Goal: Information Seeking & Learning: Learn about a topic

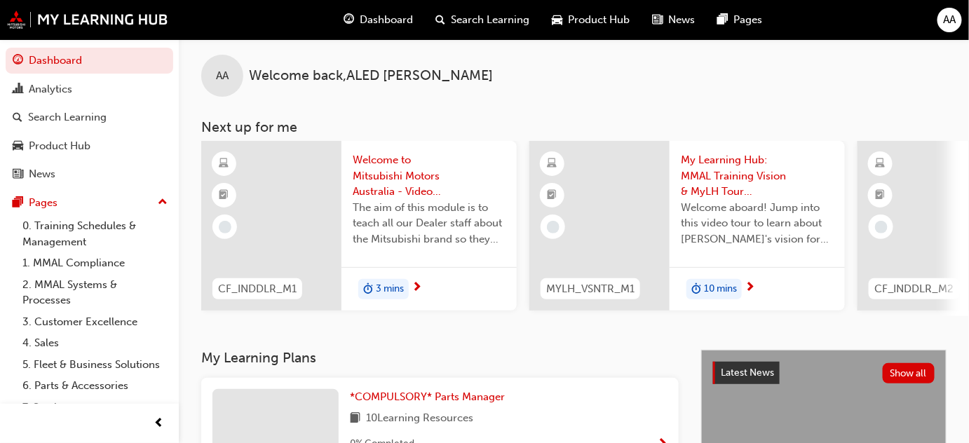
scroll to position [6, 0]
click at [383, 196] on span "Welcome to Mitsubishi Motors Australia - Video (Dealer Induction)" at bounding box center [429, 178] width 153 height 48
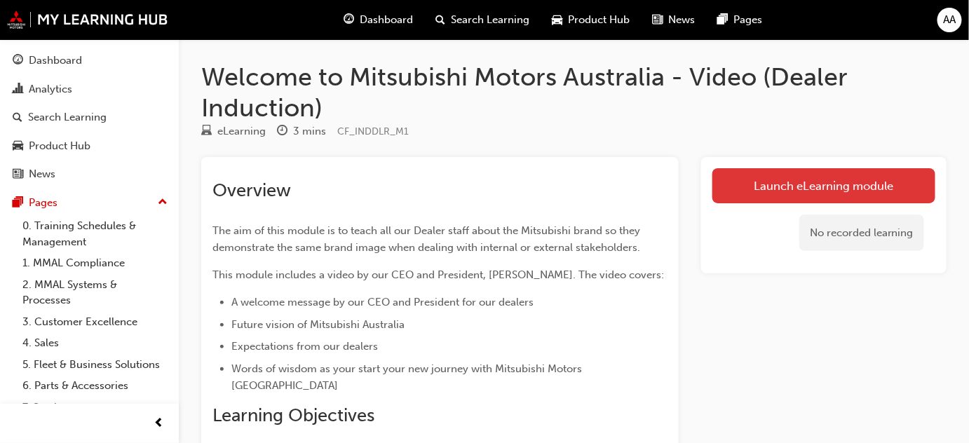
click at [816, 185] on link "Launch eLearning module" at bounding box center [824, 185] width 223 height 35
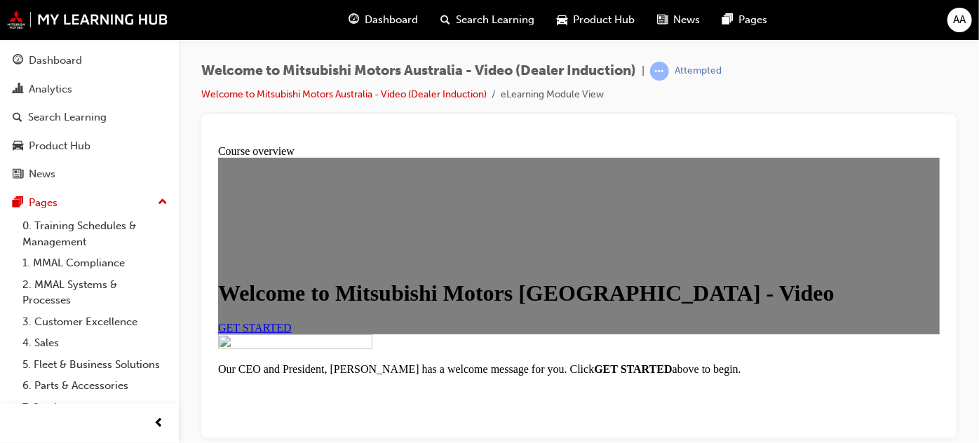
scroll to position [134, 0]
click at [291, 333] on span "GET STARTED" at bounding box center [254, 327] width 74 height 12
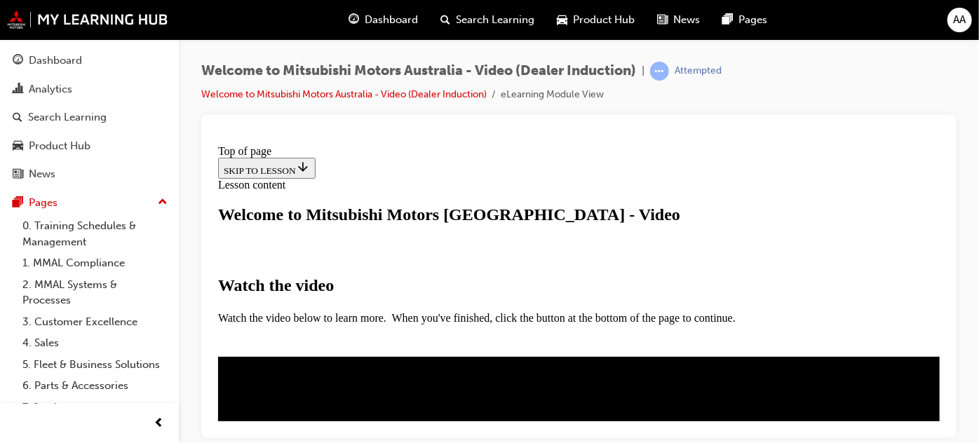
scroll to position [256, 0]
click at [645, 132] on div at bounding box center [579, 133] width 733 height 14
click at [456, 389] on video "Video player" at bounding box center [351, 441] width 210 height 105
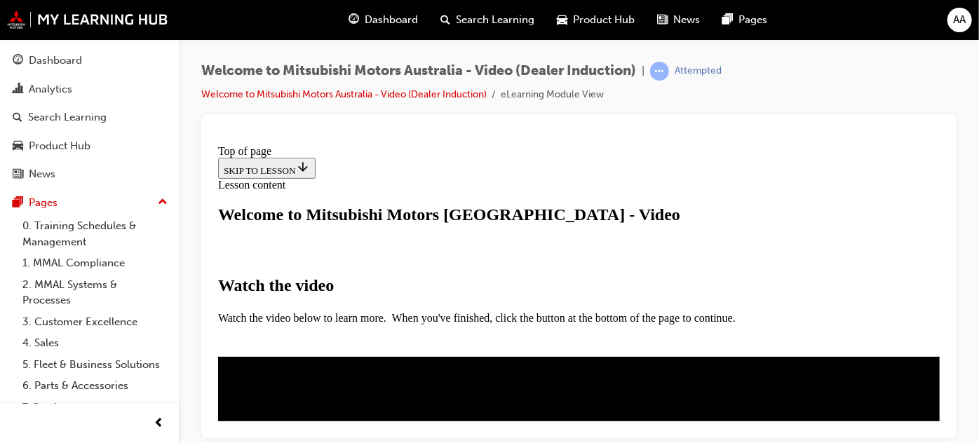
drag, startPoint x: 934, startPoint y: 304, endPoint x: 933, endPoint y: 314, distance: 9.9
click at [456, 389] on video "Video player" at bounding box center [351, 441] width 210 height 105
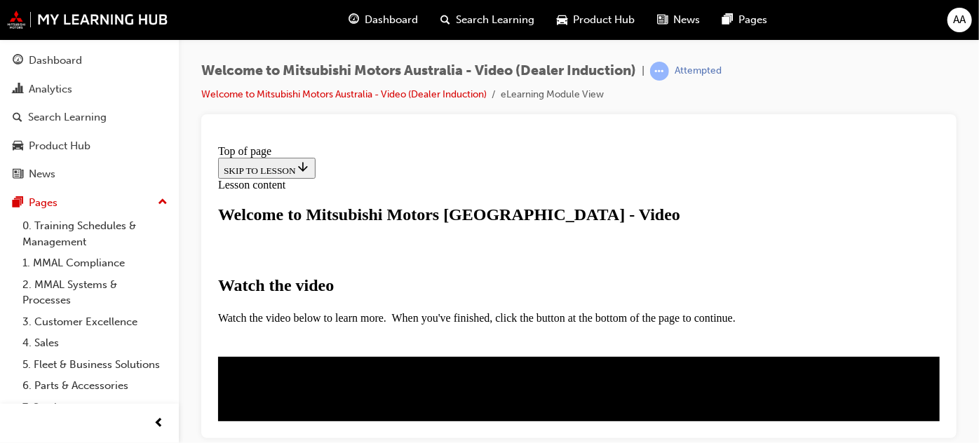
click at [360, 442] on button "I HAVE WATCHED THIS VIDEO" at bounding box center [288, 449] width 142 height 15
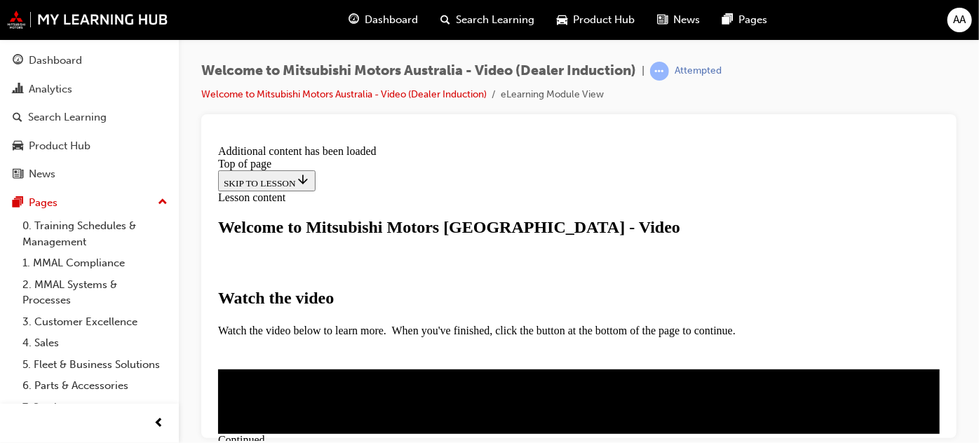
scroll to position [614, 0]
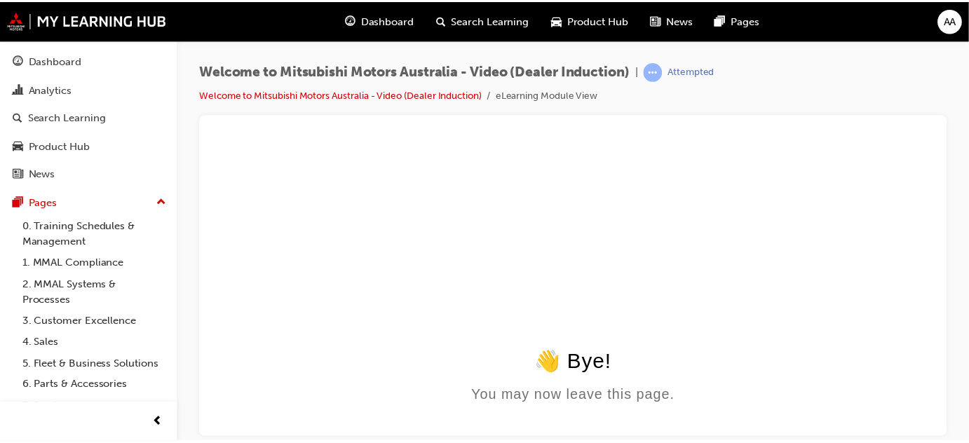
scroll to position [0, 0]
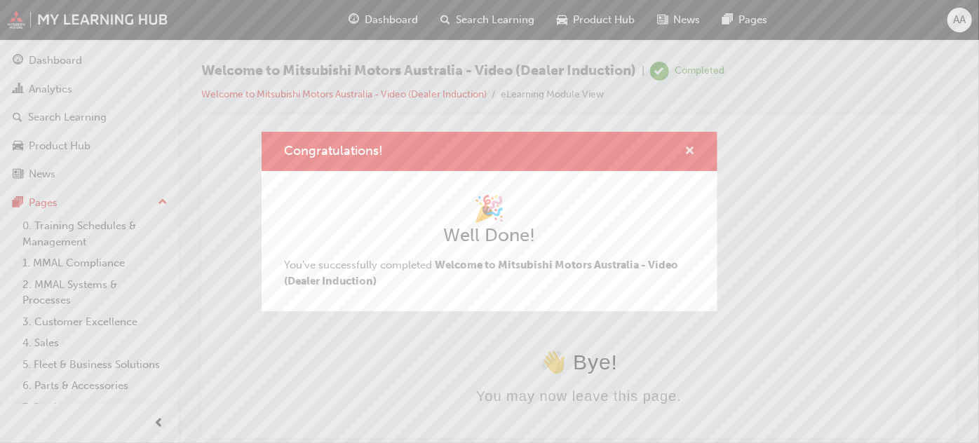
click at [687, 149] on span "cross-icon" at bounding box center [690, 152] width 11 height 13
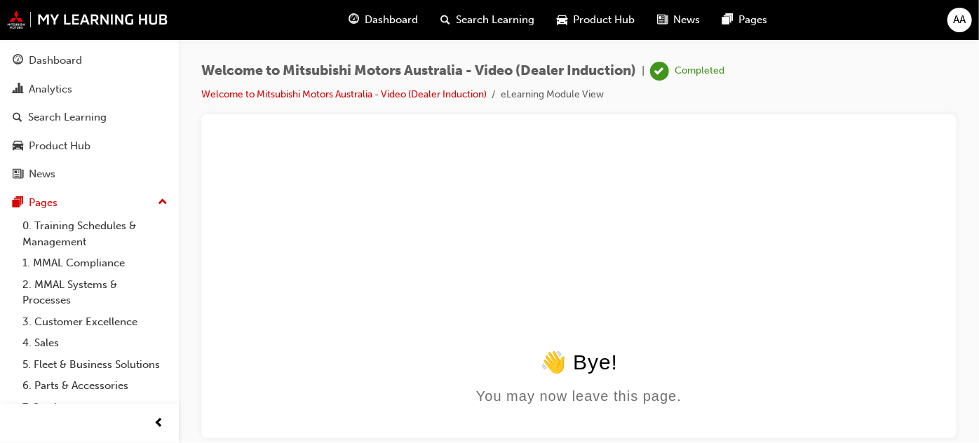
click at [393, 20] on span "Dashboard" at bounding box center [391, 20] width 53 height 16
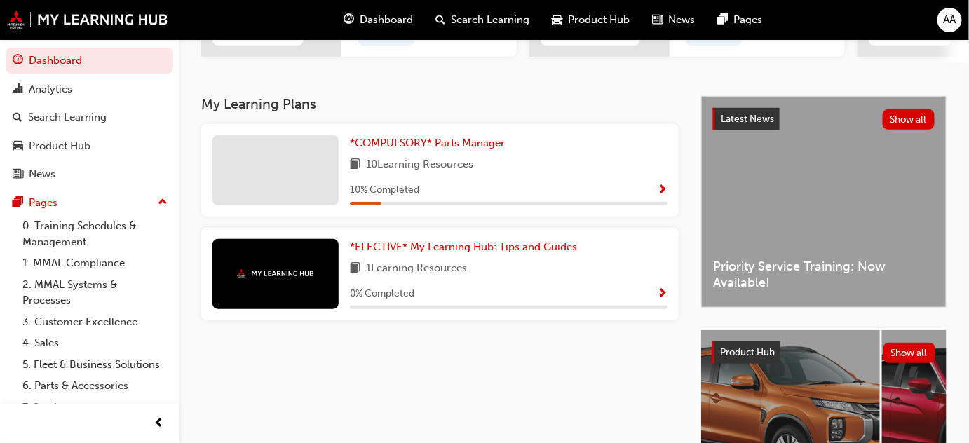
scroll to position [254, 0]
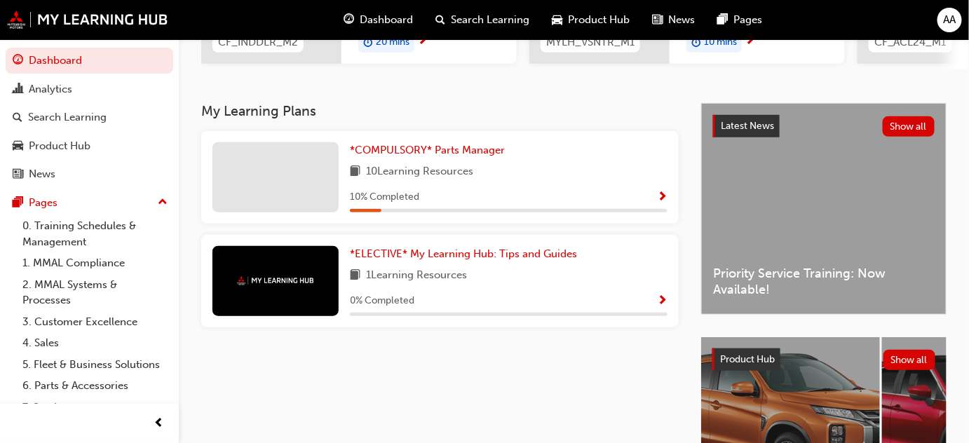
click at [664, 203] on span "Show Progress" at bounding box center [662, 197] width 11 height 13
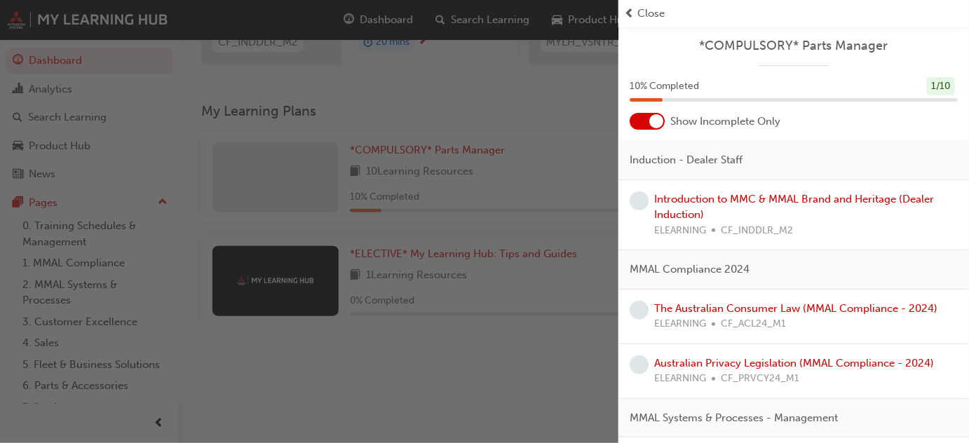
scroll to position [184, 0]
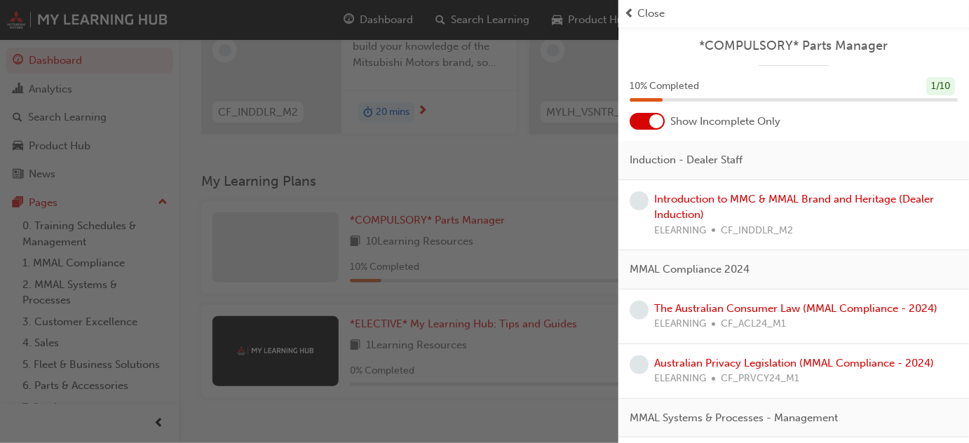
click at [640, 12] on span "Close" at bounding box center [651, 14] width 27 height 16
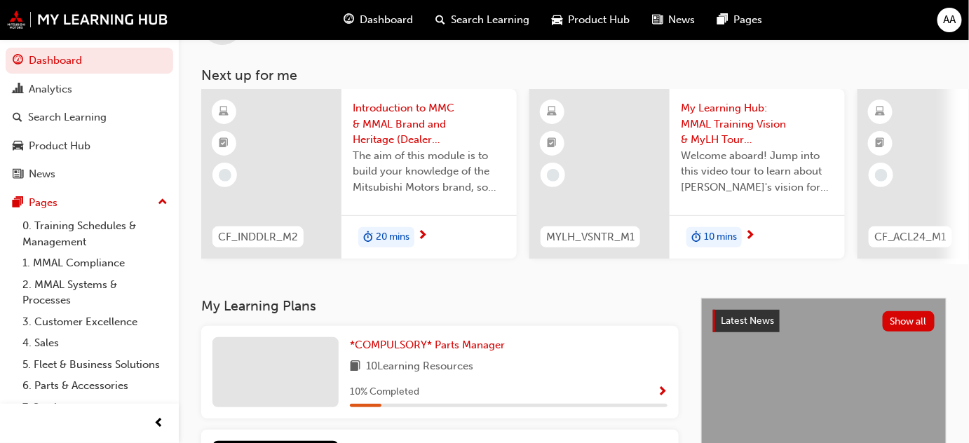
scroll to position [0, 0]
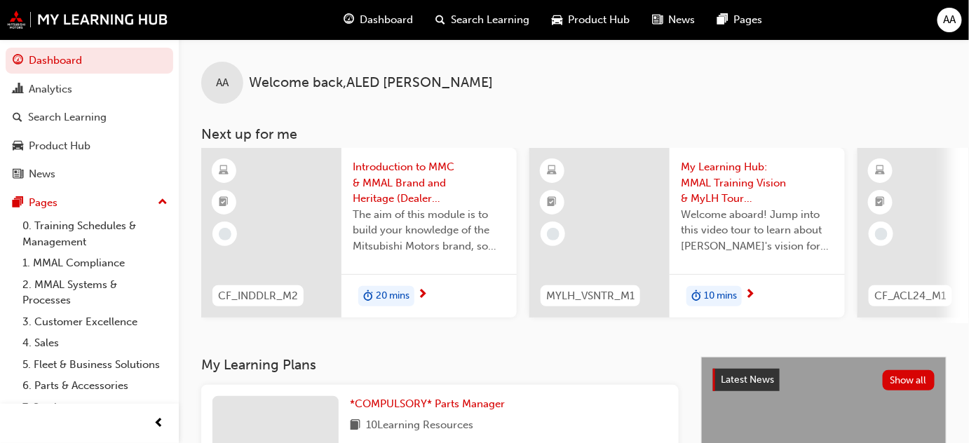
click at [385, 187] on span "Introduction to MMC & MMAL Brand and Heritage (Dealer Induction)" at bounding box center [429, 183] width 153 height 48
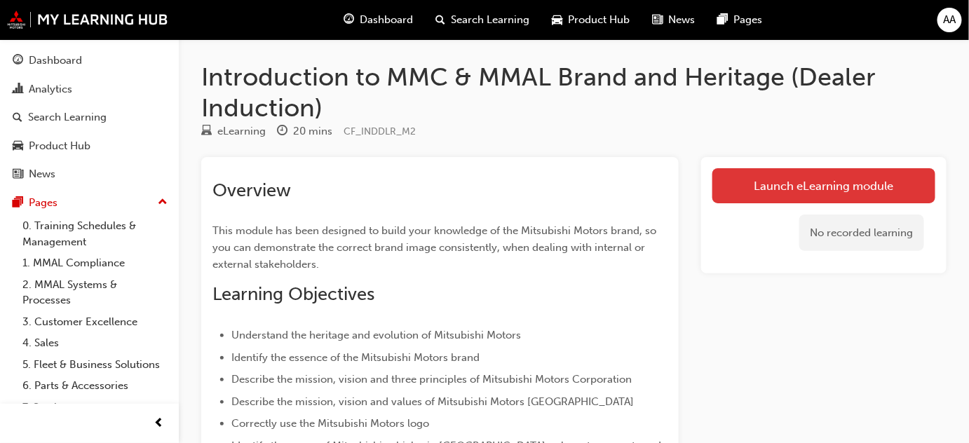
click at [818, 188] on link "Launch eLearning module" at bounding box center [824, 185] width 223 height 35
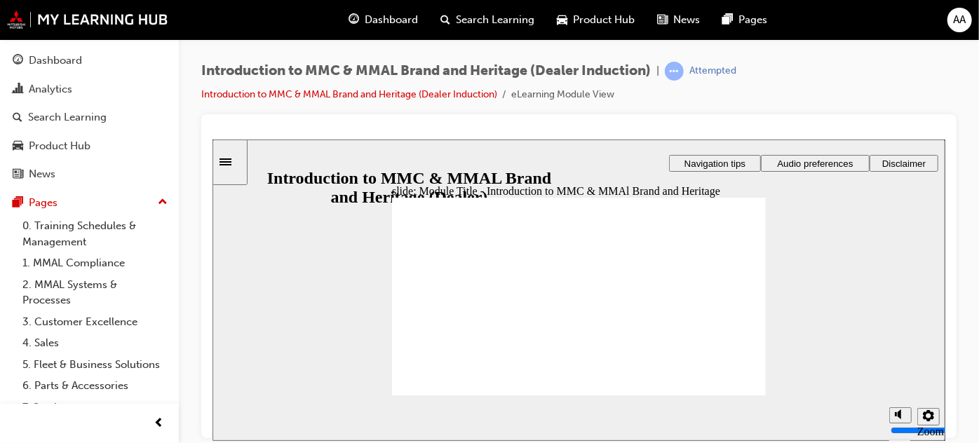
click at [812, 166] on span "Audio preferences" at bounding box center [815, 163] width 76 height 11
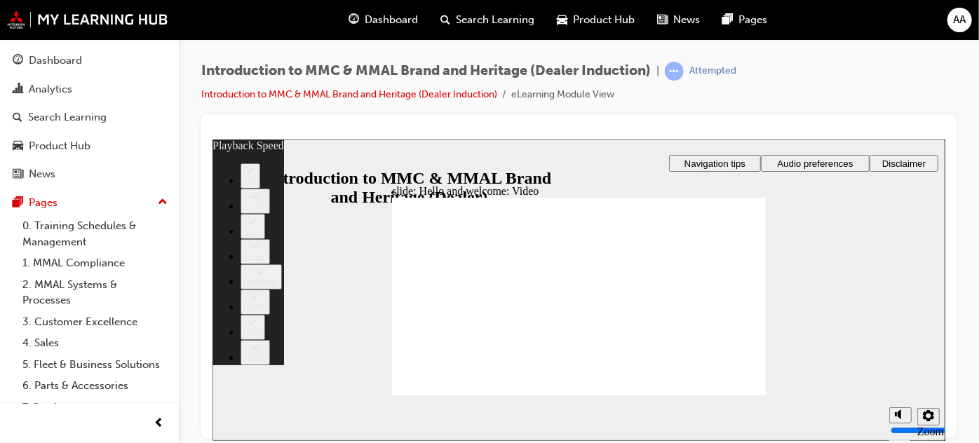
type input "0"
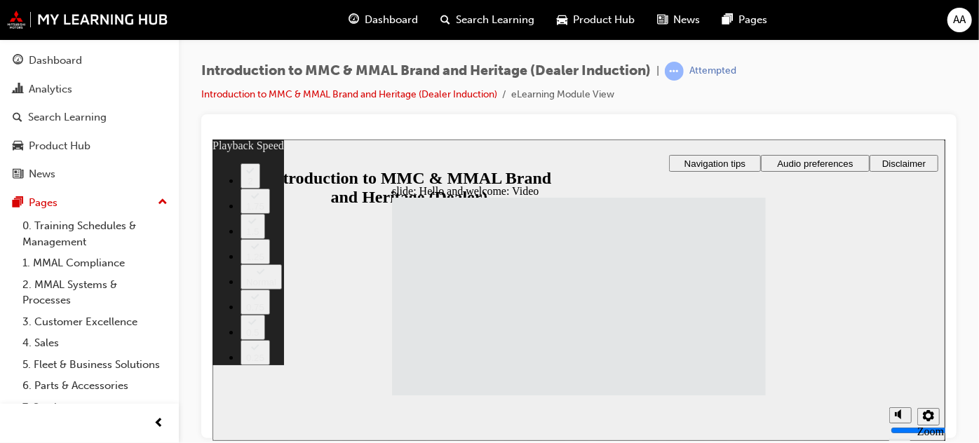
type input "33"
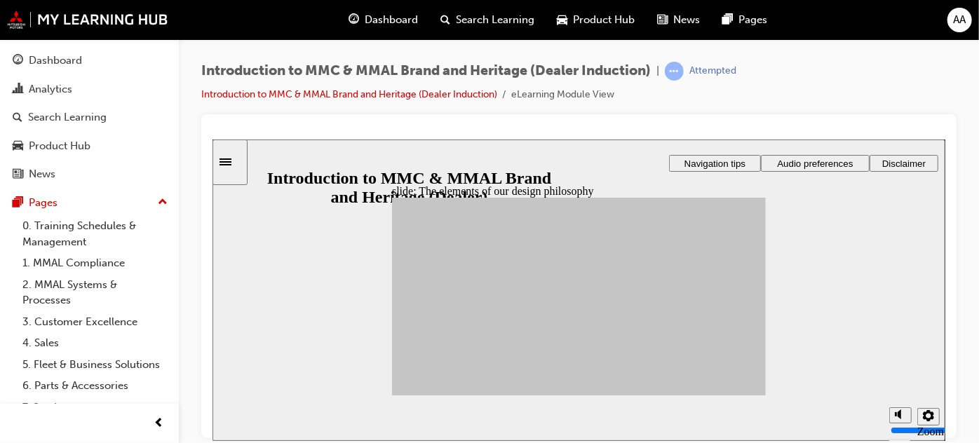
drag, startPoint x: 445, startPoint y: 291, endPoint x: 683, endPoint y: 271, distance: 239.3
drag, startPoint x: 543, startPoint y: 318, endPoint x: 621, endPoint y: 360, distance: 88.8
drag, startPoint x: 527, startPoint y: 349, endPoint x: 678, endPoint y: 342, distance: 151.6
drag, startPoint x: 538, startPoint y: 295, endPoint x: 677, endPoint y: 339, distance: 145.5
drag, startPoint x: 488, startPoint y: 289, endPoint x: 612, endPoint y: 323, distance: 129.5
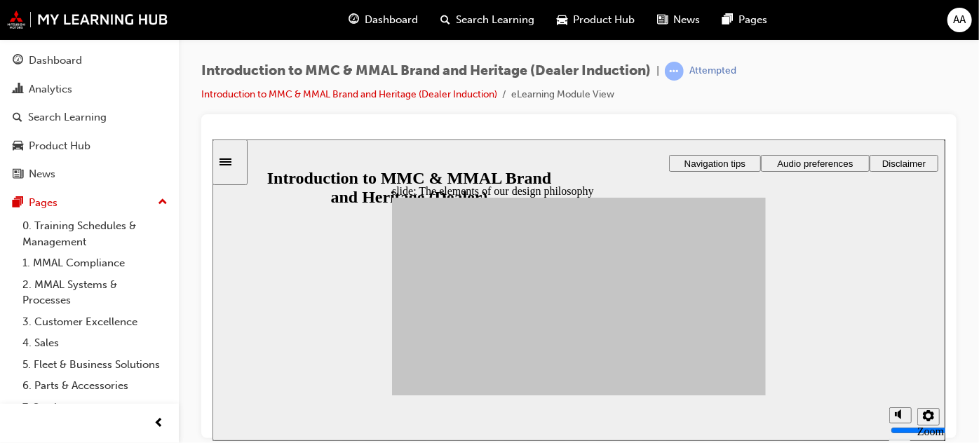
drag, startPoint x: 471, startPoint y: 311, endPoint x: 607, endPoint y: 321, distance: 136.4
drag, startPoint x: 488, startPoint y: 331, endPoint x: 682, endPoint y: 293, distance: 198.1
drag, startPoint x: 481, startPoint y: 353, endPoint x: 622, endPoint y: 353, distance: 141.0
drag, startPoint x: 443, startPoint y: 323, endPoint x: 628, endPoint y: 365, distance: 189.2
drag, startPoint x: 437, startPoint y: 344, endPoint x: 685, endPoint y: 341, distance: 247.6
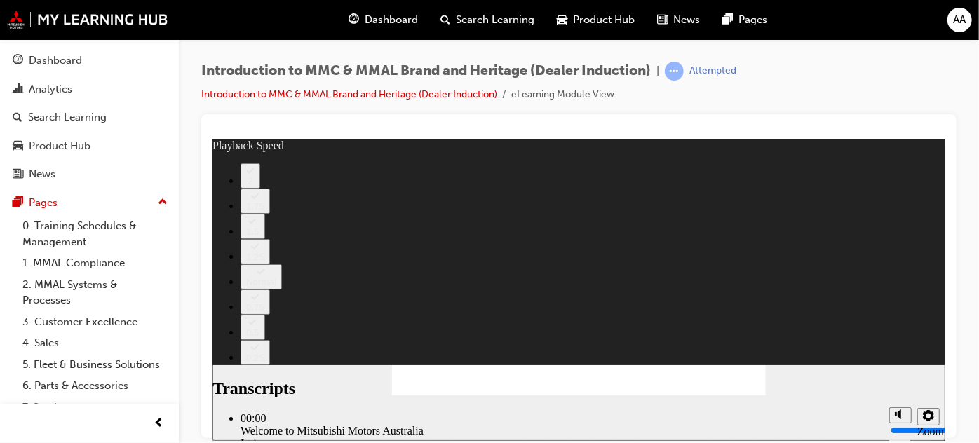
type input "0"
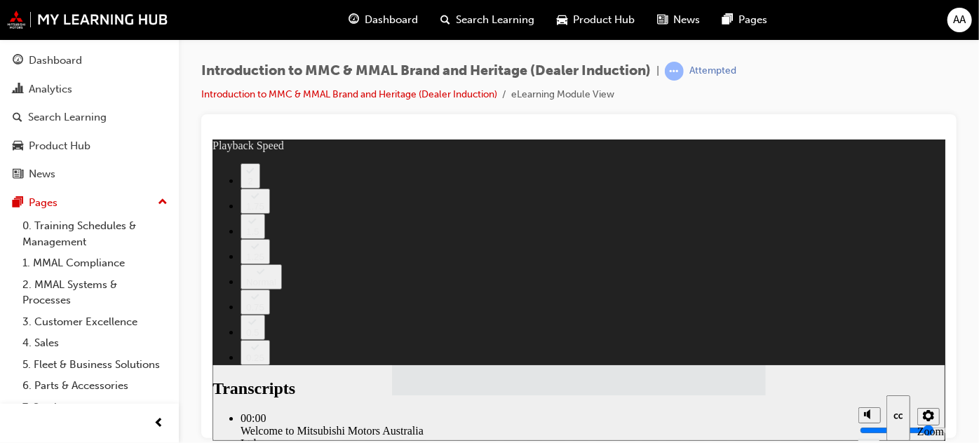
type input "112"
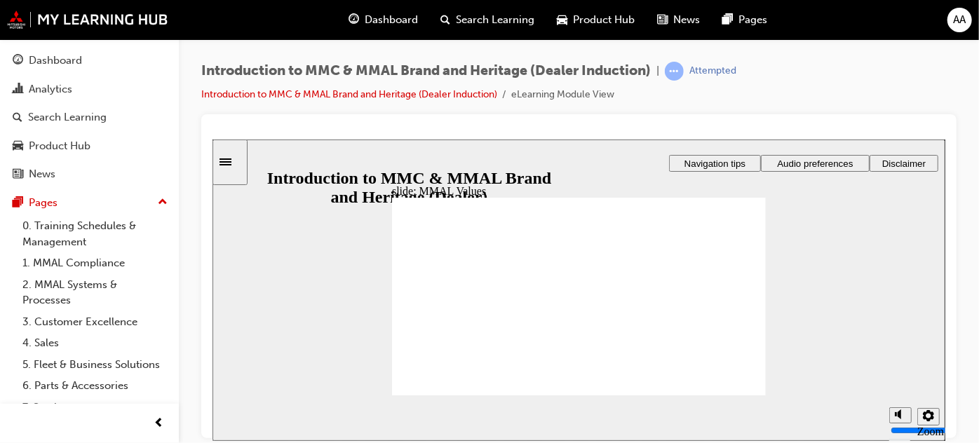
drag, startPoint x: 666, startPoint y: 282, endPoint x: 721, endPoint y: 303, distance: 59.3
drag, startPoint x: 549, startPoint y: 284, endPoint x: 440, endPoint y: 303, distance: 111.1
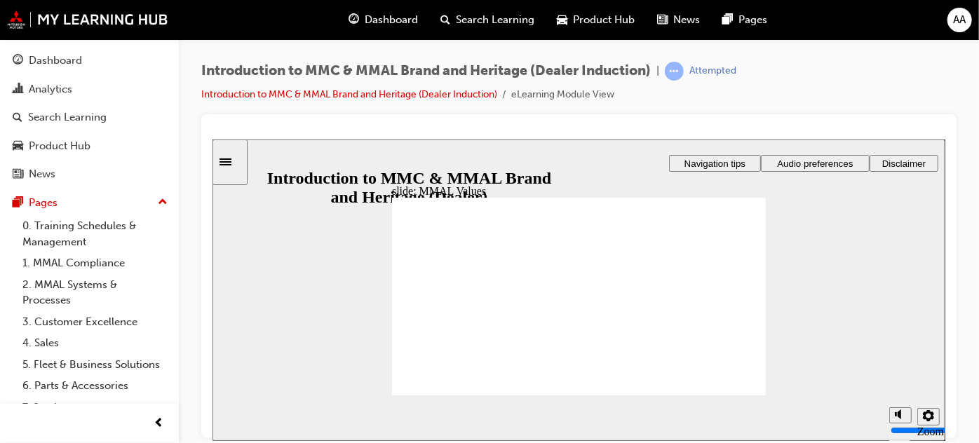
drag, startPoint x: 553, startPoint y: 283, endPoint x: 442, endPoint y: 309, distance: 114.7
drag, startPoint x: 550, startPoint y: 288, endPoint x: 493, endPoint y: 311, distance: 61.4
drag, startPoint x: 542, startPoint y: 283, endPoint x: 655, endPoint y: 309, distance: 115.9
drag, startPoint x: 605, startPoint y: 289, endPoint x: 602, endPoint y: 315, distance: 26.1
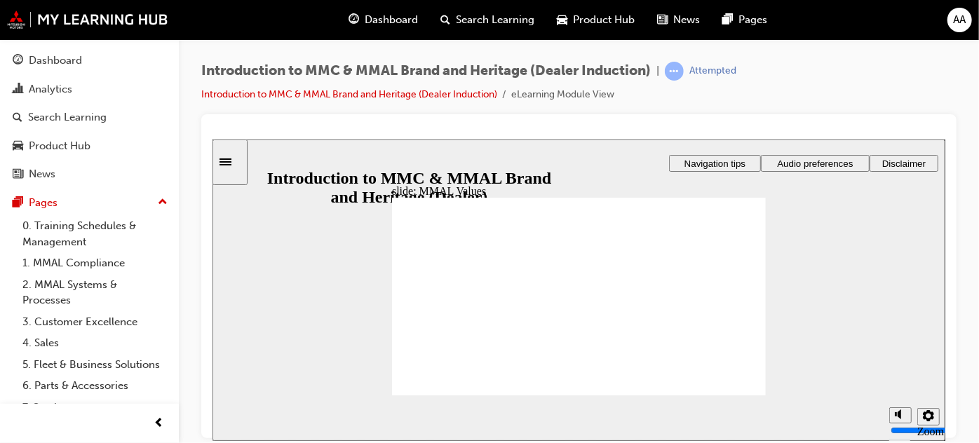
drag, startPoint x: 493, startPoint y: 285, endPoint x: 437, endPoint y: 306, distance: 59.9
drag, startPoint x: 439, startPoint y: 287, endPoint x: 554, endPoint y: 314, distance: 118.1
drag, startPoint x: 617, startPoint y: 283, endPoint x: 492, endPoint y: 305, distance: 126.9
drag, startPoint x: 736, startPoint y: 285, endPoint x: 621, endPoint y: 308, distance: 116.7
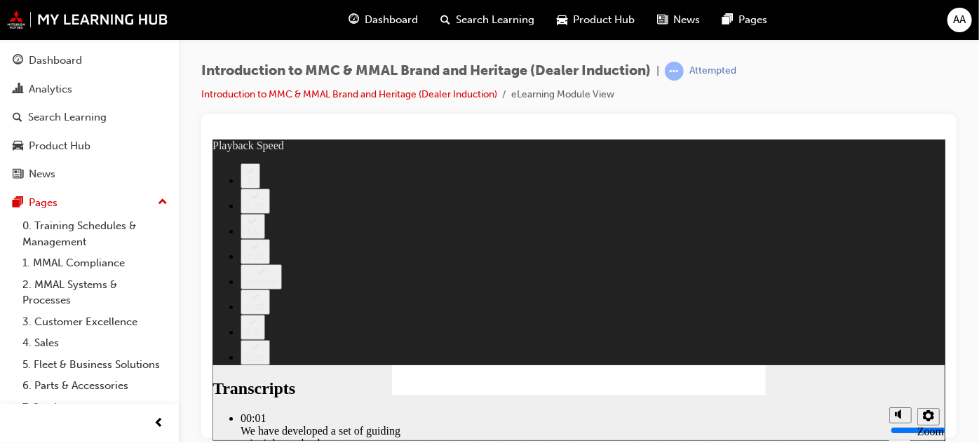
type input "0"
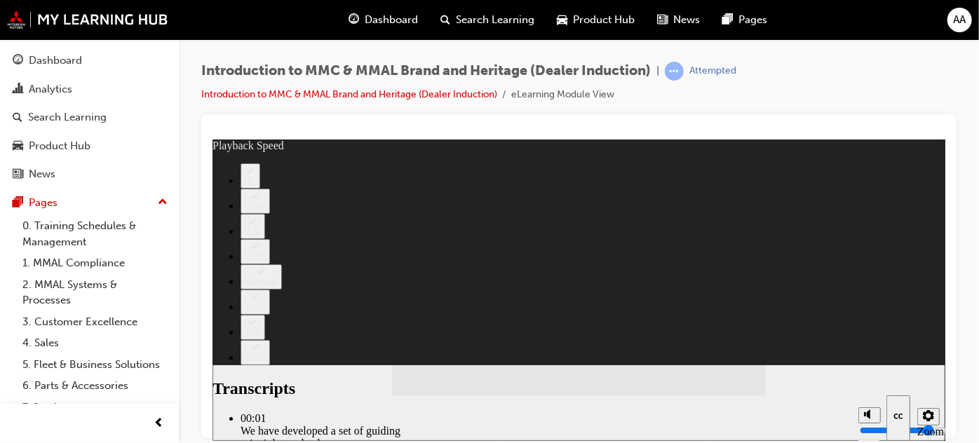
type input "120"
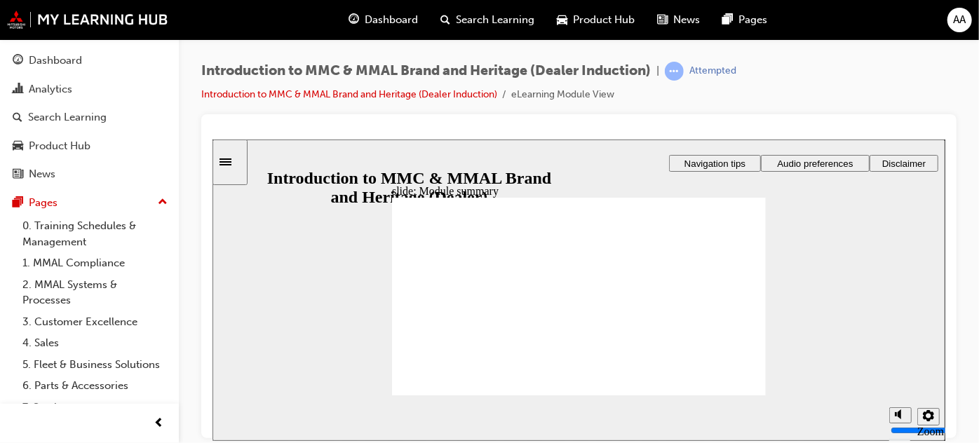
checkbox input "true"
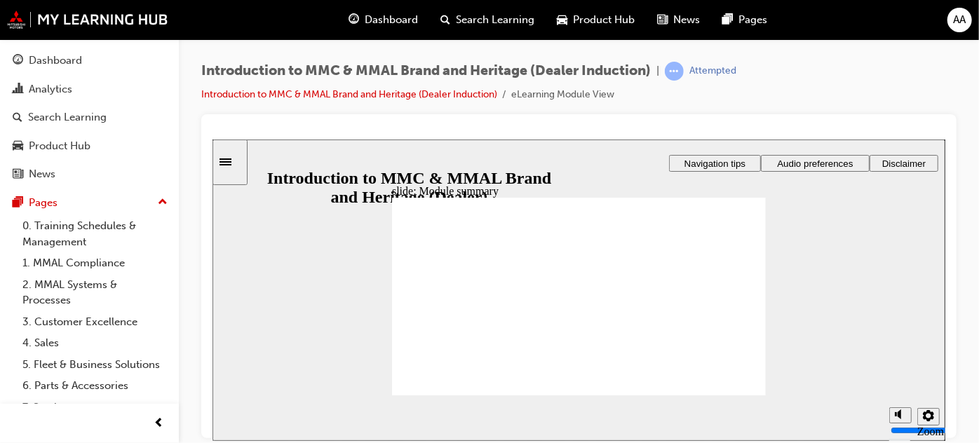
checkbox input "true"
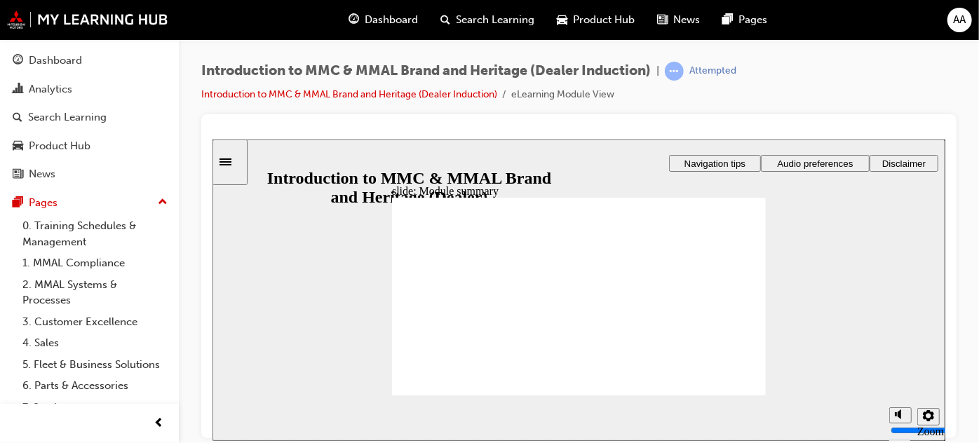
checkbox input "true"
radio input "true"
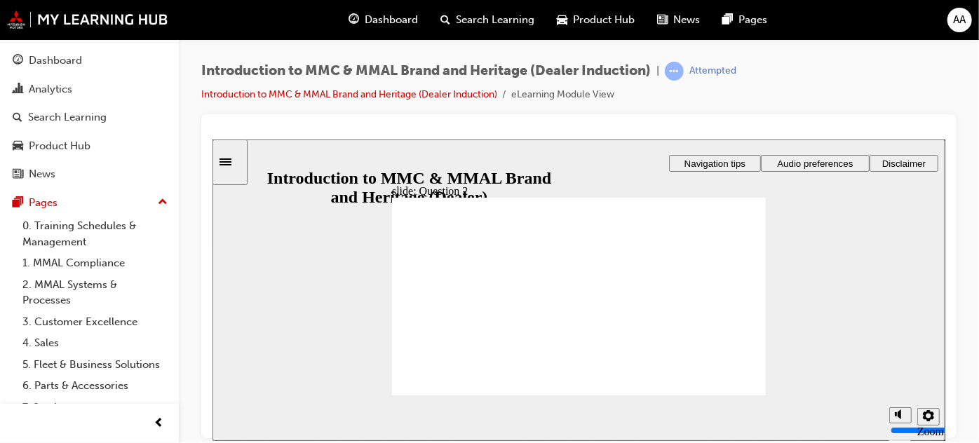
radio input "true"
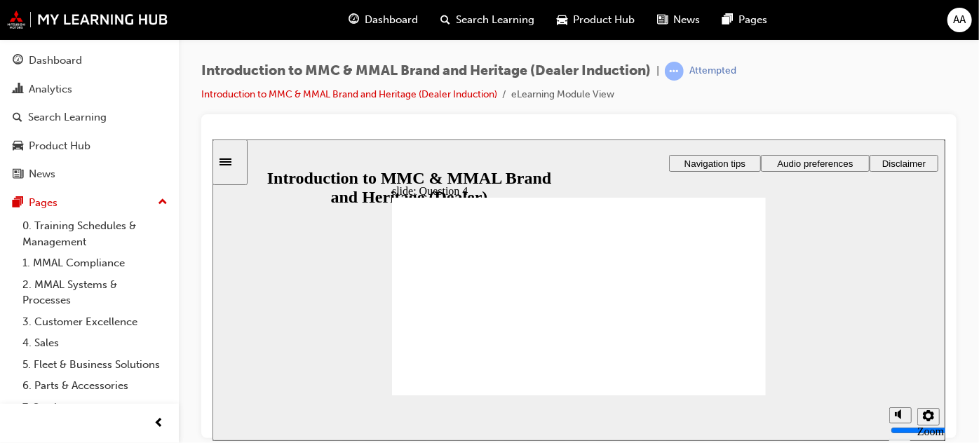
checkbox input "true"
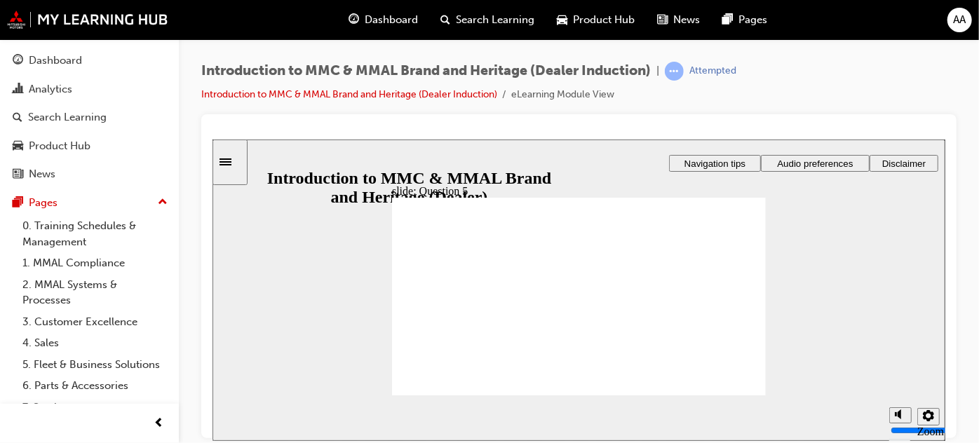
checkbox input "true"
radio input "true"
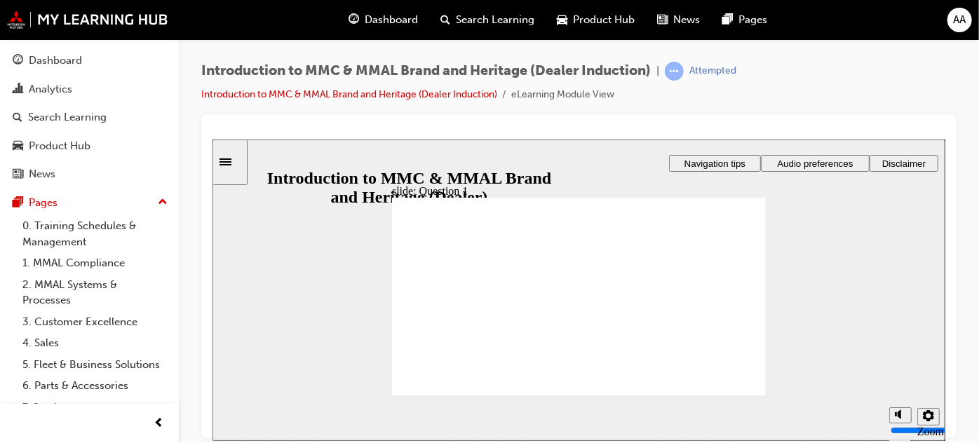
radio input "true"
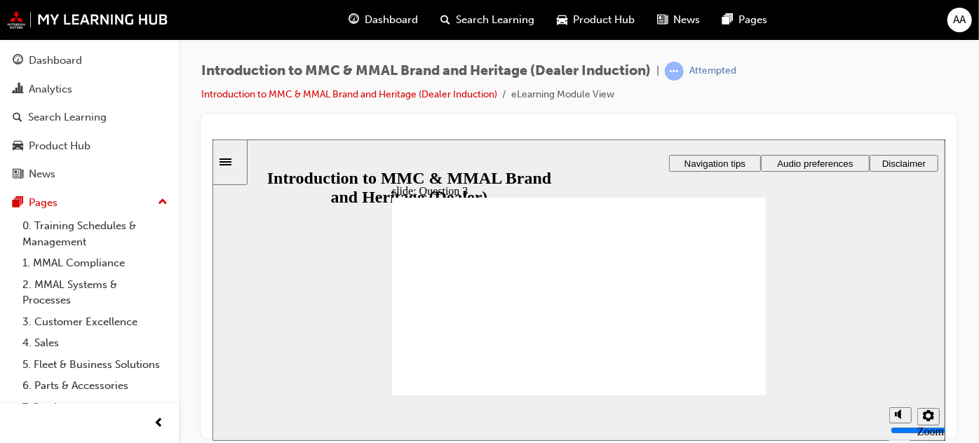
radio input "true"
checkbox input "true"
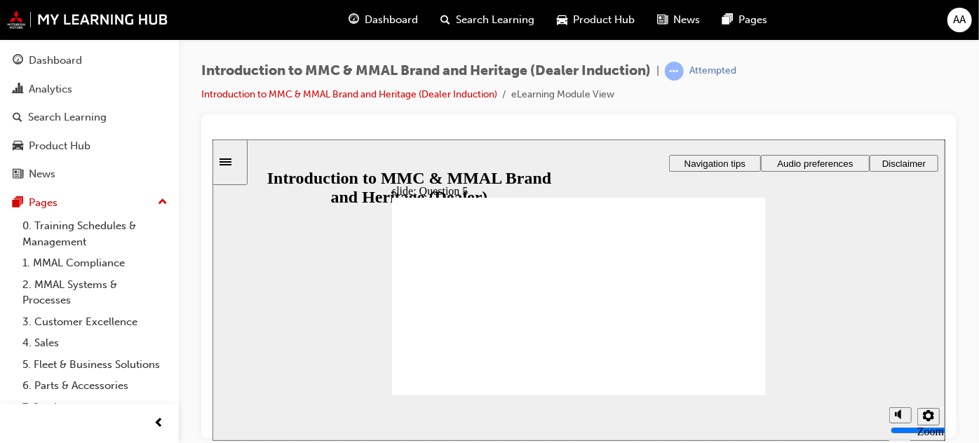
checkbox input "true"
radio input "true"
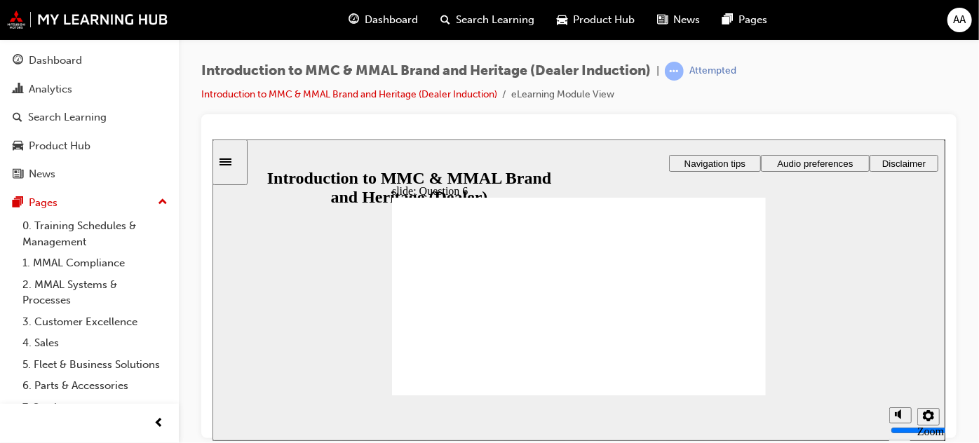
radio input "true"
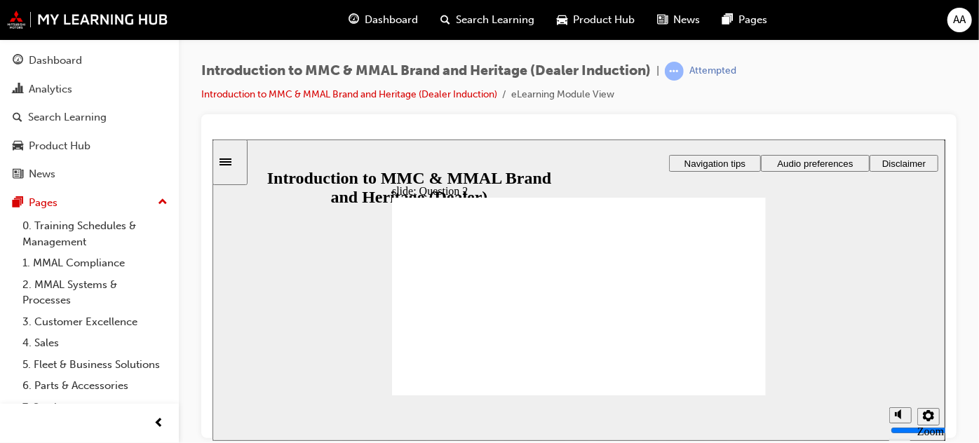
radio input "true"
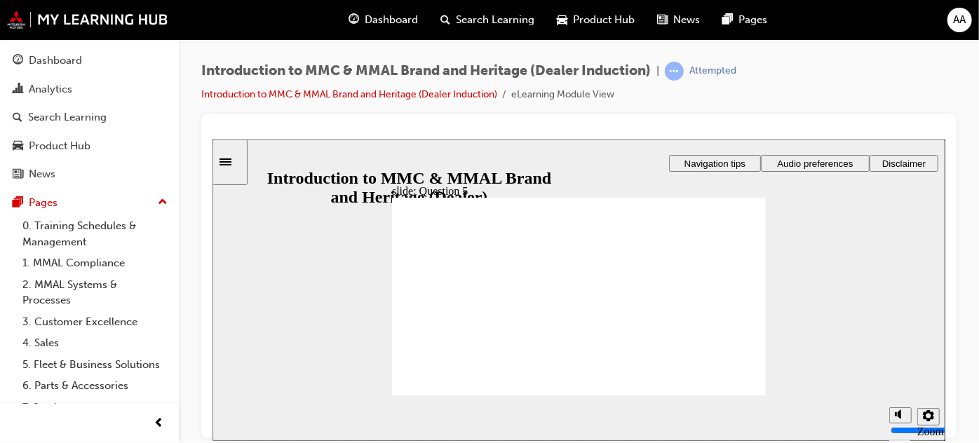
checkbox input "true"
drag, startPoint x: 407, startPoint y: 296, endPoint x: 415, endPoint y: 307, distance: 13.0
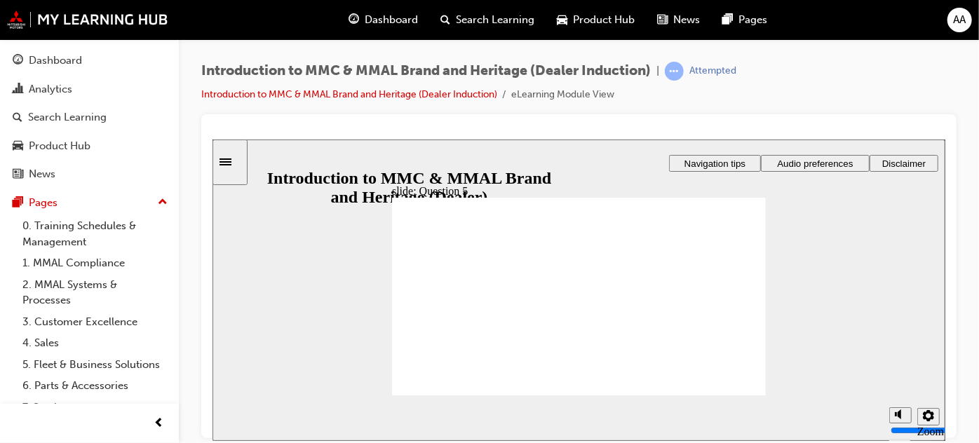
checkbox input "true"
radio input "true"
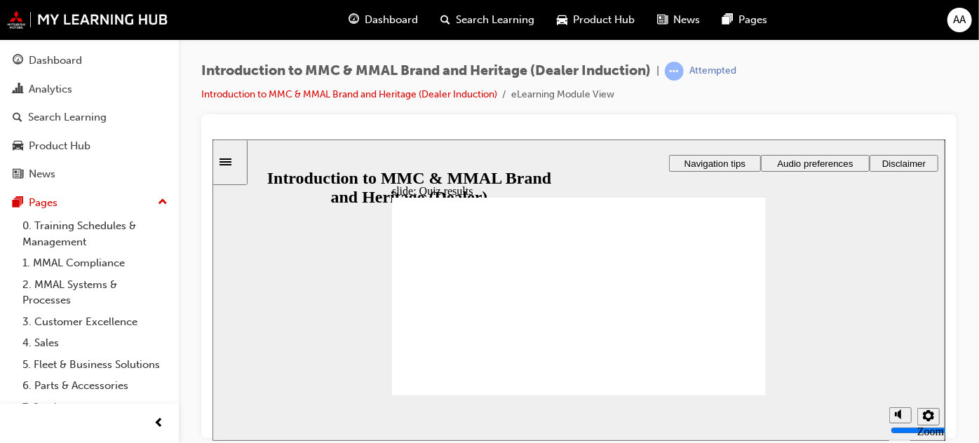
radio input "true"
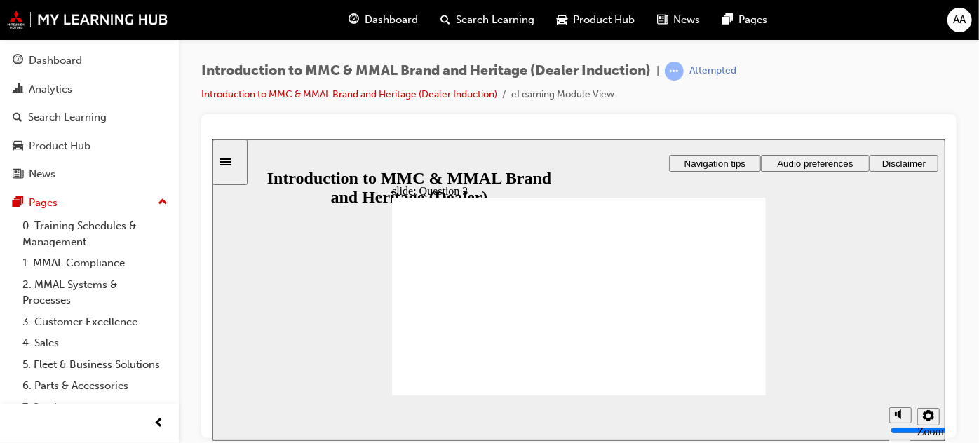
radio input "true"
checkbox input "true"
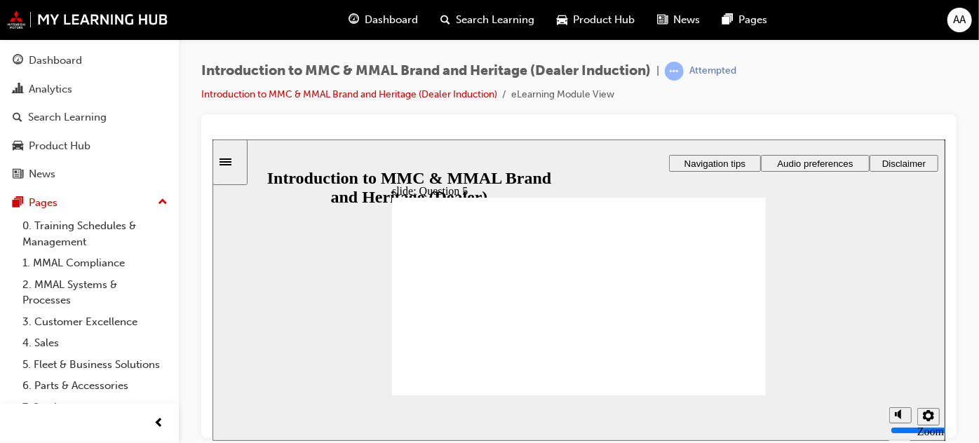
checkbox input "true"
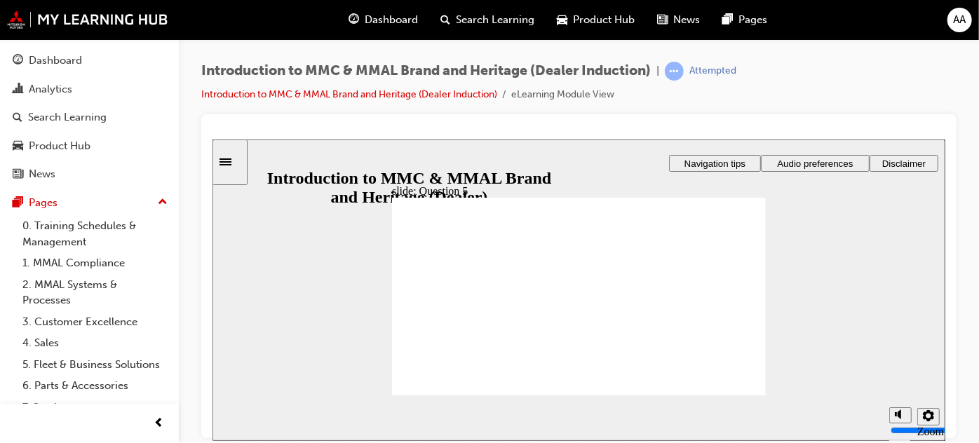
checkbox input "true"
radio input "true"
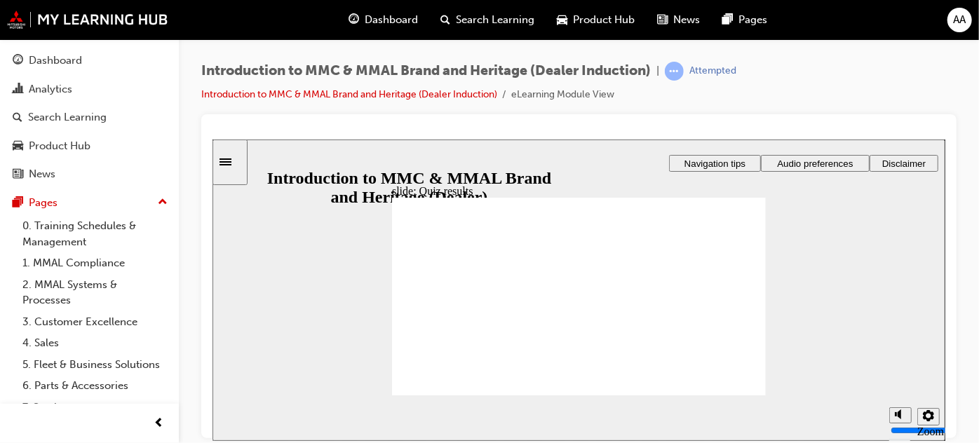
radio input "true"
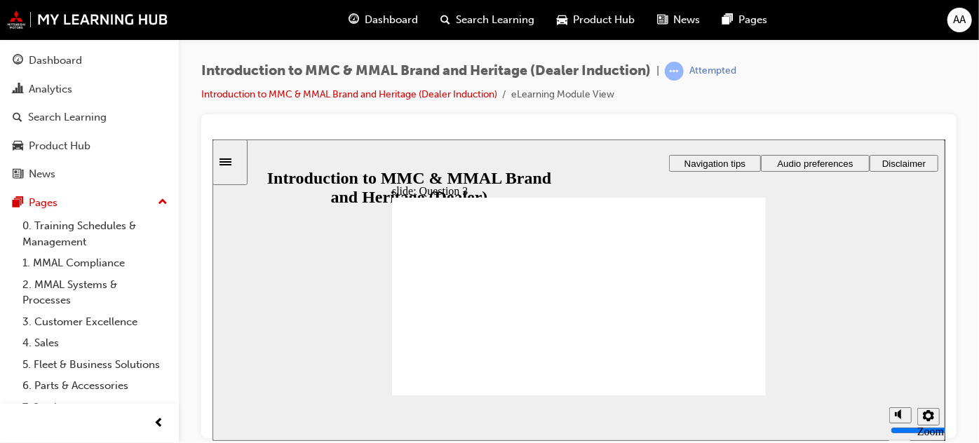
radio input "true"
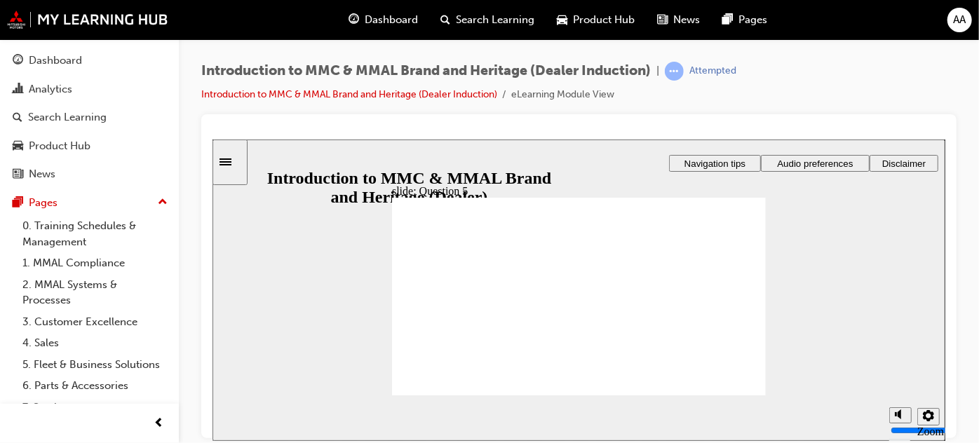
checkbox input "true"
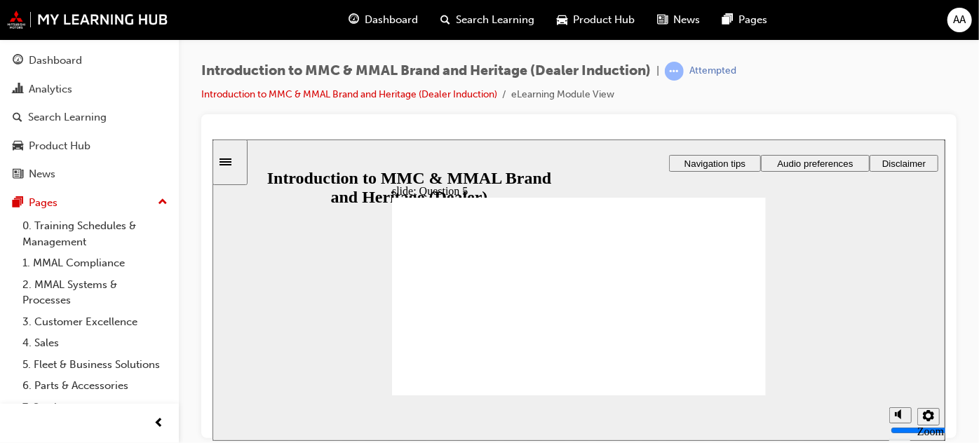
checkbox input "false"
checkbox input "true"
radio input "true"
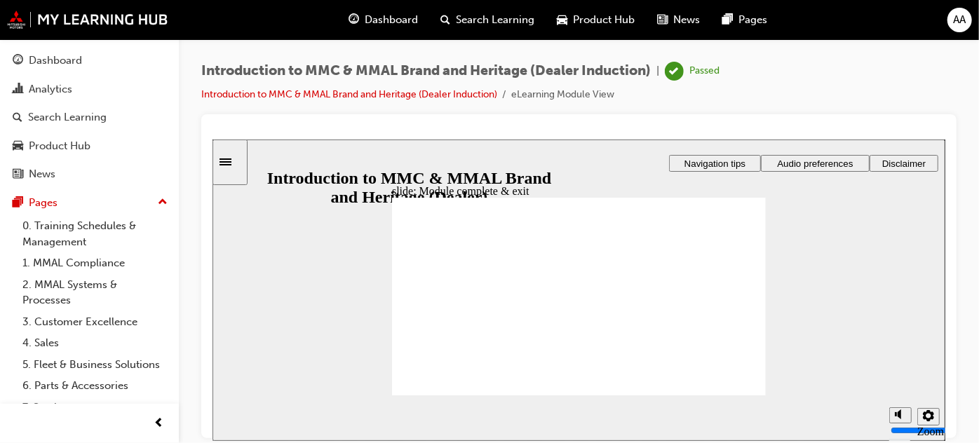
click at [70, 58] on div "Dashboard" at bounding box center [55, 61] width 53 height 16
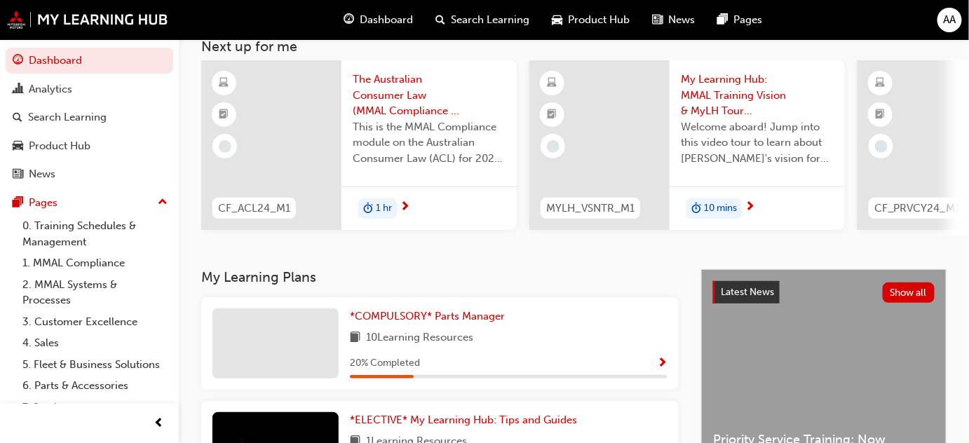
scroll to position [93, 0]
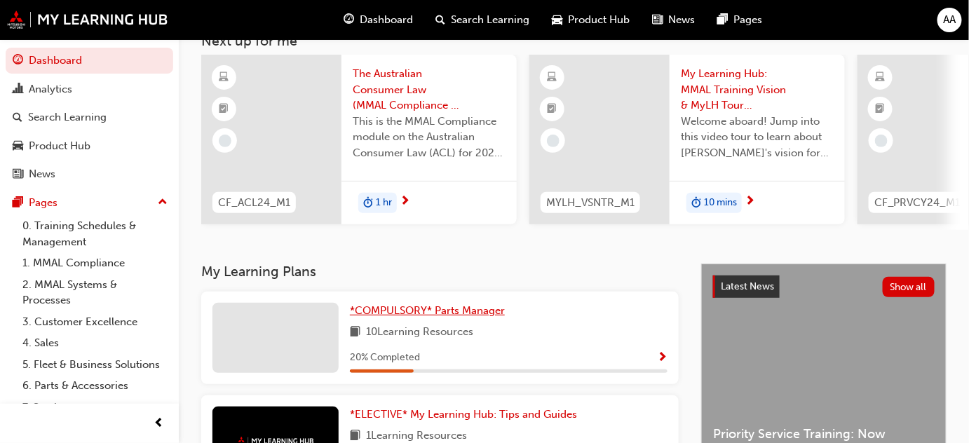
click at [462, 311] on span "*COMPULSORY* Parts Manager" at bounding box center [427, 310] width 155 height 13
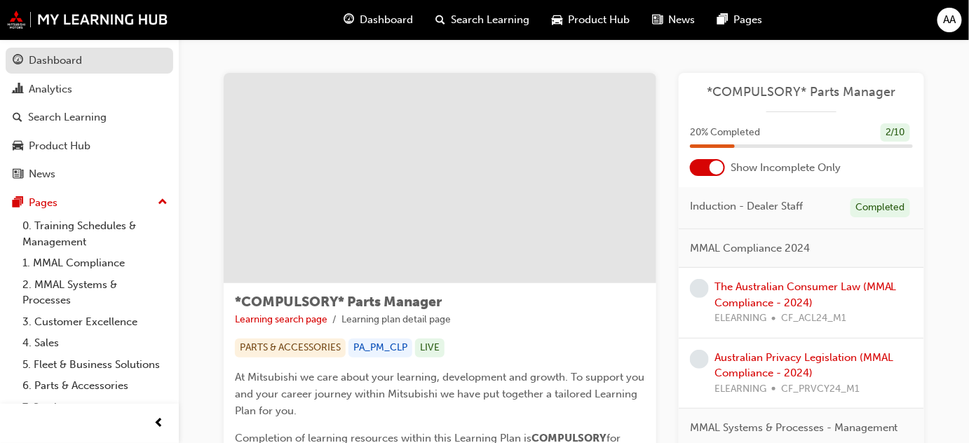
click at [57, 67] on div "Dashboard" at bounding box center [55, 61] width 53 height 16
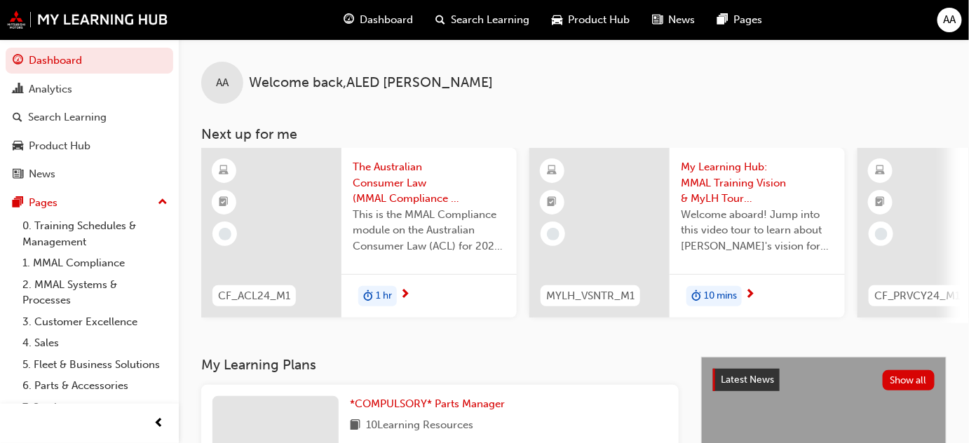
click at [720, 190] on span "My Learning Hub: MMAL Training Vision & MyLH Tour (Elective)" at bounding box center [757, 183] width 153 height 48
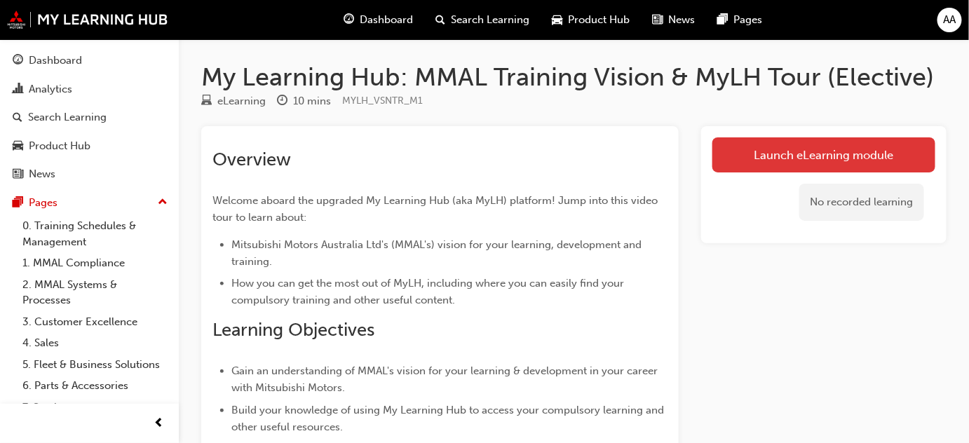
click at [800, 154] on link "Launch eLearning module" at bounding box center [824, 154] width 223 height 35
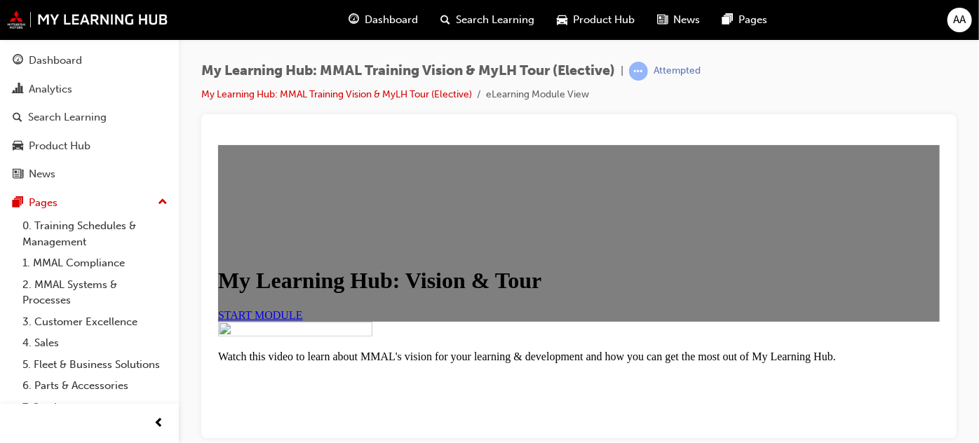
scroll to position [244, 0]
click at [302, 309] on span "START MODULE" at bounding box center [259, 315] width 85 height 12
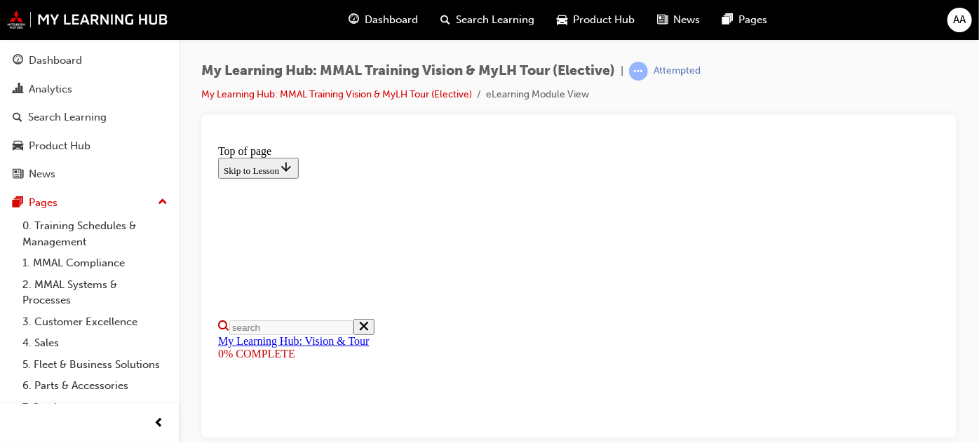
scroll to position [318, 0]
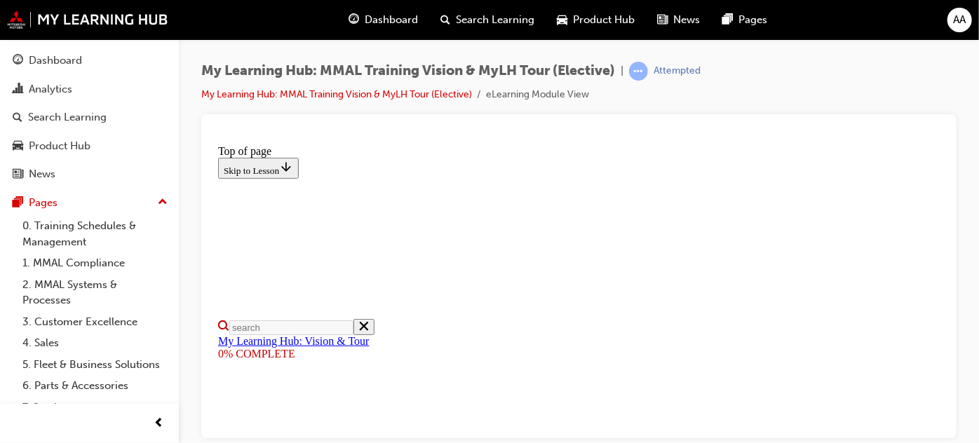
scroll to position [376, 0]
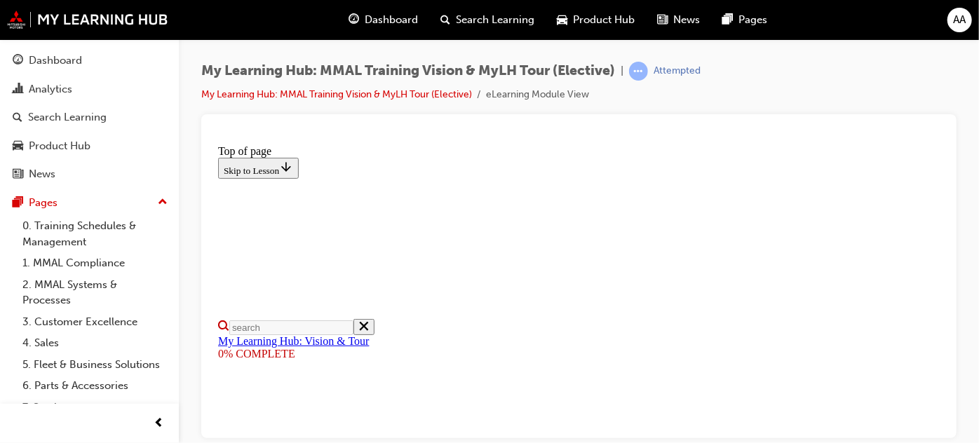
scroll to position [357, 0]
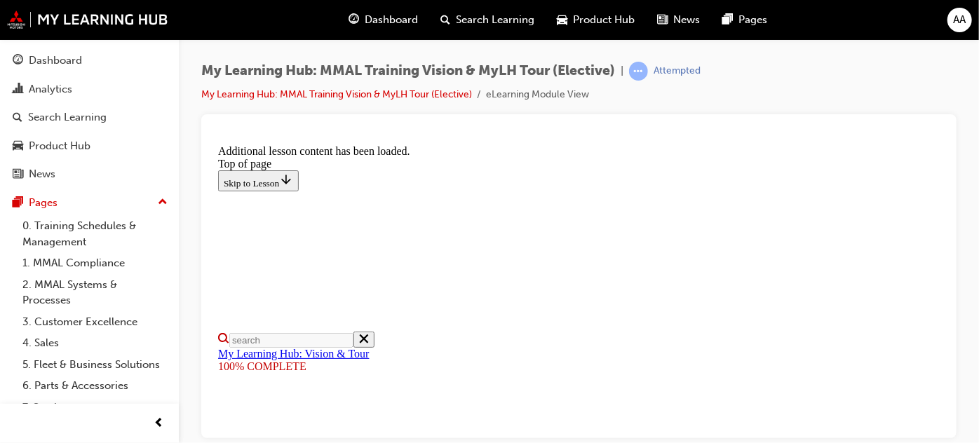
scroll to position [614, 0]
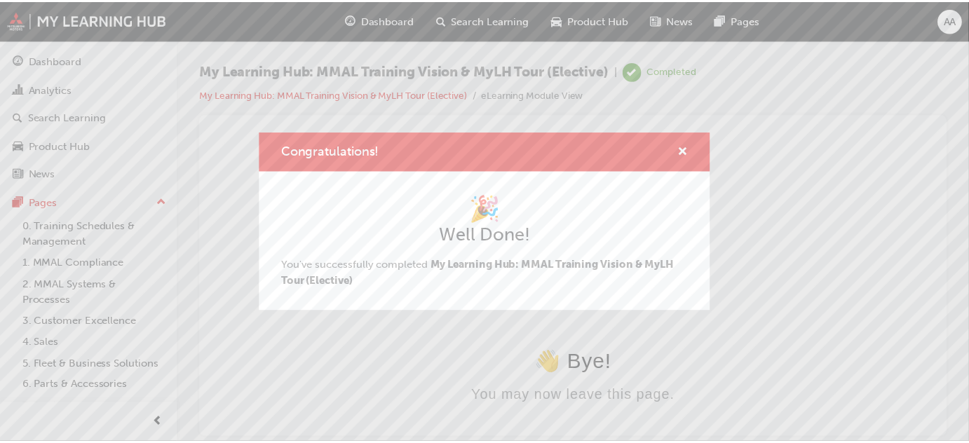
scroll to position [0, 0]
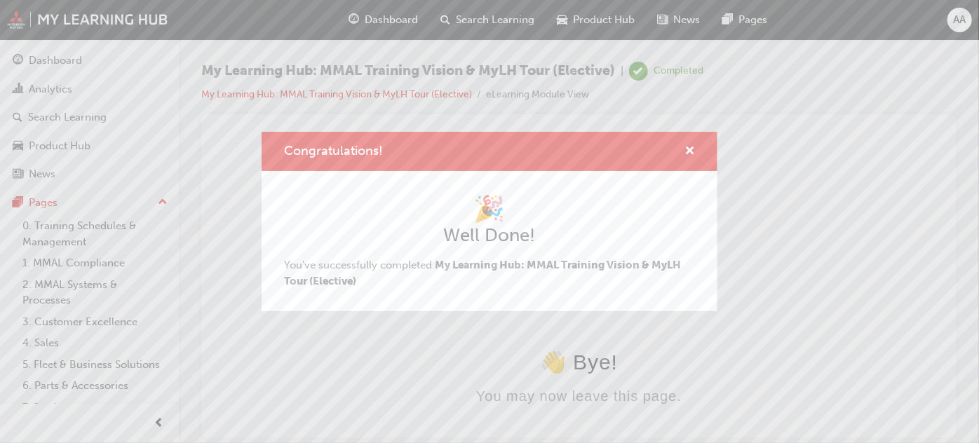
click at [58, 60] on div "Congratulations! 🎉 Well Done! You've successfully completed My Learning Hub: MM…" at bounding box center [489, 221] width 979 height 443
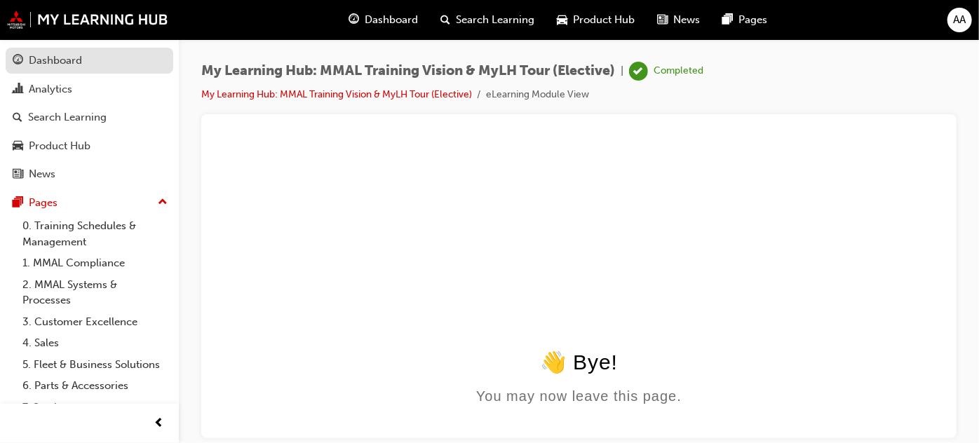
click at [58, 60] on div "Dashboard" at bounding box center [55, 61] width 53 height 16
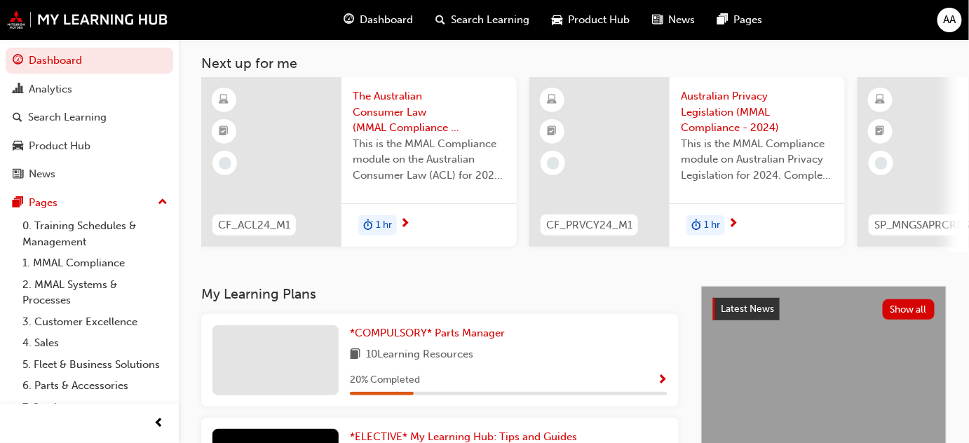
scroll to position [62, 0]
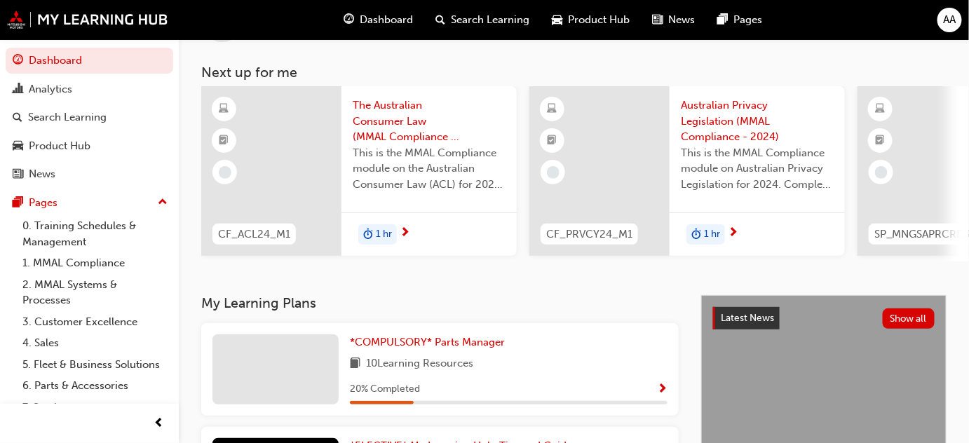
click at [424, 137] on span "The Australian Consumer Law (MMAL Compliance - 2024)" at bounding box center [429, 122] width 153 height 48
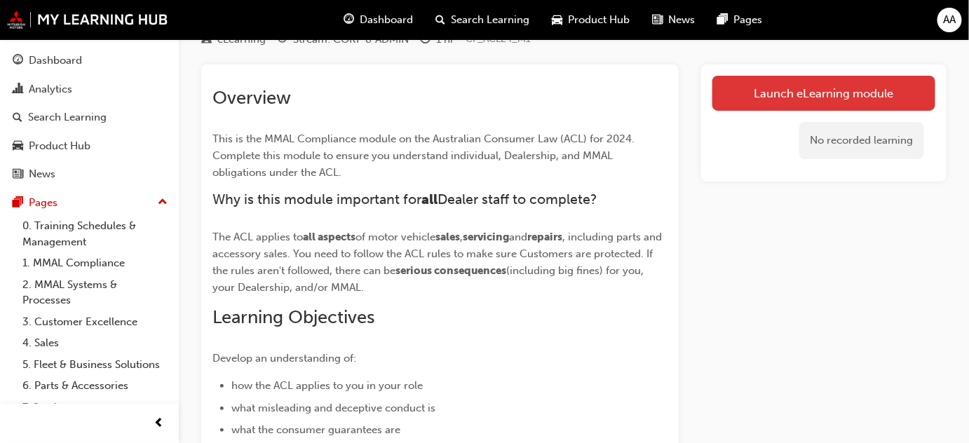
click at [828, 90] on link "Launch eLearning module" at bounding box center [824, 93] width 223 height 35
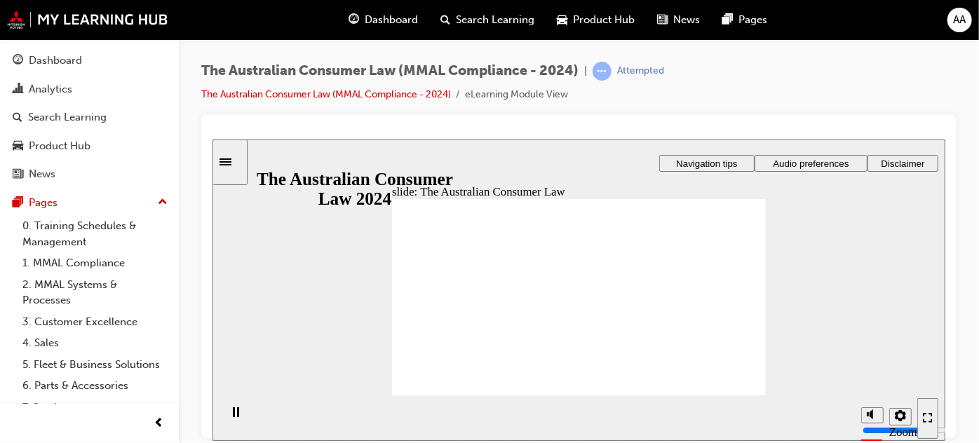
click at [321, 93] on link "The Australian Consumer Law (MMAL Compliance - 2024)" at bounding box center [326, 94] width 250 height 12
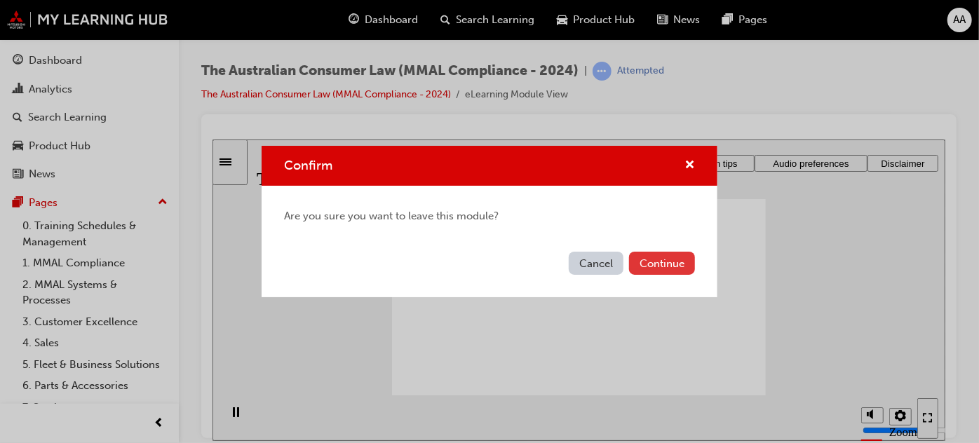
click at [654, 256] on button "Continue" at bounding box center [662, 263] width 66 height 23
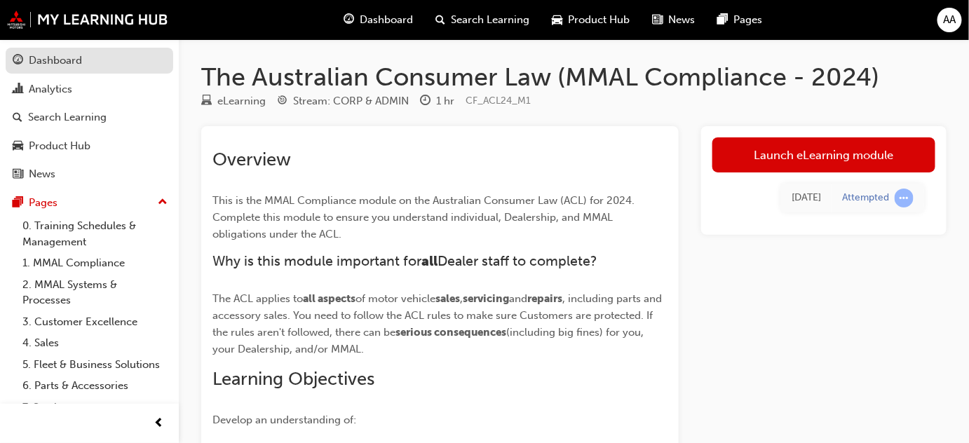
click at [65, 59] on div "Dashboard" at bounding box center [55, 61] width 53 height 16
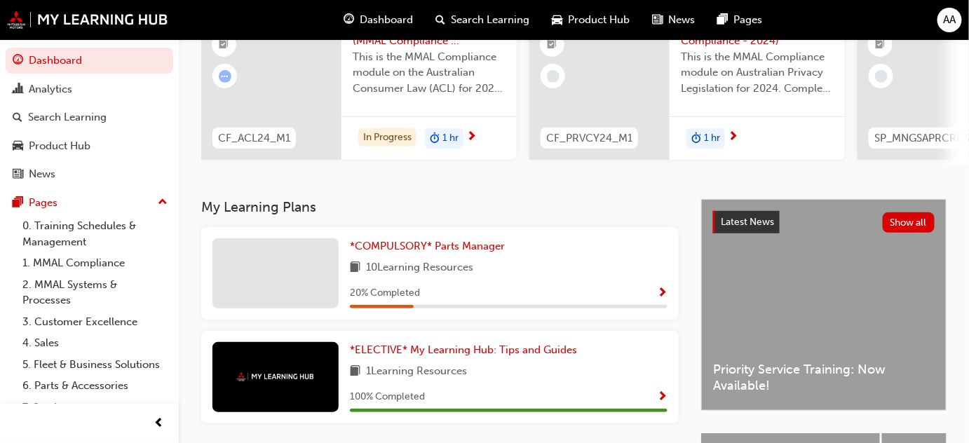
scroll to position [191, 0]
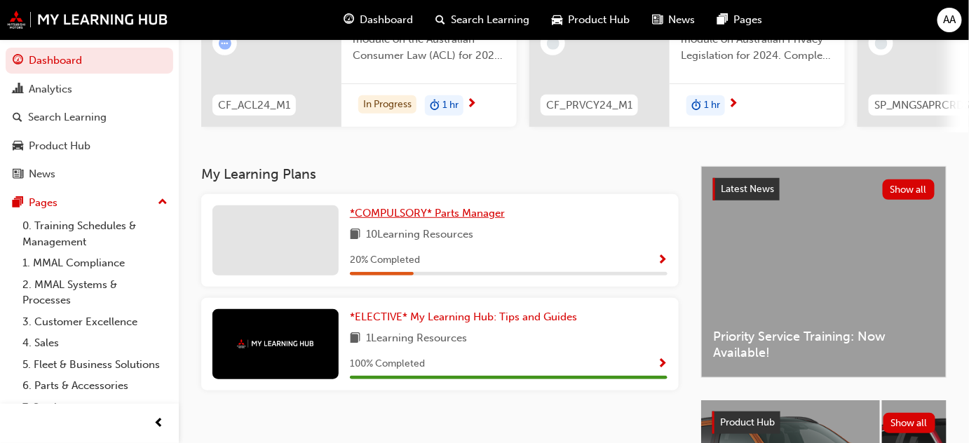
click at [466, 220] on span "*COMPULSORY* Parts Manager" at bounding box center [427, 213] width 155 height 13
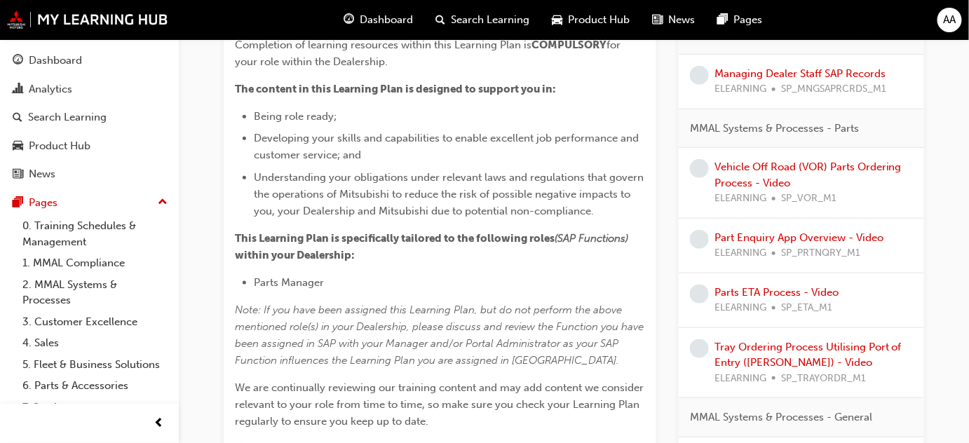
scroll to position [396, 0]
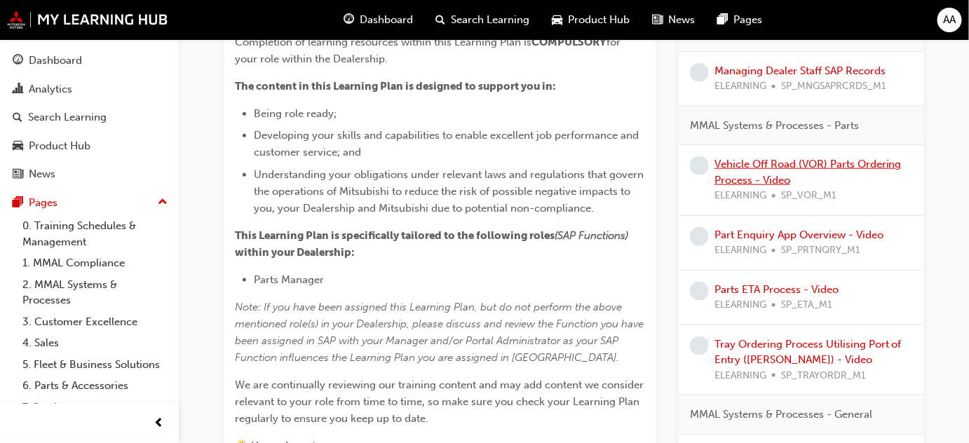
click at [772, 178] on link "Vehicle Off Road (VOR) Parts Ordering Process - Video" at bounding box center [808, 172] width 187 height 29
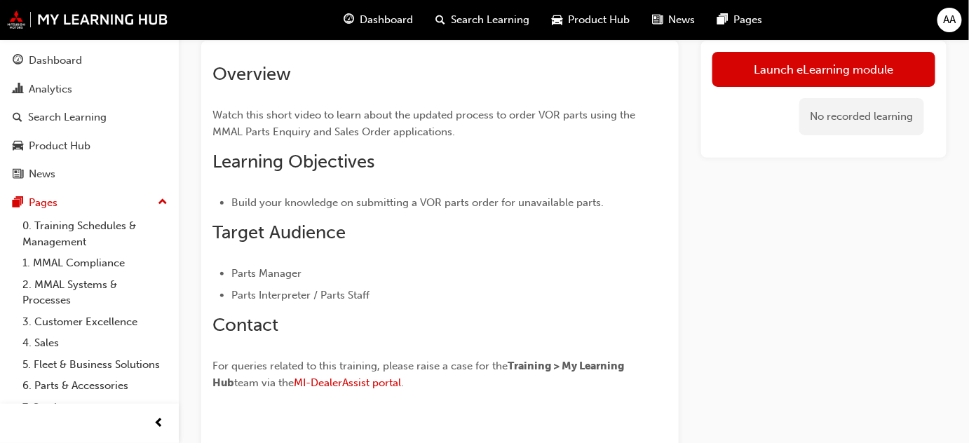
scroll to position [45, 0]
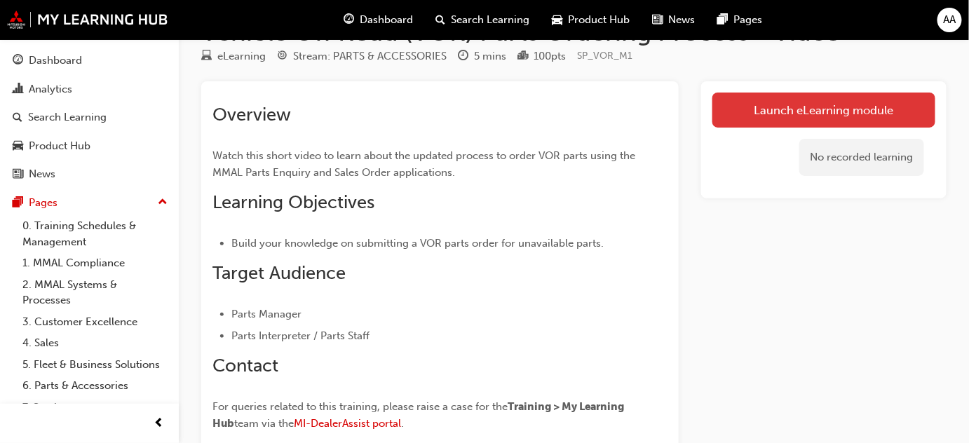
click at [811, 108] on link "Launch eLearning module" at bounding box center [824, 110] width 223 height 35
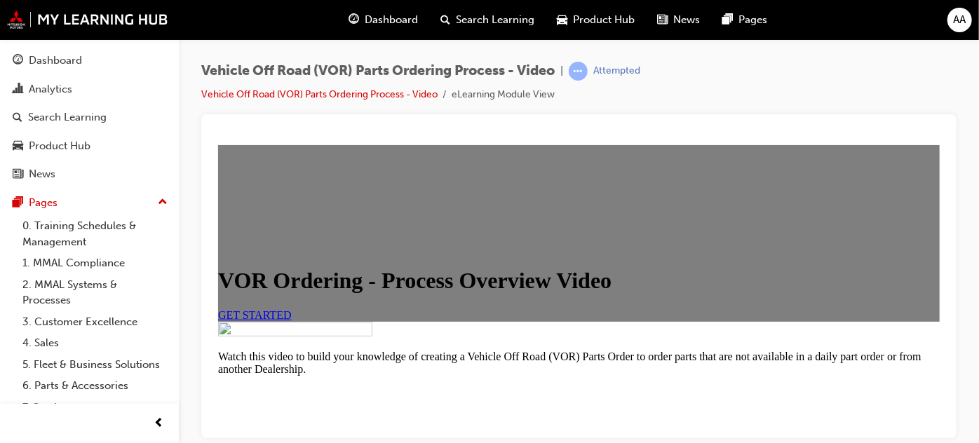
scroll to position [232, 0]
click at [291, 309] on span "GET STARTED" at bounding box center [254, 315] width 74 height 12
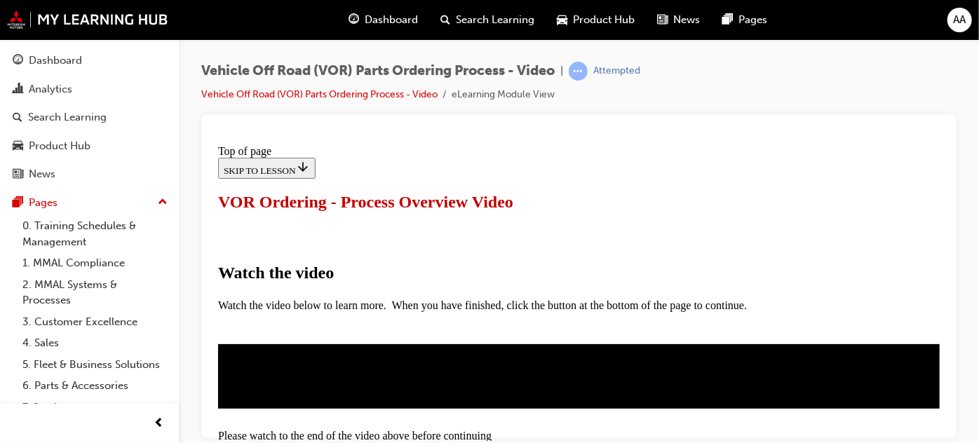
scroll to position [256, 0]
click at [680, 59] on div "Vehicle Off Road (VOR) Parts Ordering Process - Video | Attempted Vehicle Off R…" at bounding box center [579, 223] width 800 height 369
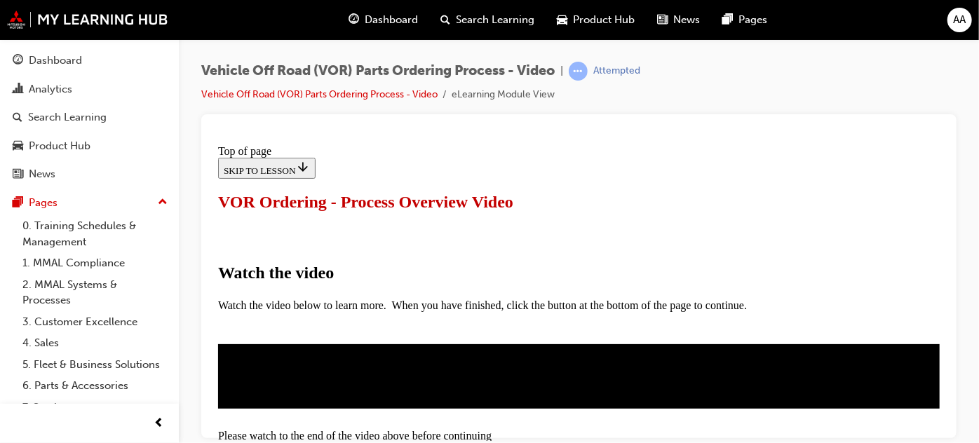
click at [360, 429] on button "I HAVE WATCHED THIS VIDEO" at bounding box center [288, 436] width 142 height 15
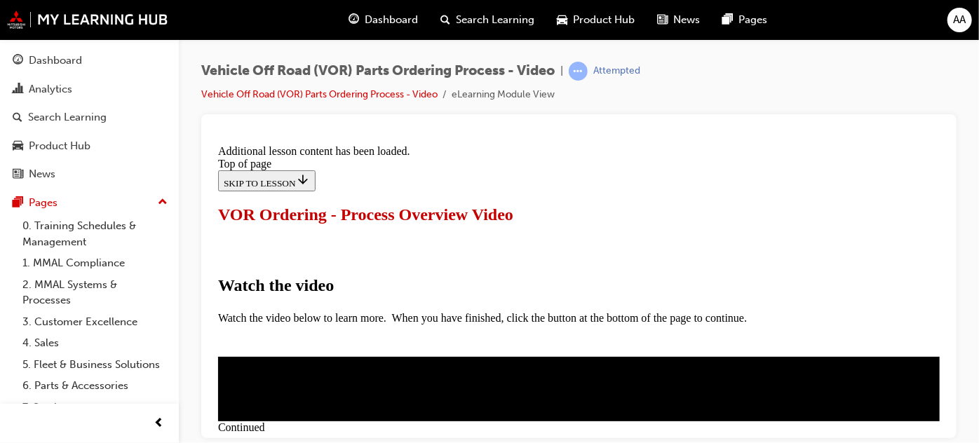
scroll to position [614, 0]
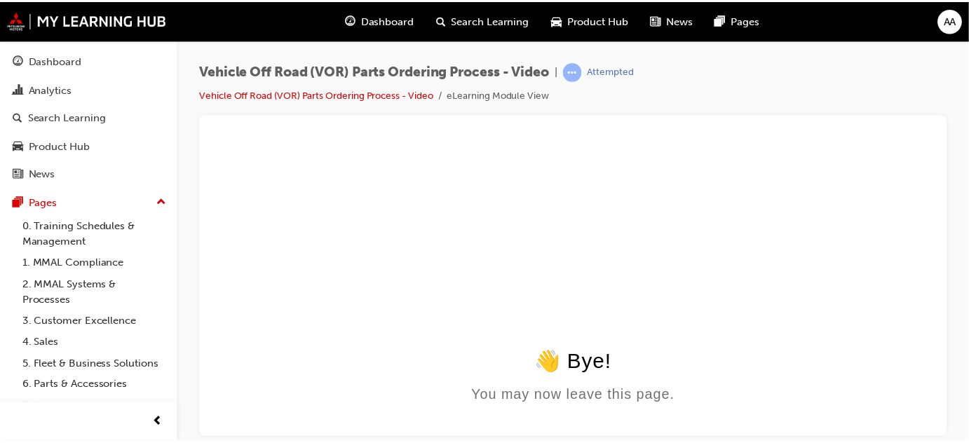
scroll to position [0, 0]
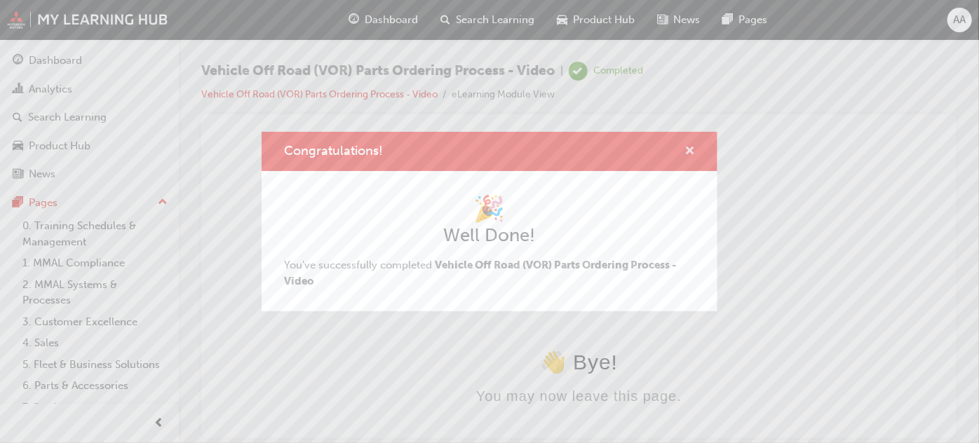
click at [687, 147] on span "cross-icon" at bounding box center [690, 152] width 11 height 13
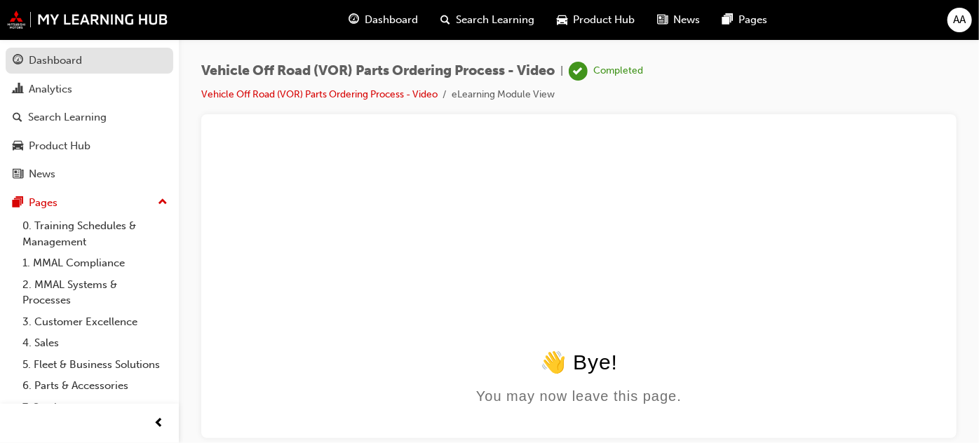
click at [73, 62] on div "Dashboard" at bounding box center [55, 61] width 53 height 16
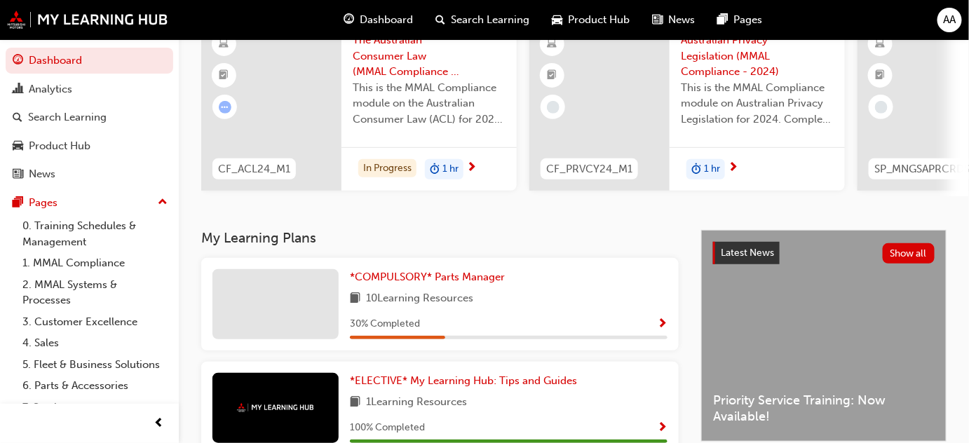
scroll to position [191, 0]
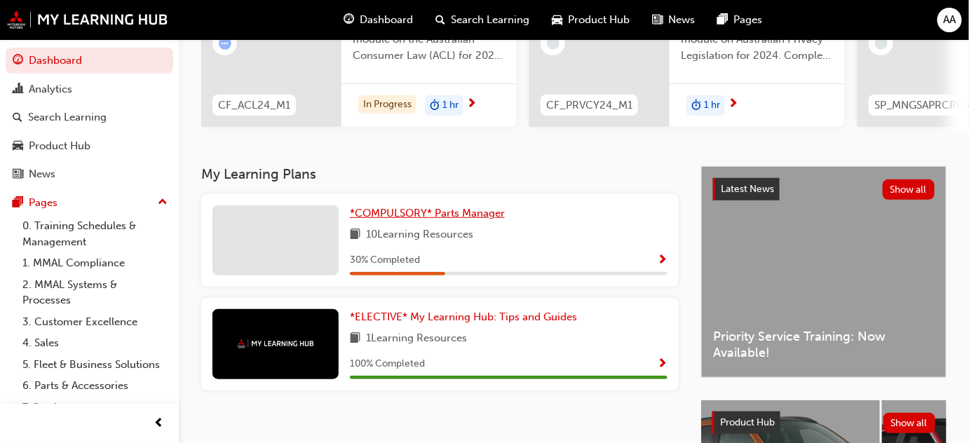
click at [449, 220] on span "*COMPULSORY* Parts Manager" at bounding box center [427, 213] width 155 height 13
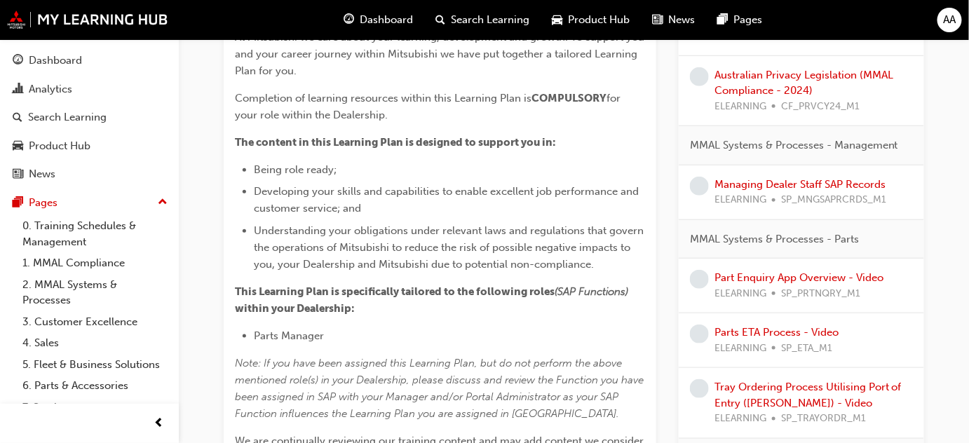
scroll to position [337, 0]
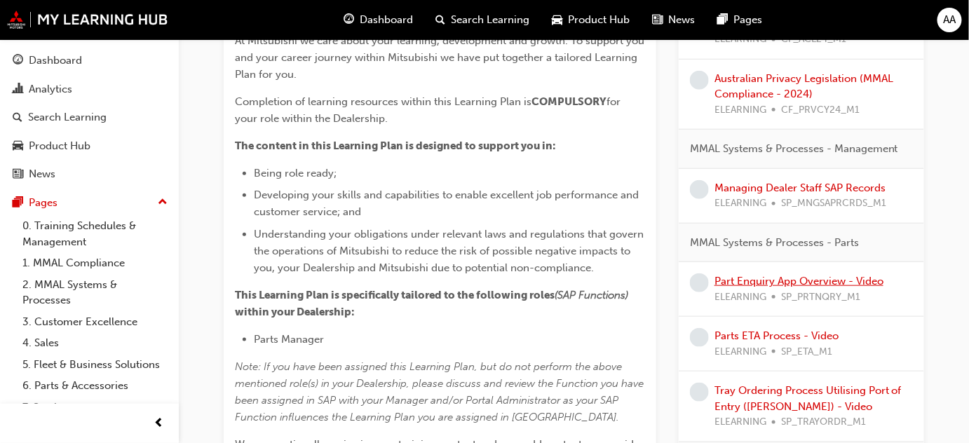
click at [809, 287] on link "Part Enquiry App Overview - Video" at bounding box center [799, 281] width 169 height 13
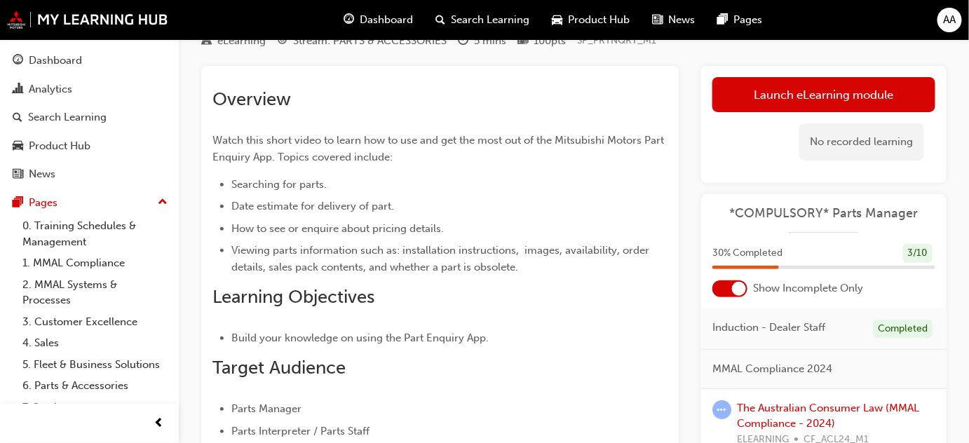
scroll to position [30, 0]
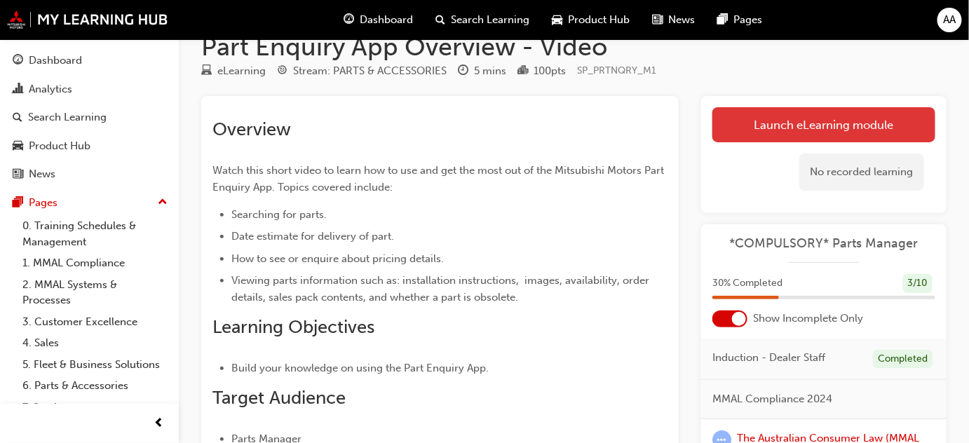
click at [809, 130] on link "Launch eLearning module" at bounding box center [824, 124] width 223 height 35
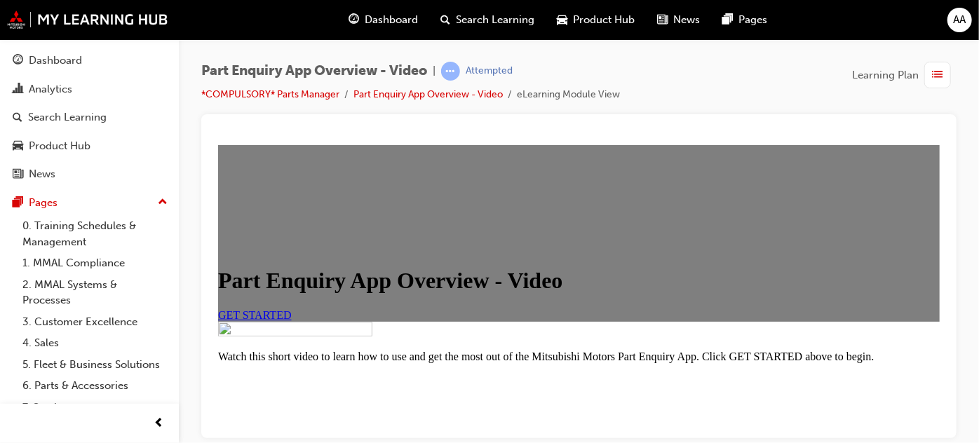
scroll to position [127, 0]
click at [291, 314] on span "GET STARTED" at bounding box center [254, 315] width 74 height 12
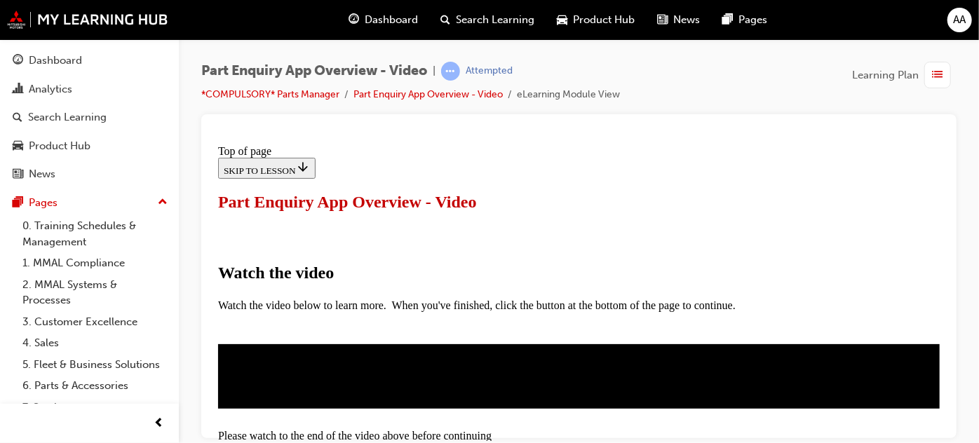
click at [360, 429] on button "I HAVE WATCHED THIS VIDEO" at bounding box center [288, 436] width 142 height 15
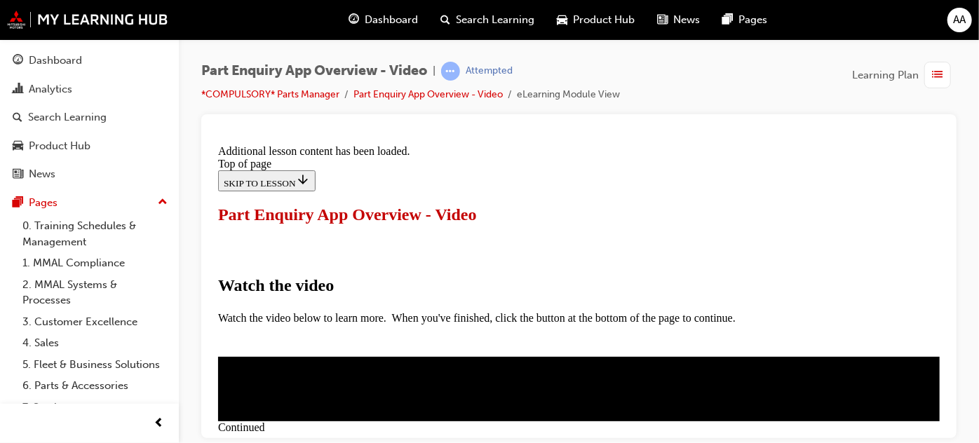
scroll to position [614, 0]
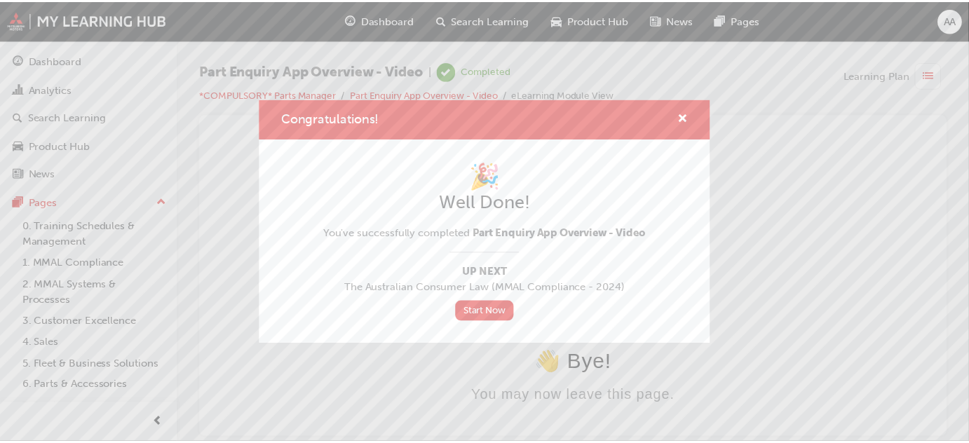
scroll to position [0, 0]
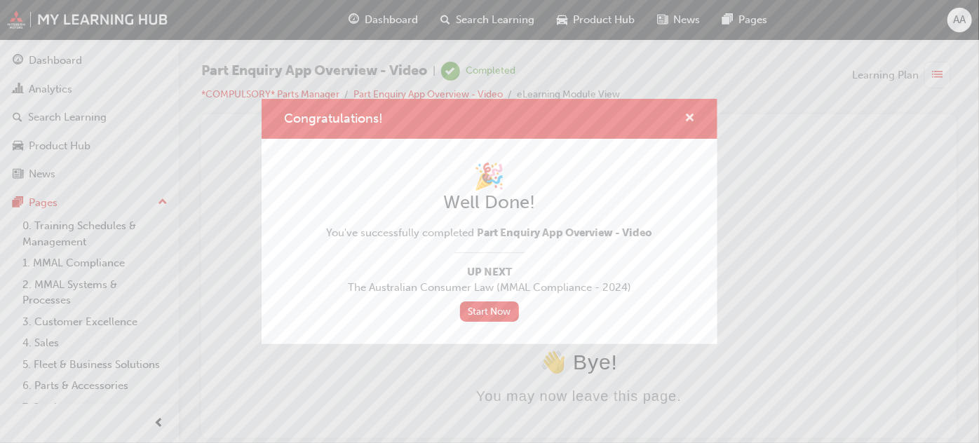
click at [689, 118] on span "cross-icon" at bounding box center [690, 119] width 11 height 13
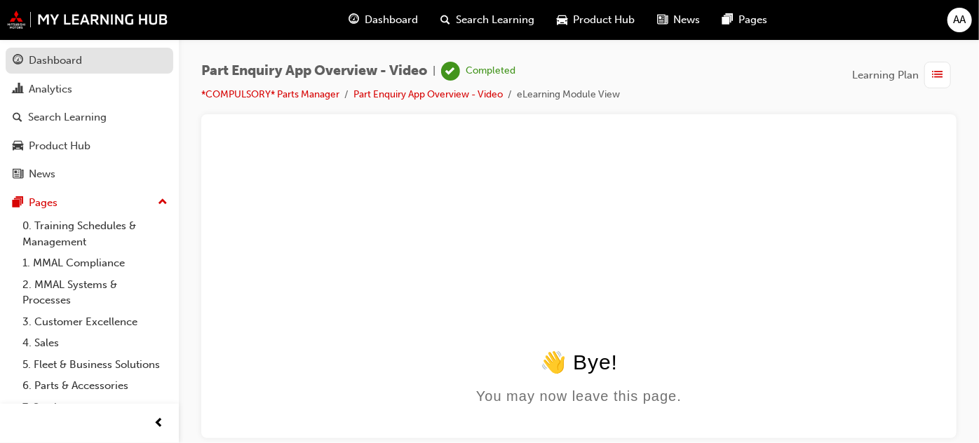
click at [46, 64] on div "Dashboard" at bounding box center [55, 61] width 53 height 16
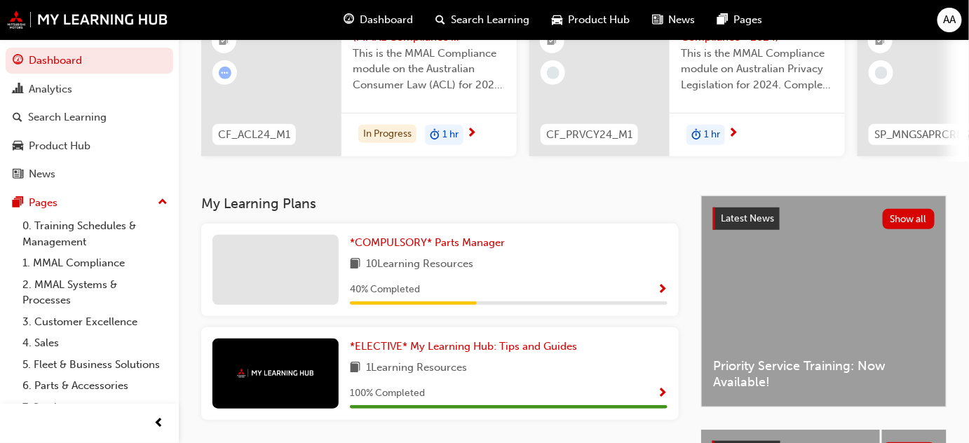
scroll to position [191, 0]
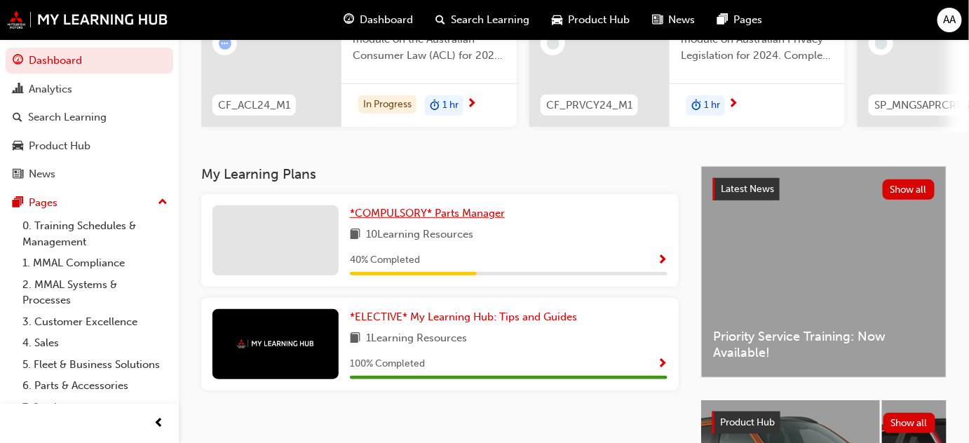
click at [467, 220] on span "*COMPULSORY* Parts Manager" at bounding box center [427, 213] width 155 height 13
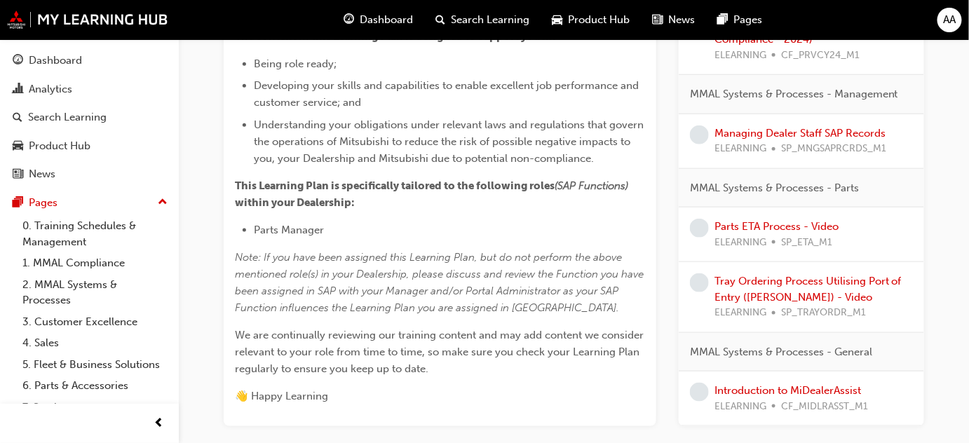
scroll to position [508, 0]
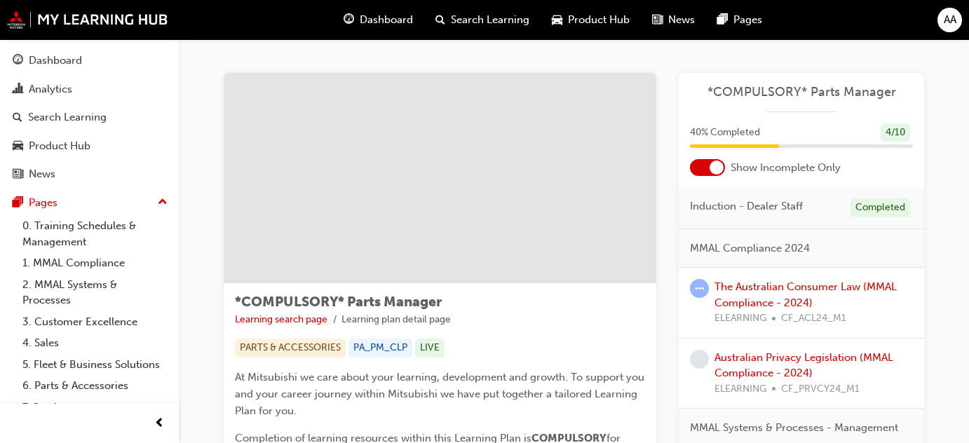
scroll to position [510, 0]
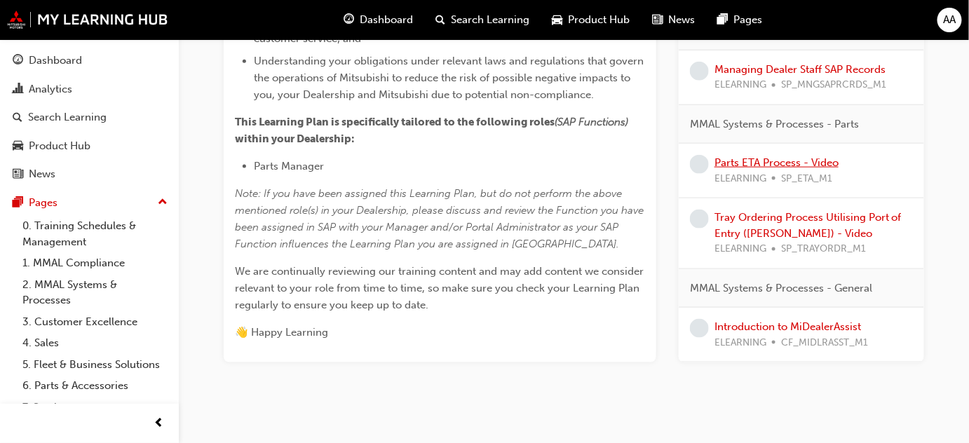
click at [791, 169] on link "Parts ETA Process - Video" at bounding box center [777, 162] width 124 height 13
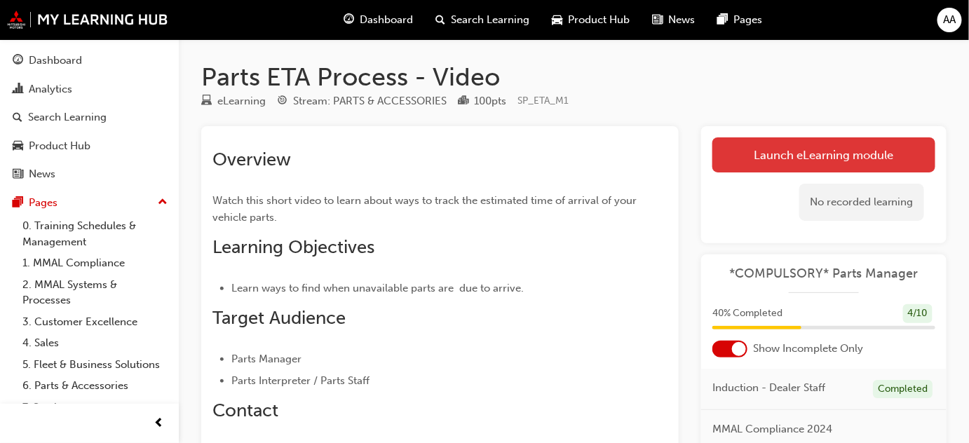
click at [814, 148] on link "Launch eLearning module" at bounding box center [824, 154] width 223 height 35
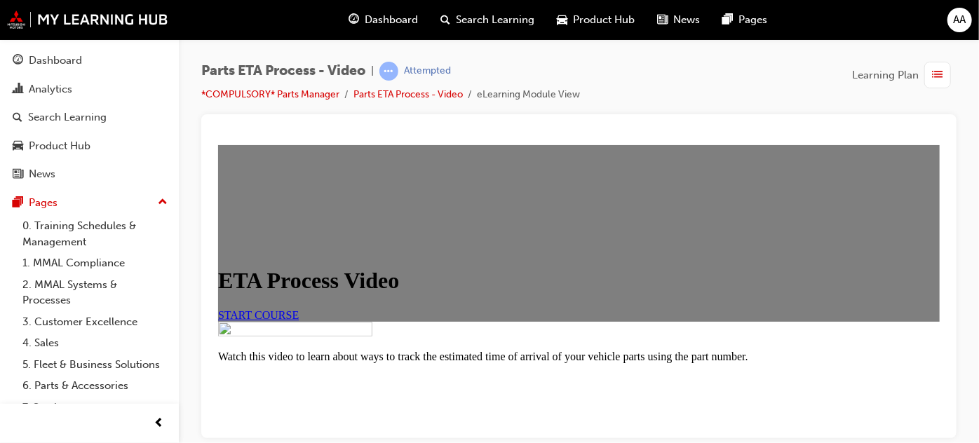
scroll to position [47, 0]
click at [298, 321] on span "START COURSE" at bounding box center [257, 315] width 81 height 12
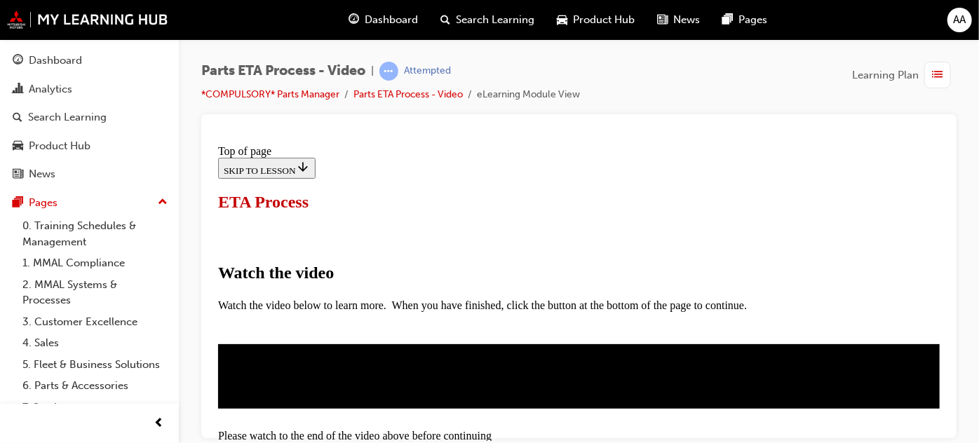
scroll to position [255, 0]
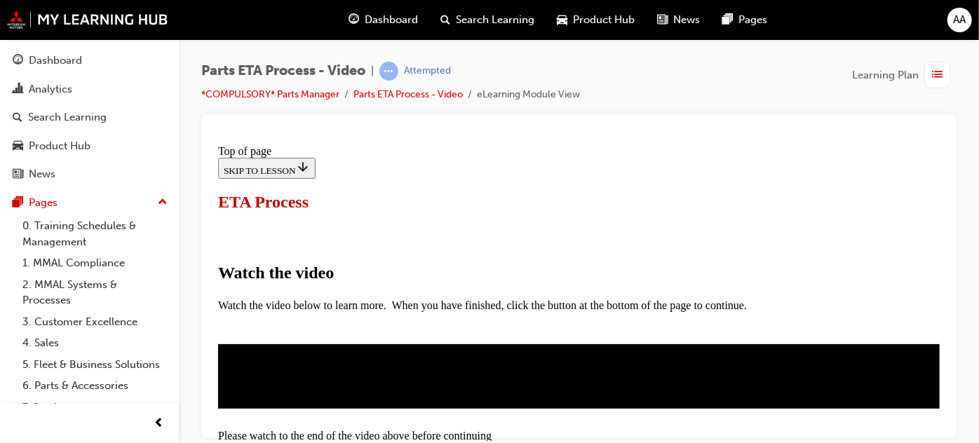
click at [360, 429] on button "I HAVE WATCHED THIS VIDEO" at bounding box center [288, 436] width 142 height 15
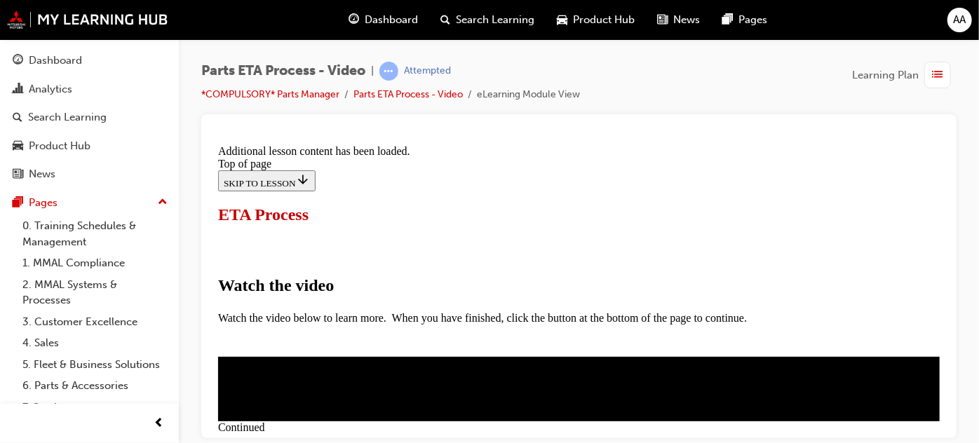
scroll to position [614, 0]
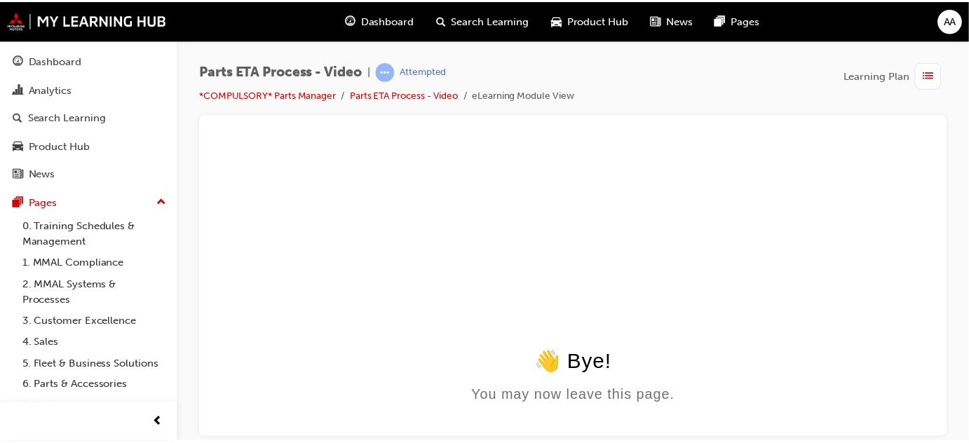
scroll to position [0, 0]
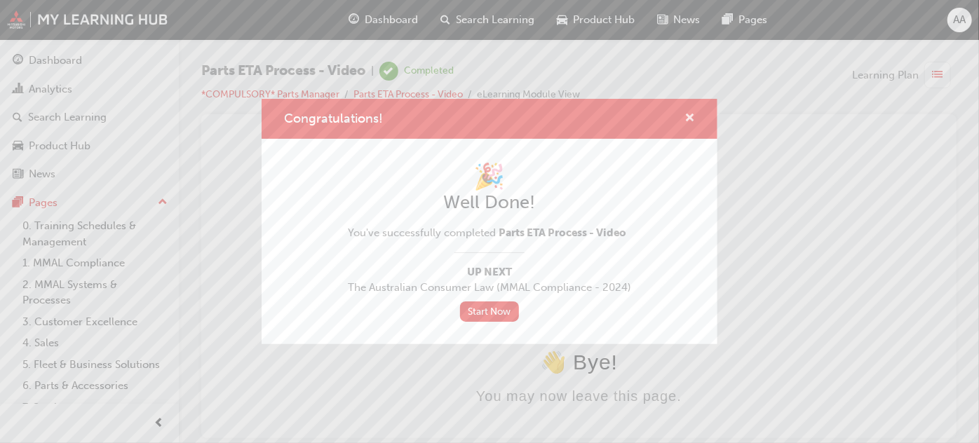
click at [691, 117] on span "cross-icon" at bounding box center [690, 119] width 11 height 13
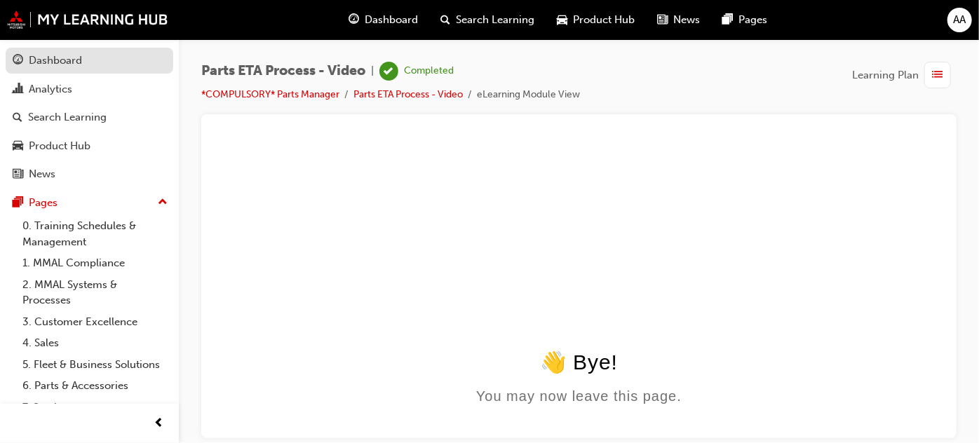
click at [69, 59] on div "Dashboard" at bounding box center [55, 61] width 53 height 16
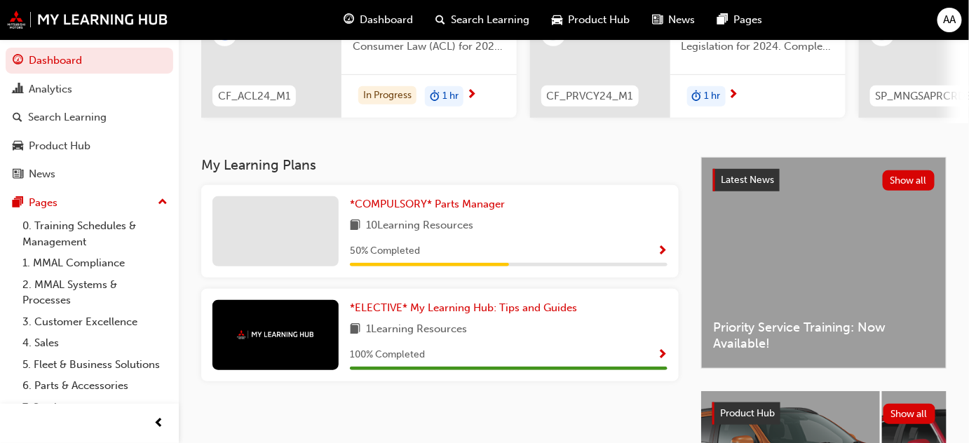
scroll to position [220, 0]
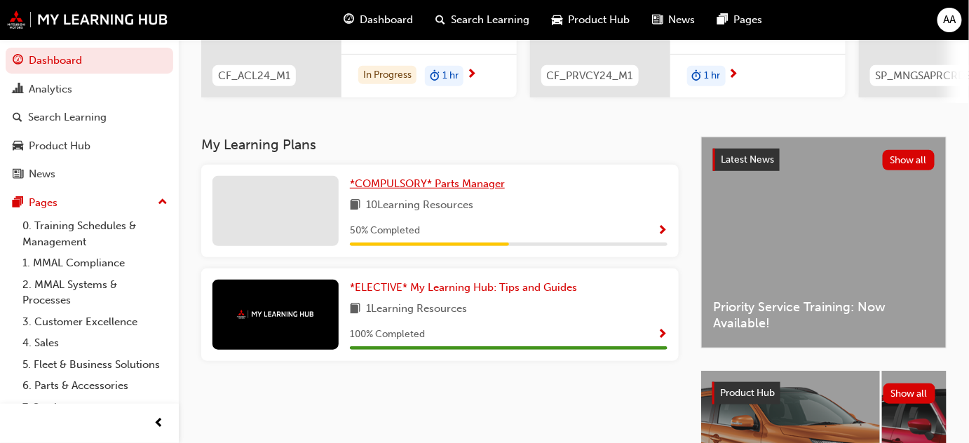
click at [430, 187] on span "*COMPULSORY* Parts Manager" at bounding box center [427, 183] width 155 height 13
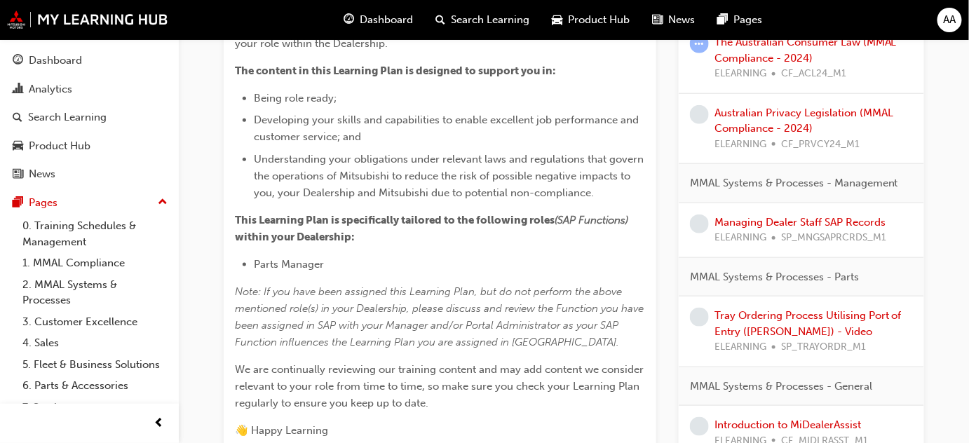
scroll to position [382, 0]
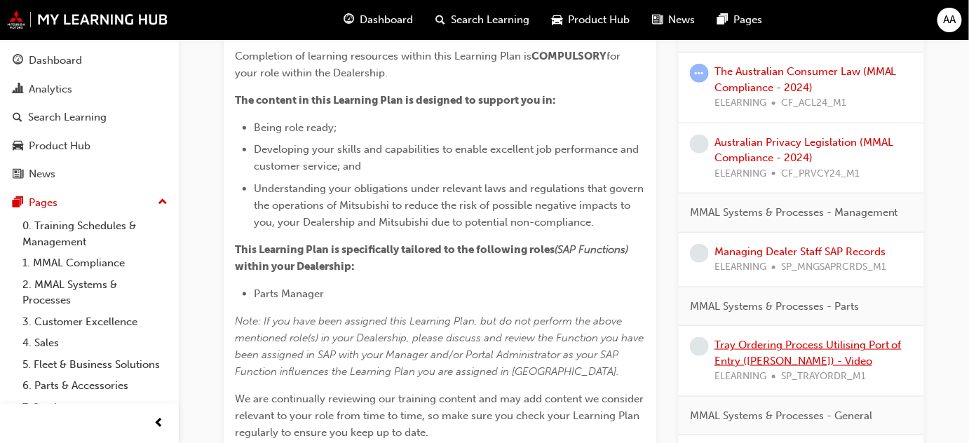
click at [738, 347] on link "Tray Ordering Process Utilising Port of Entry ([PERSON_NAME]) - Video" at bounding box center [808, 353] width 187 height 29
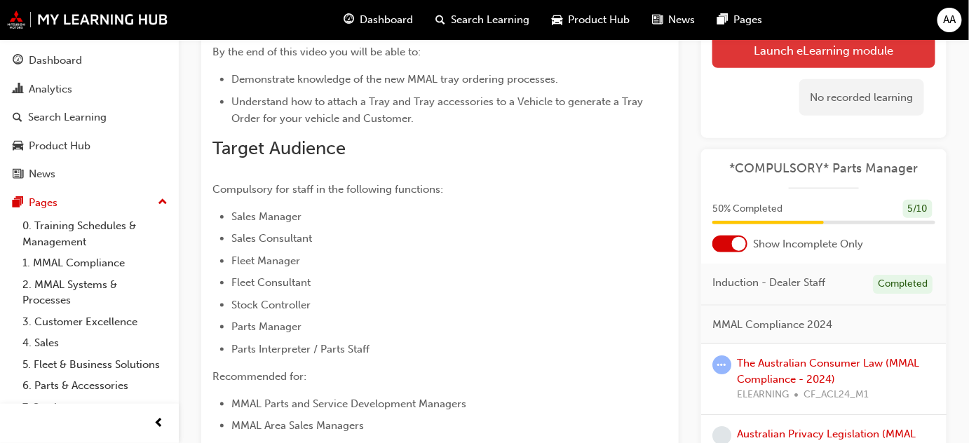
click at [819, 54] on link "Launch eLearning module" at bounding box center [824, 49] width 223 height 35
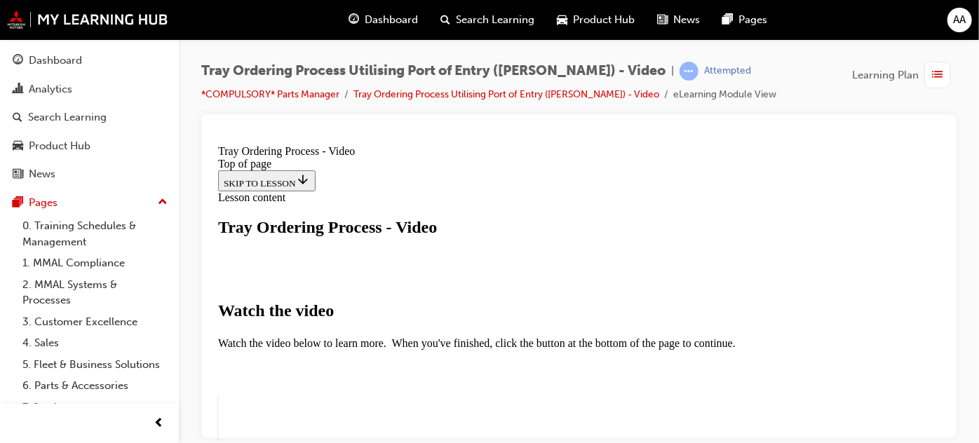
scroll to position [191, 0]
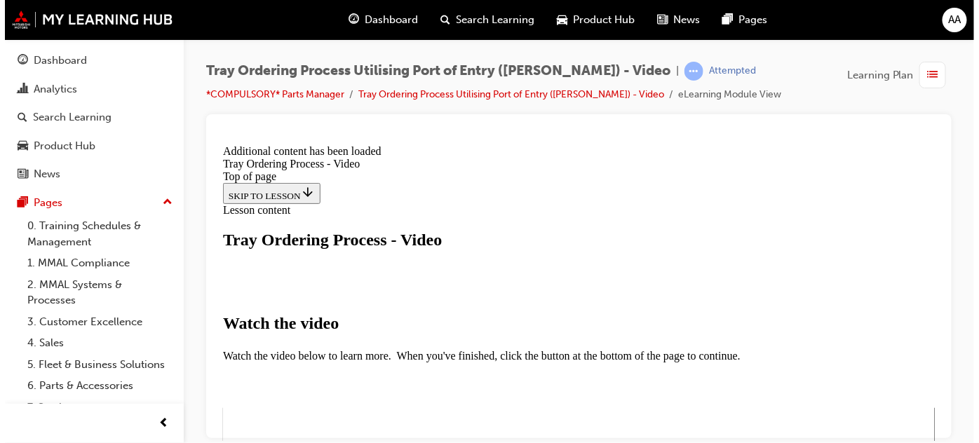
scroll to position [608, 0]
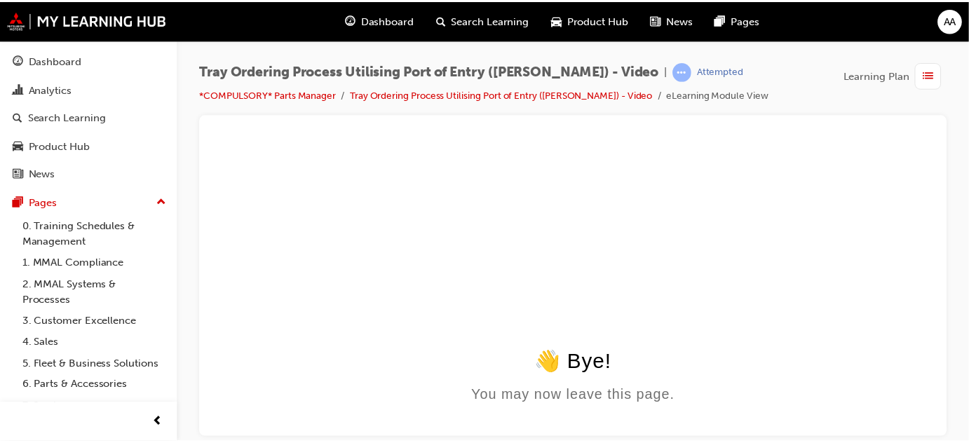
scroll to position [0, 0]
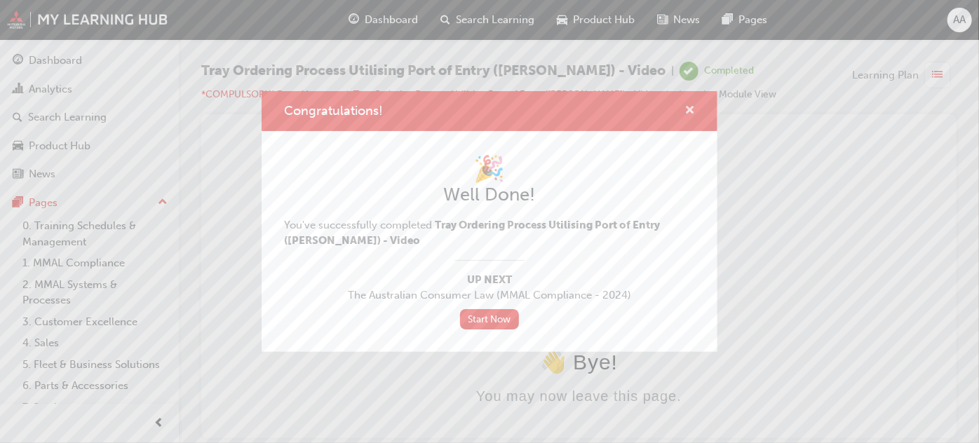
click at [694, 109] on span "cross-icon" at bounding box center [690, 111] width 11 height 13
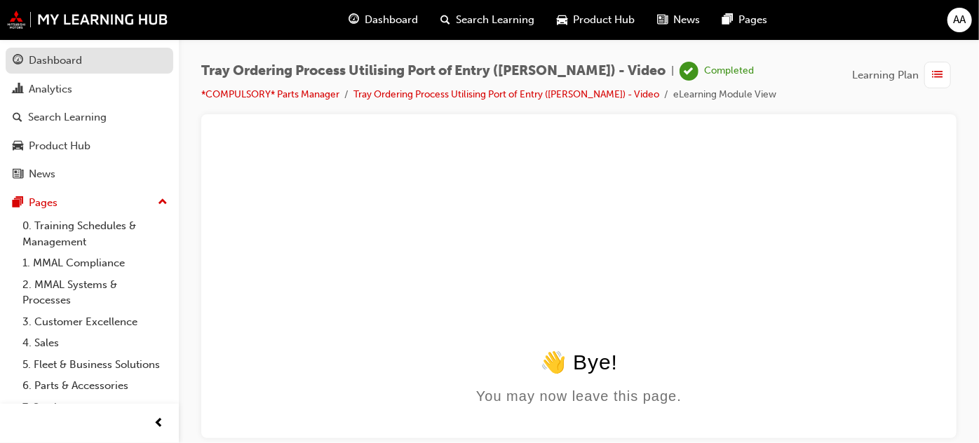
click at [53, 56] on div "Dashboard" at bounding box center [55, 61] width 53 height 16
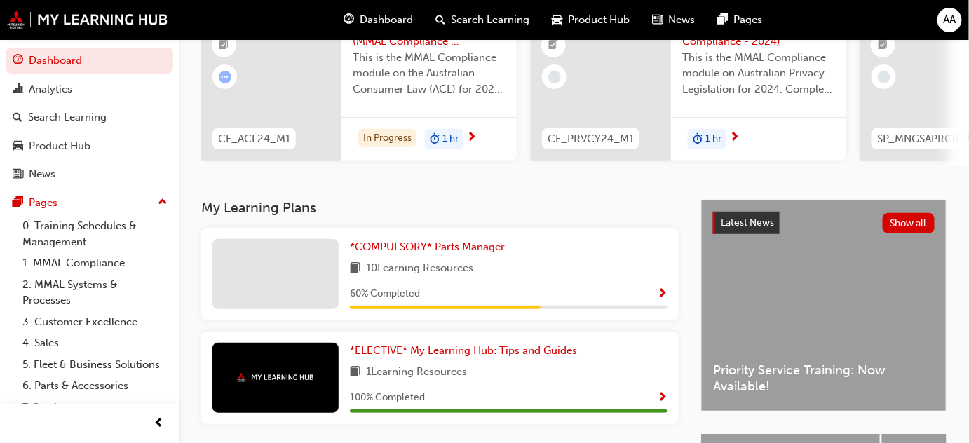
scroll to position [191, 0]
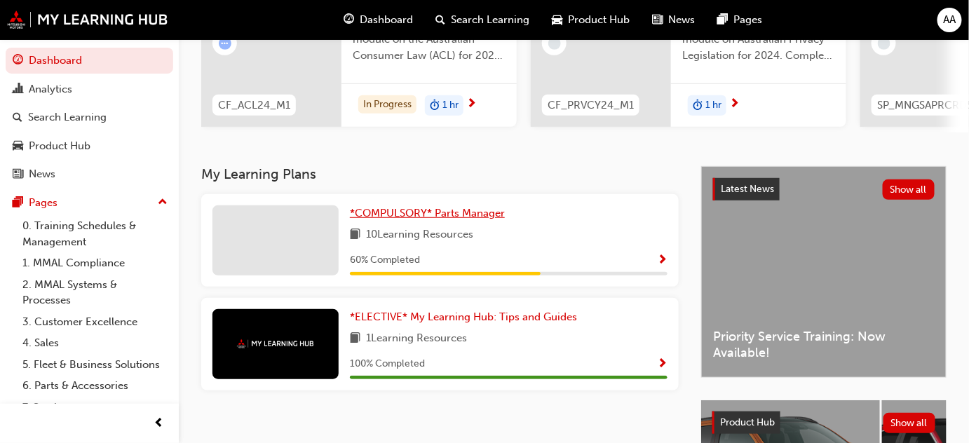
click at [475, 213] on span "*COMPULSORY* Parts Manager" at bounding box center [427, 213] width 155 height 13
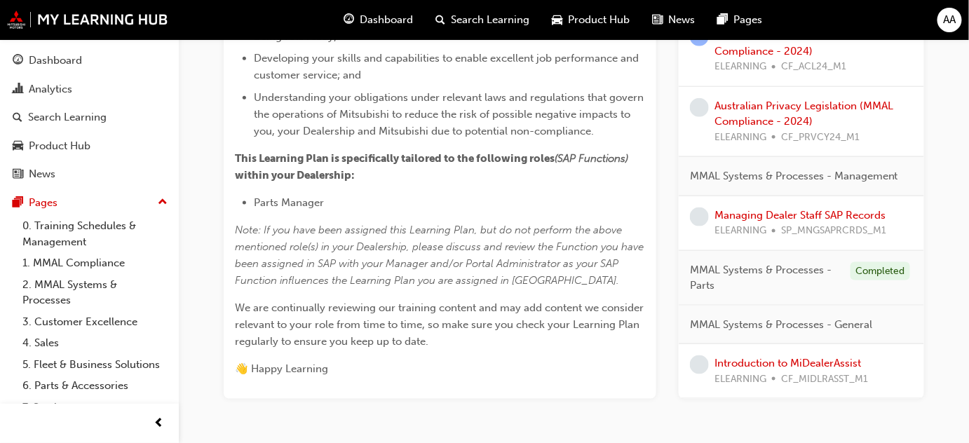
scroll to position [446, 0]
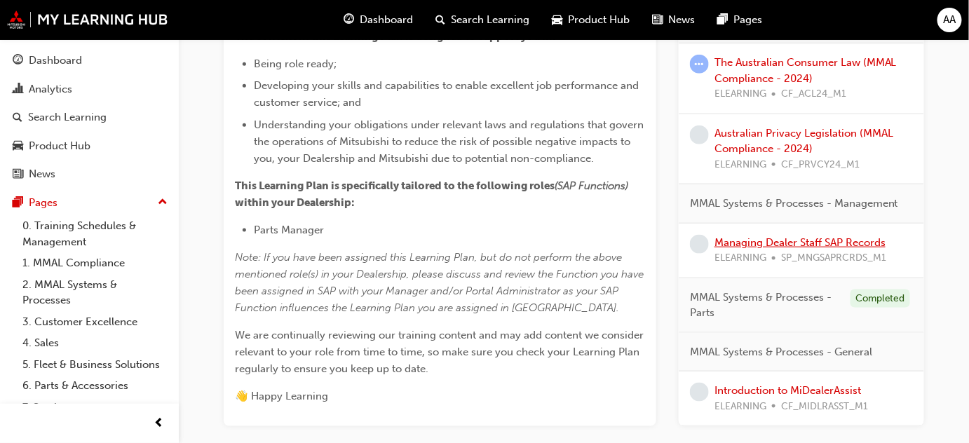
click at [804, 248] on link "Managing Dealer Staff SAP Records" at bounding box center [800, 242] width 171 height 13
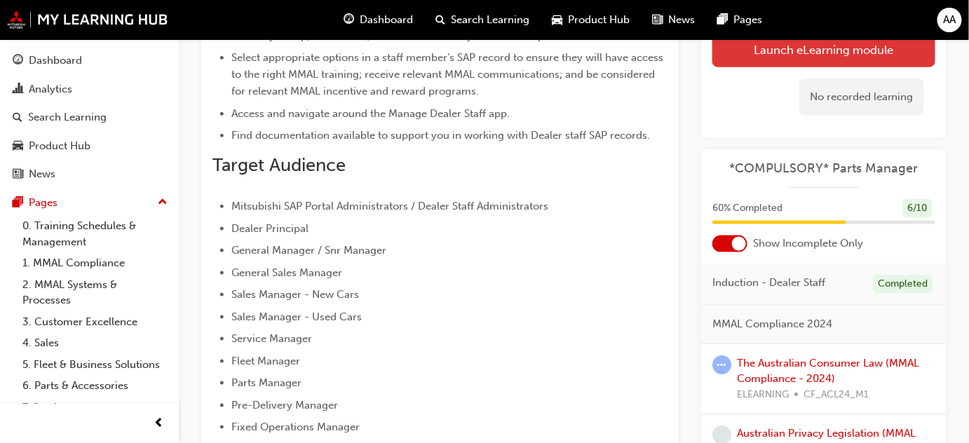
click at [851, 53] on link "Launch eLearning module" at bounding box center [824, 49] width 223 height 35
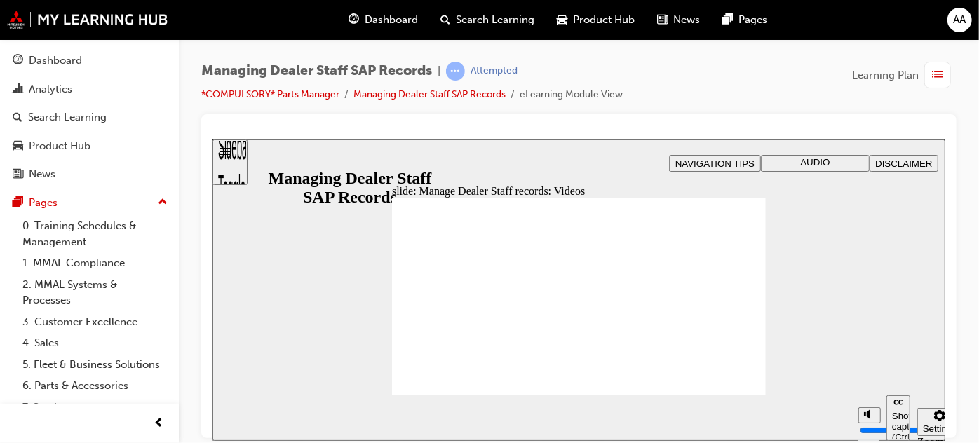
type input "0"
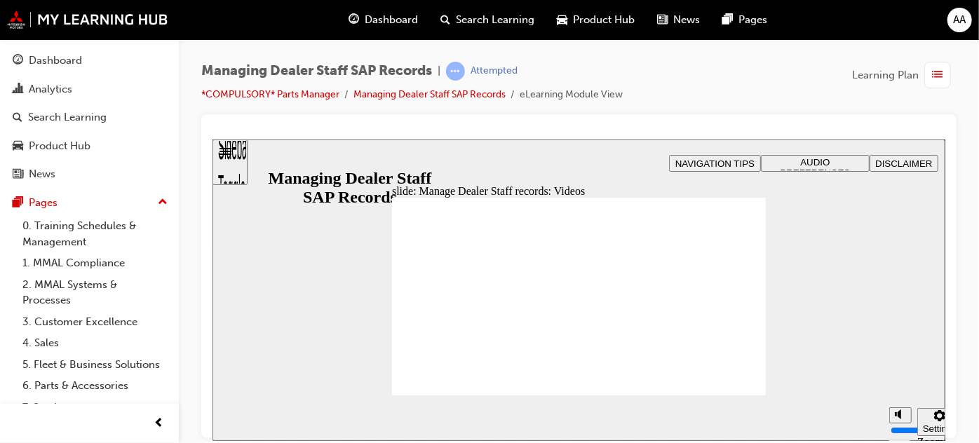
type input "0"
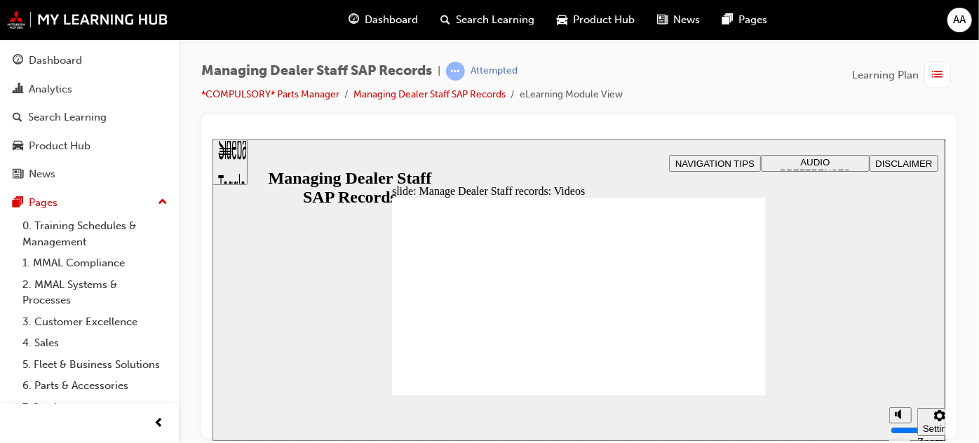
type input "75"
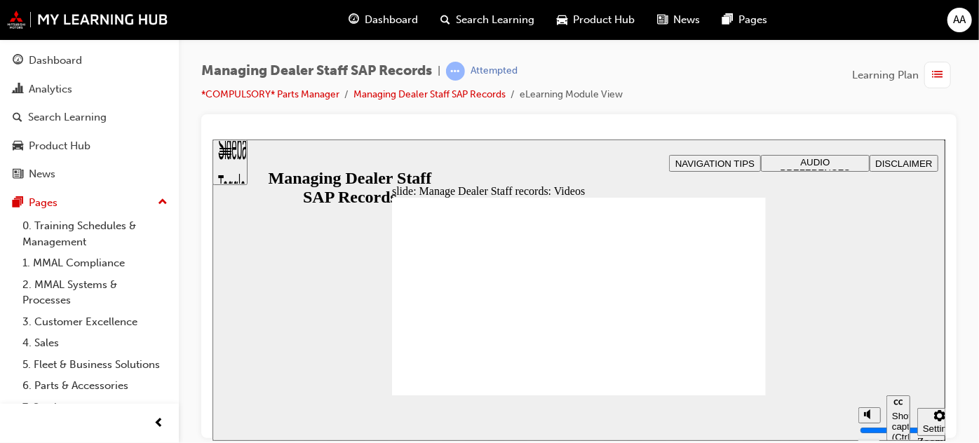
type input "0"
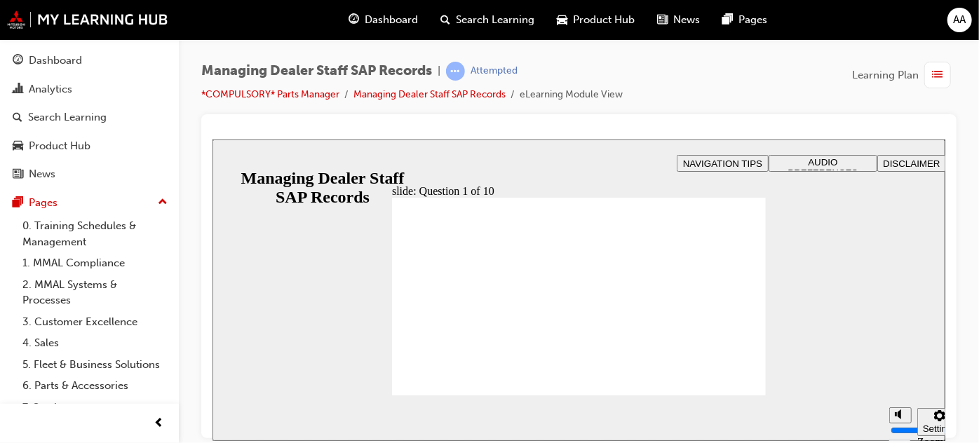
checkbox input "true"
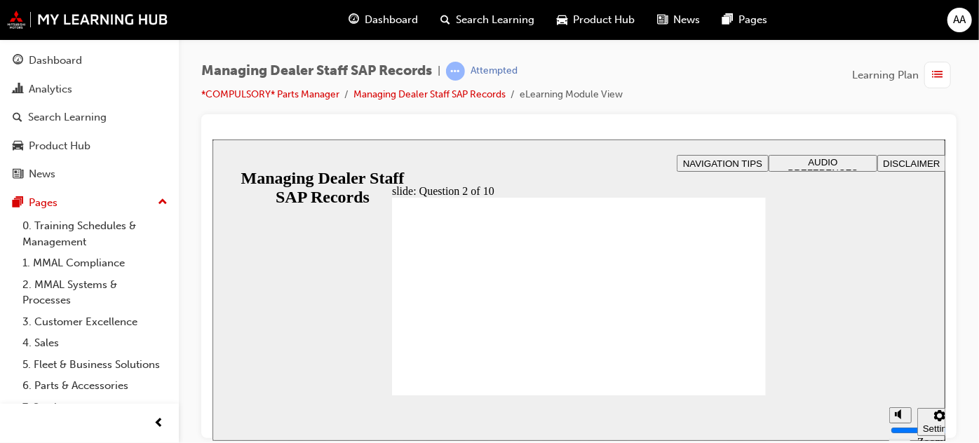
radio input "true"
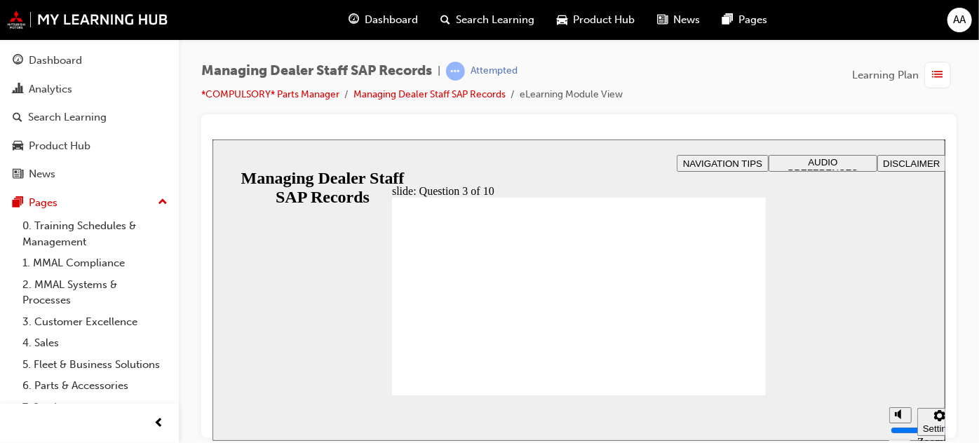
checkbox input "true"
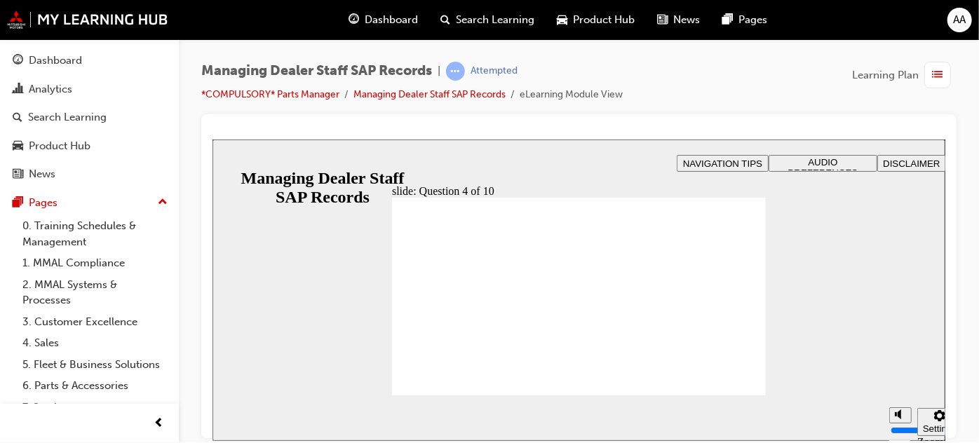
checkbox input "true"
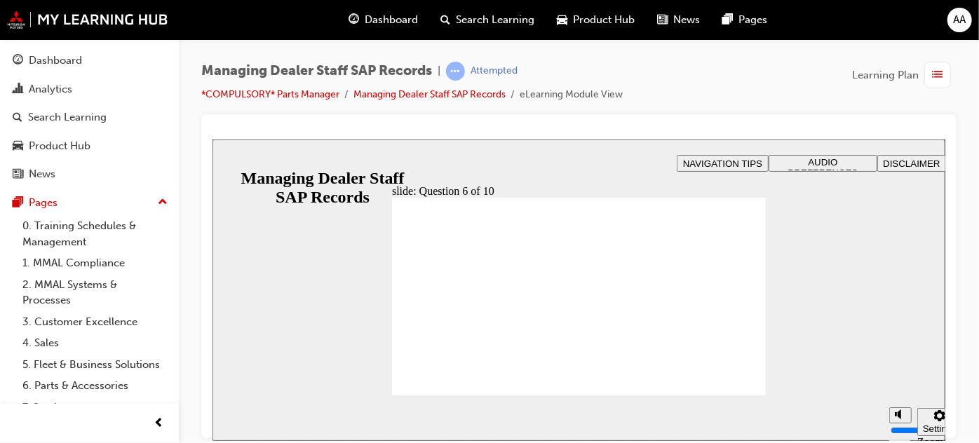
radio input "true"
checkbox input "true"
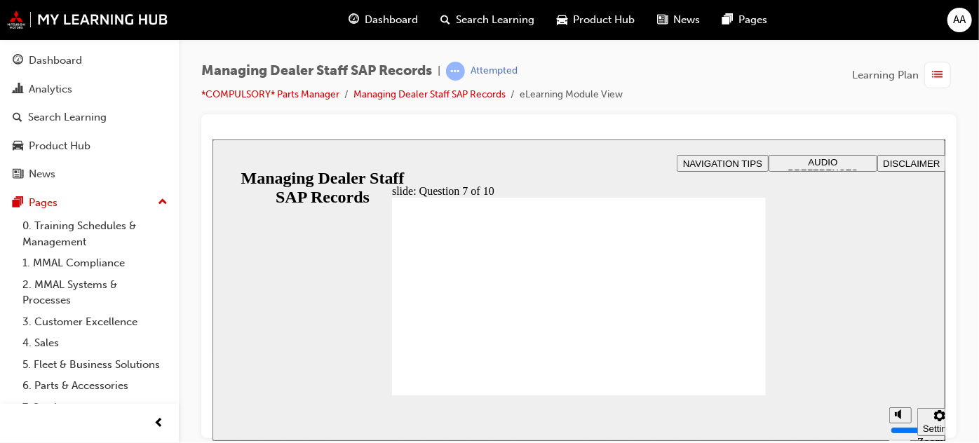
drag, startPoint x: 724, startPoint y: 384, endPoint x: 744, endPoint y: 384, distance: 19.6
radio input "true"
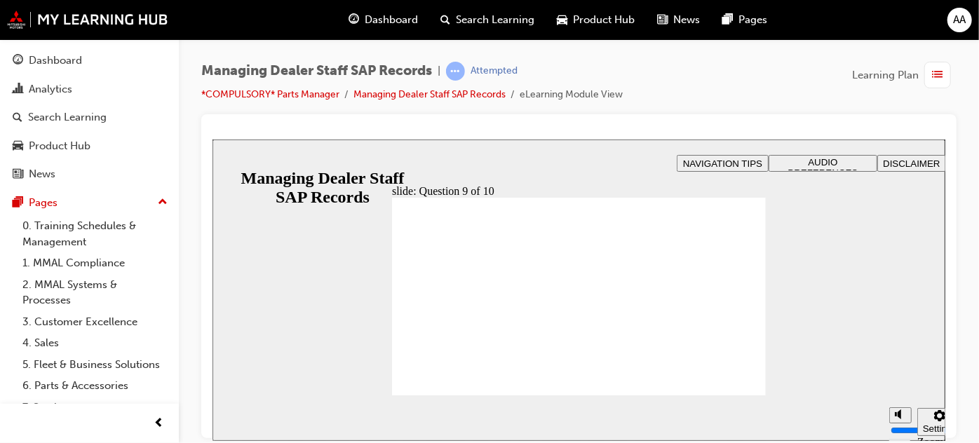
radio input "true"
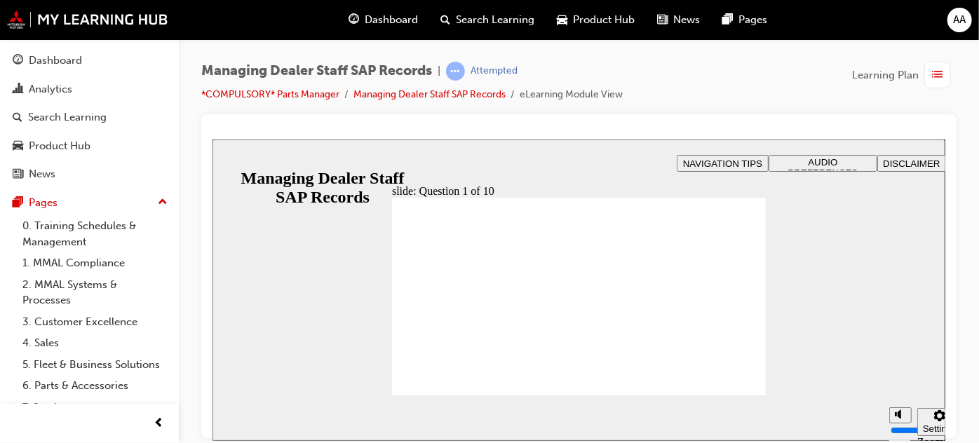
checkbox input "true"
drag, startPoint x: 439, startPoint y: 372, endPoint x: 446, endPoint y: 379, distance: 9.9
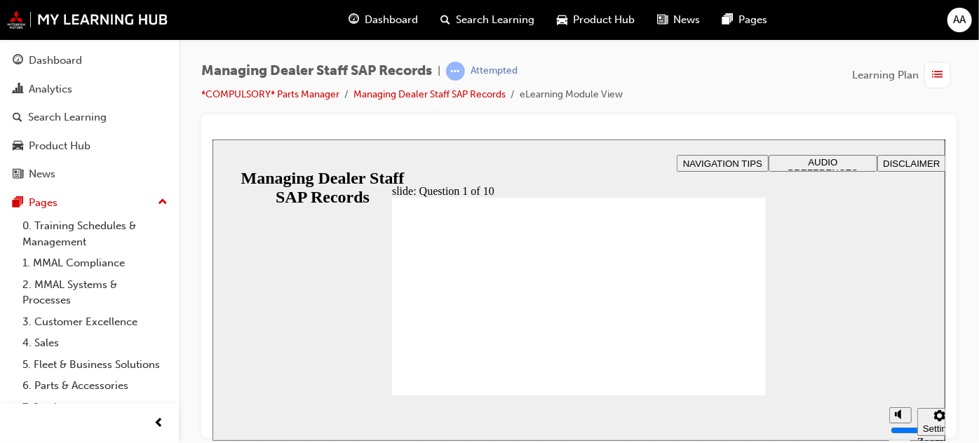
drag, startPoint x: 399, startPoint y: 473, endPoint x: 843, endPoint y: 283, distance: 483.0
click at [843, 283] on div "slide: Question 2 of 10 Rectangle 1 Rectangle 3 Question 2 of 10 Rectangle 1 On…" at bounding box center [578, 290] width 733 height 302
radio input "true"
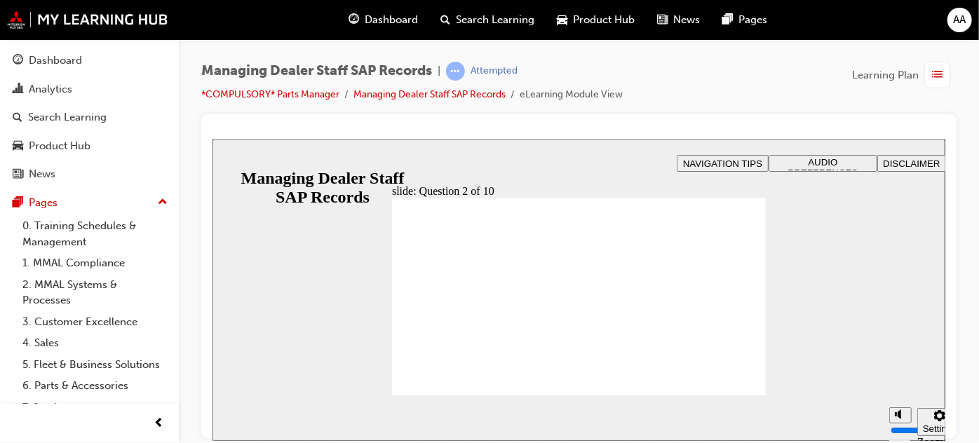
radio input "true"
checkbox input "true"
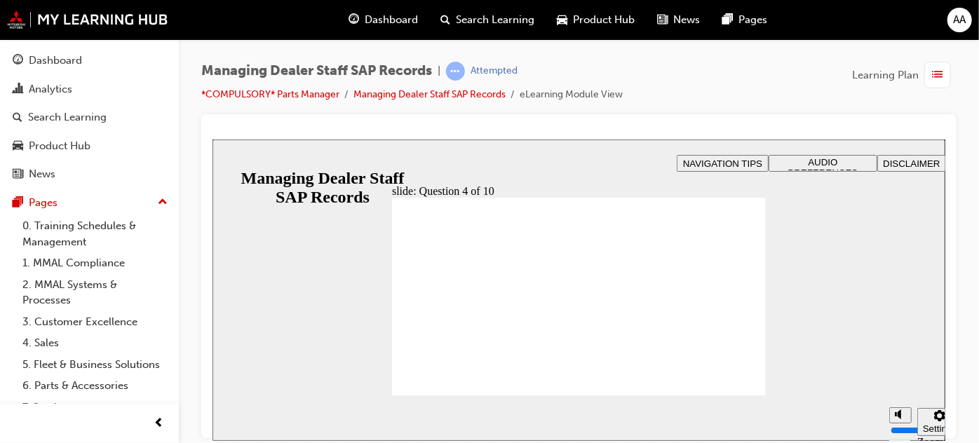
checkbox input "true"
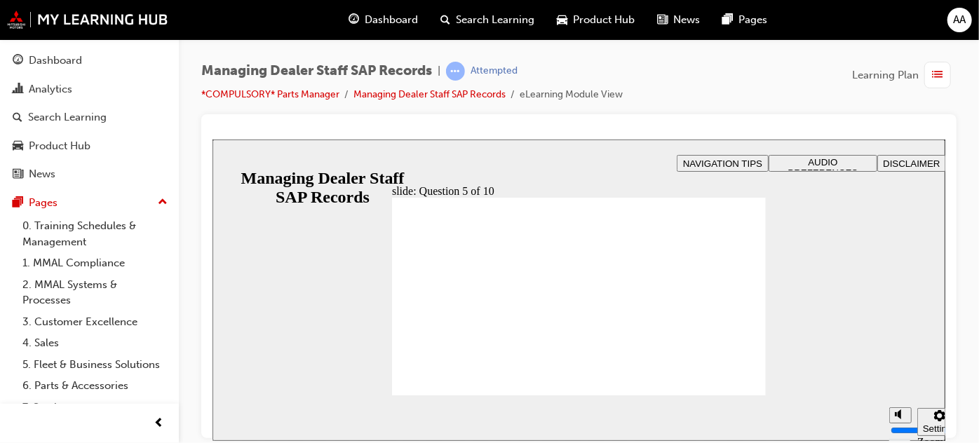
checkbox input "true"
radio input "true"
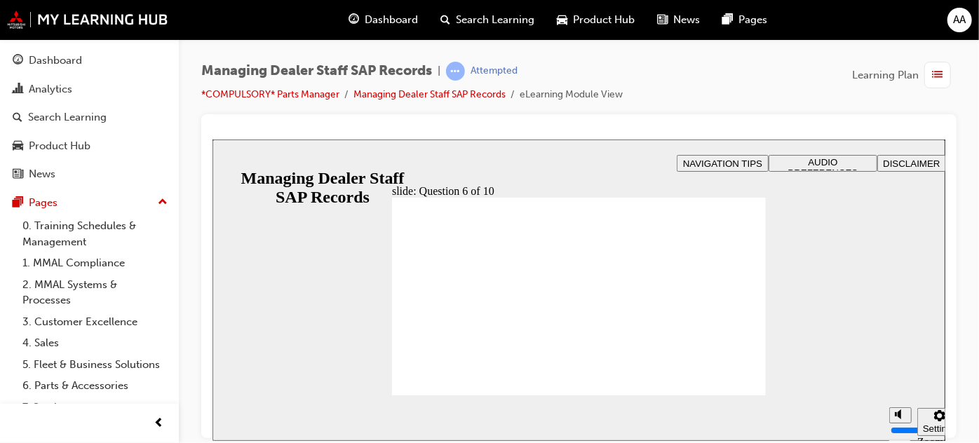
checkbox input "true"
radio input "true"
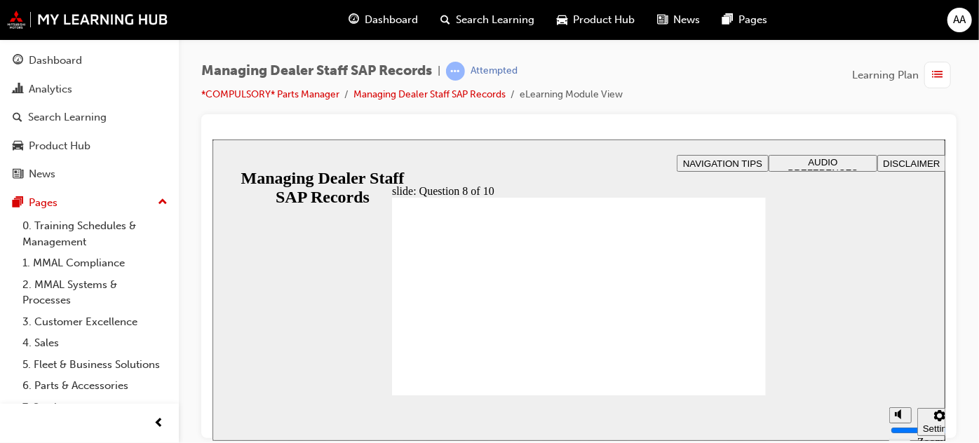
radio input "true"
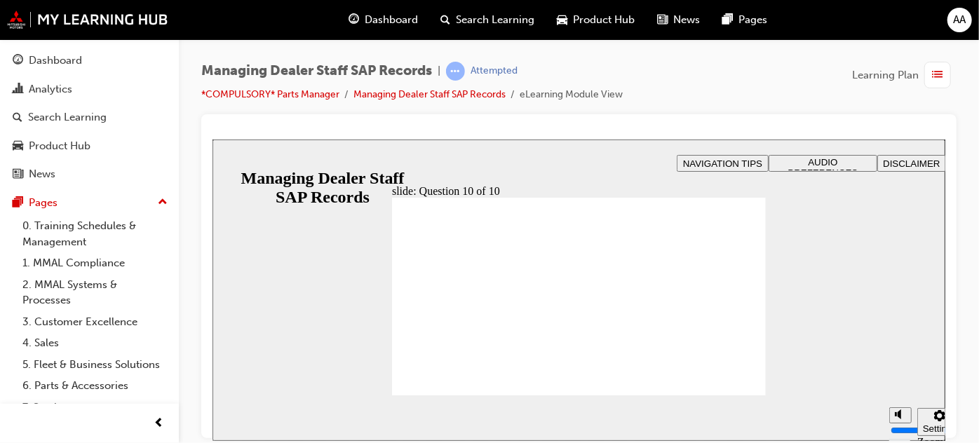
radio input "true"
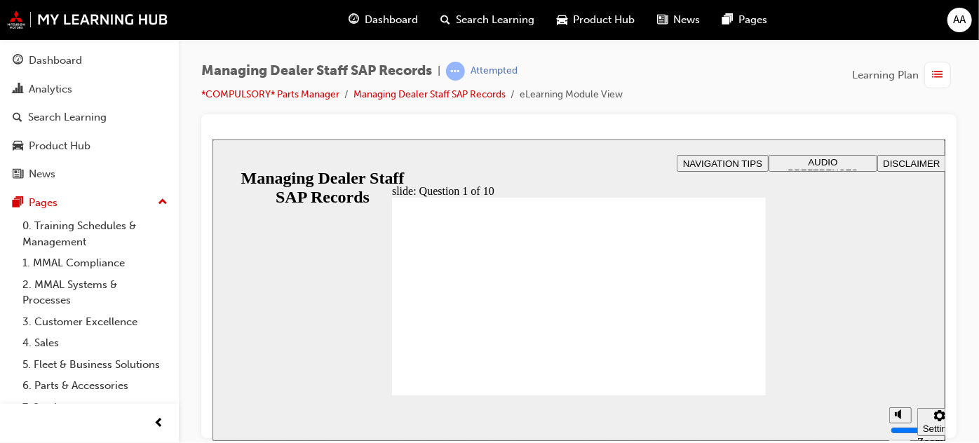
checkbox input "true"
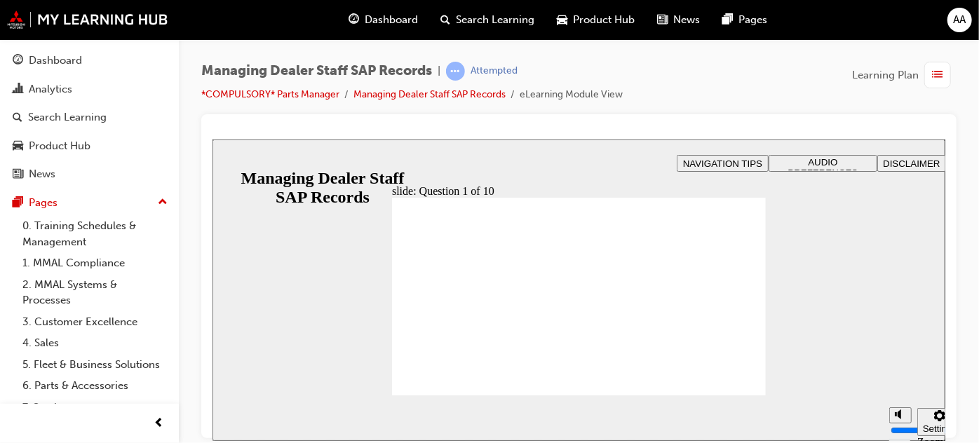
radio input "true"
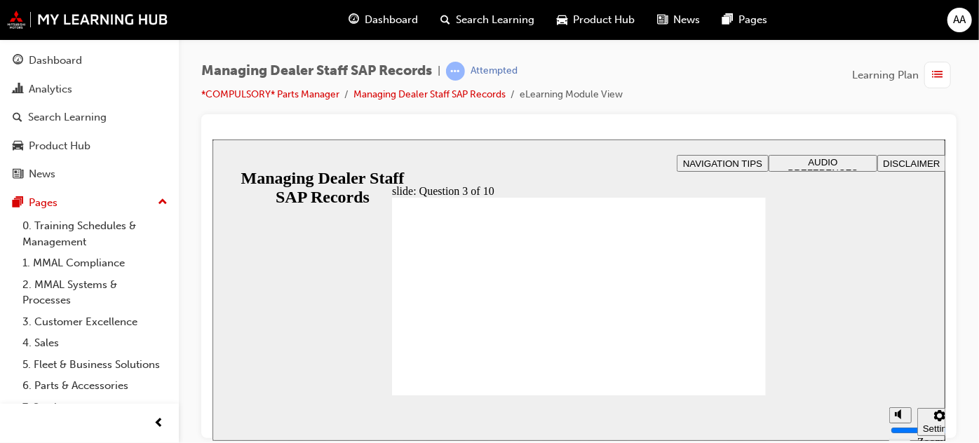
checkbox input "true"
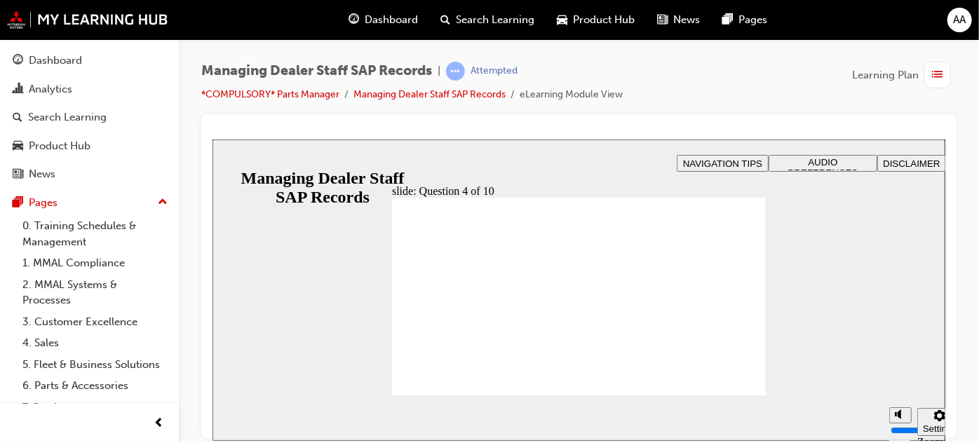
checkbox input "true"
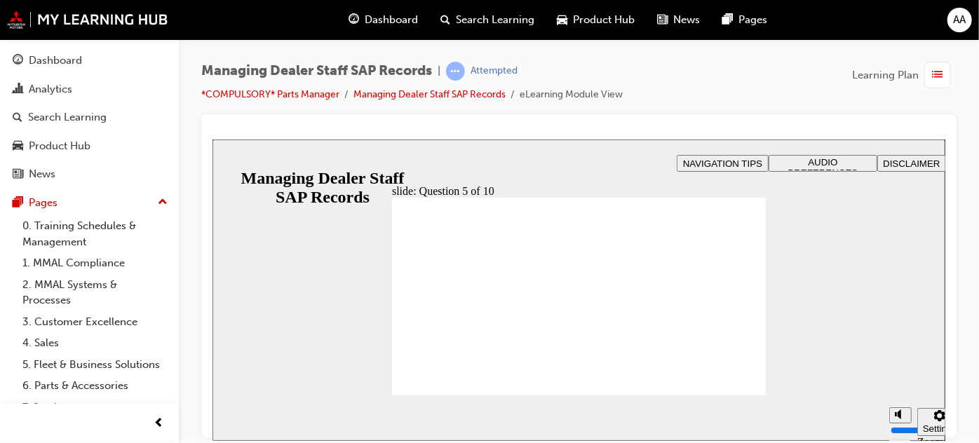
radio input "true"
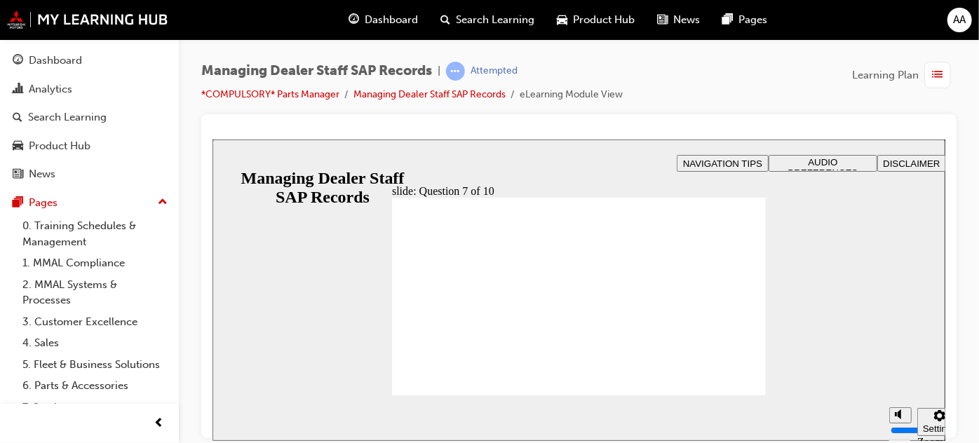
checkbox input "true"
radio input "true"
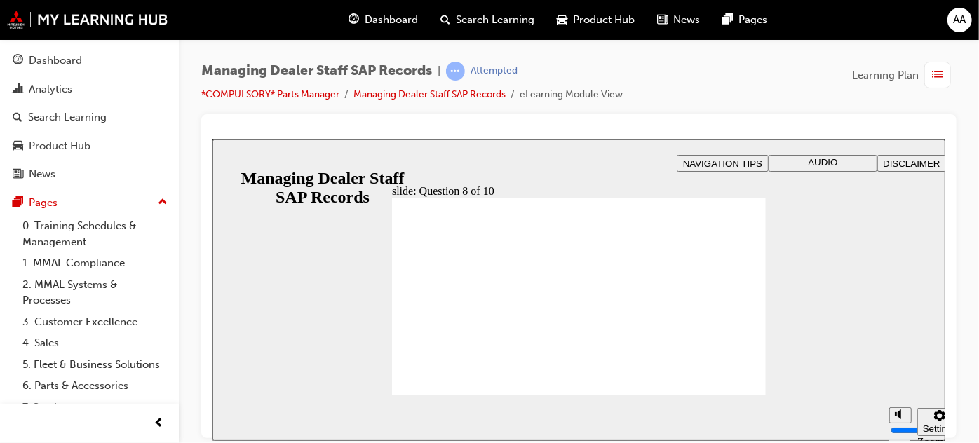
radio input "true"
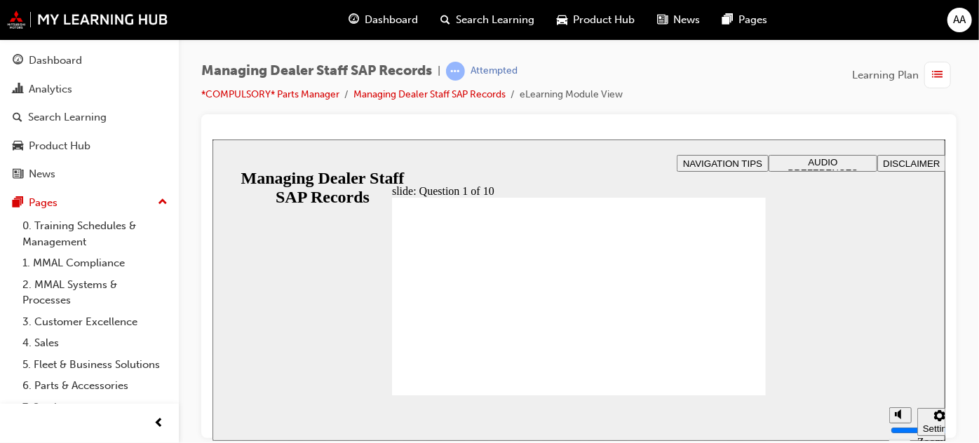
checkbox input "true"
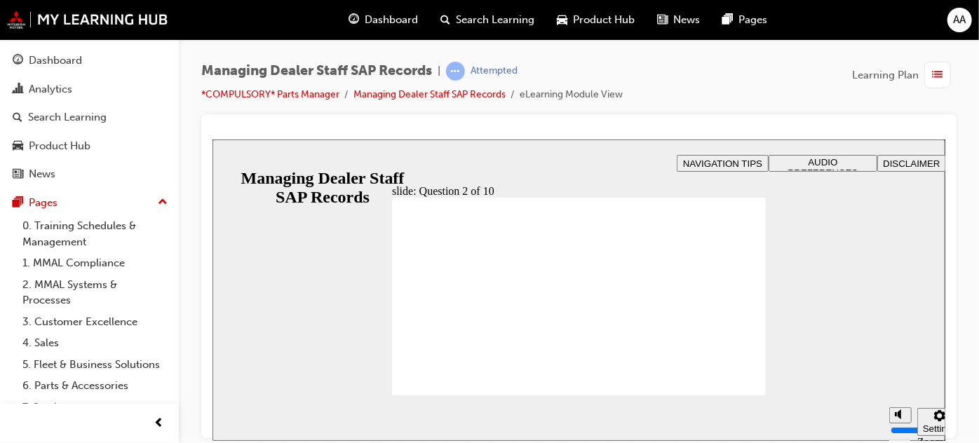
radio input "true"
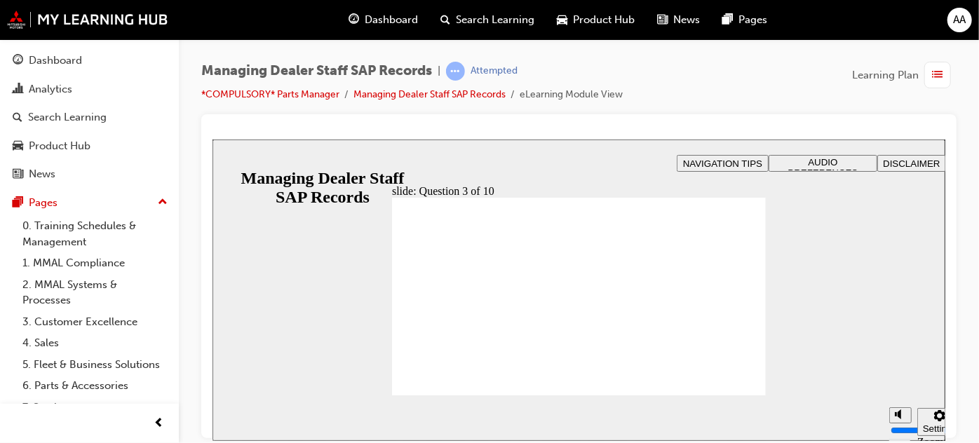
checkbox input "true"
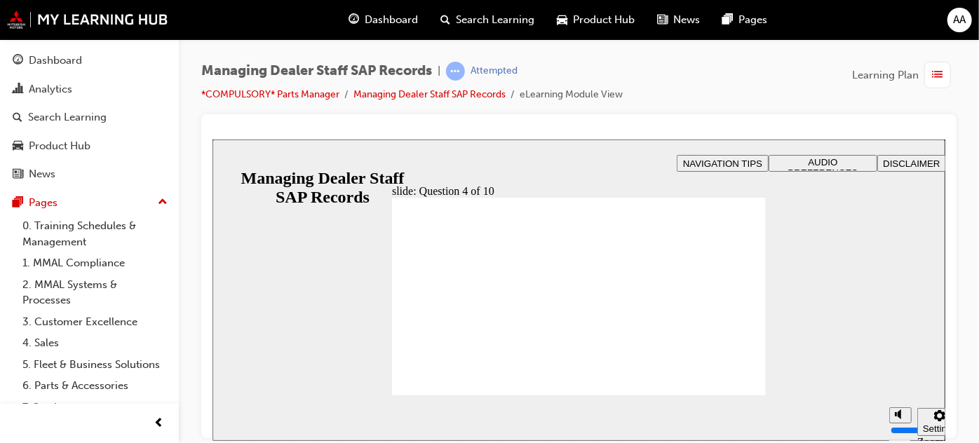
checkbox input "true"
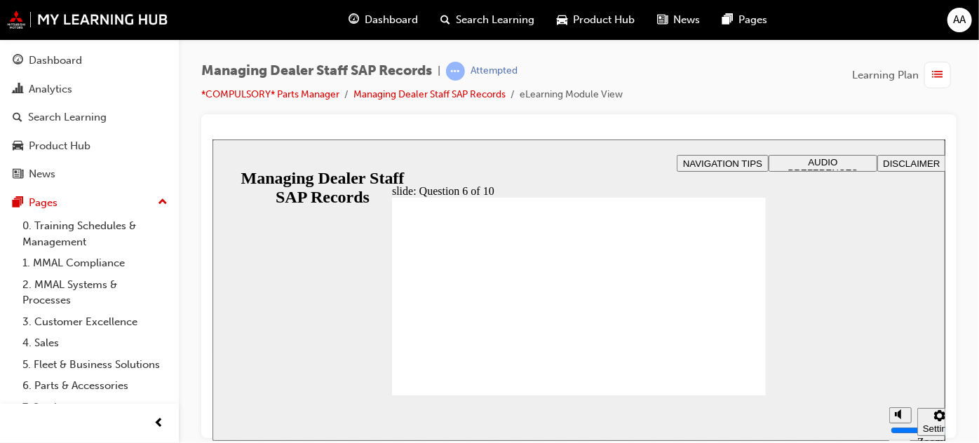
radio input "true"
checkbox input "true"
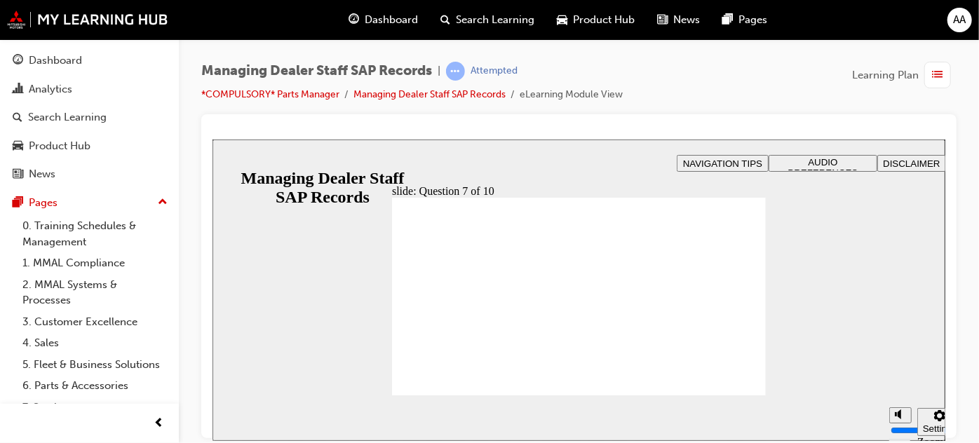
radio input "true"
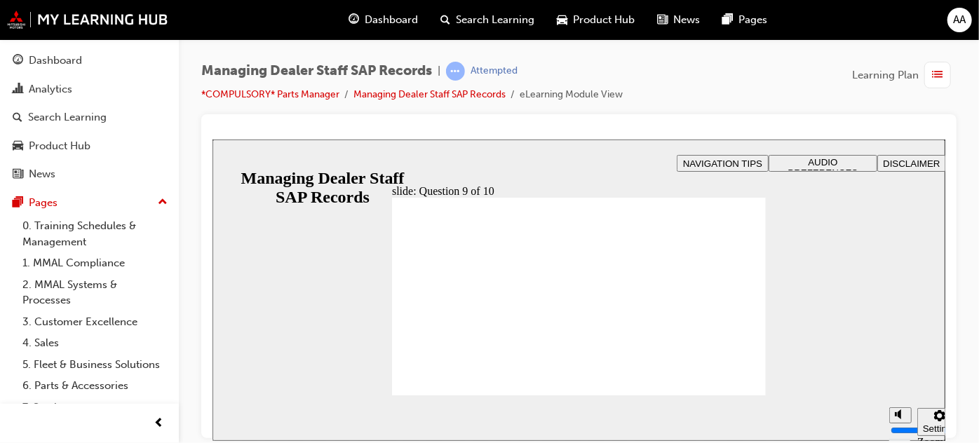
radio input "true"
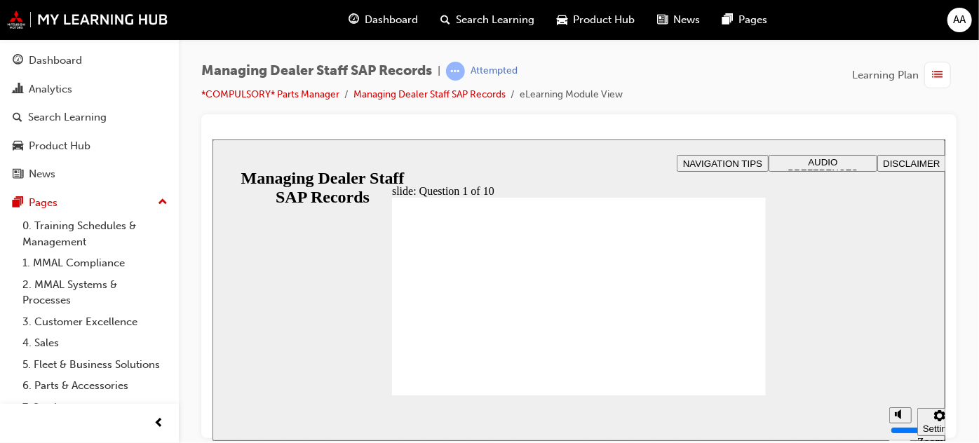
checkbox input "true"
radio input "true"
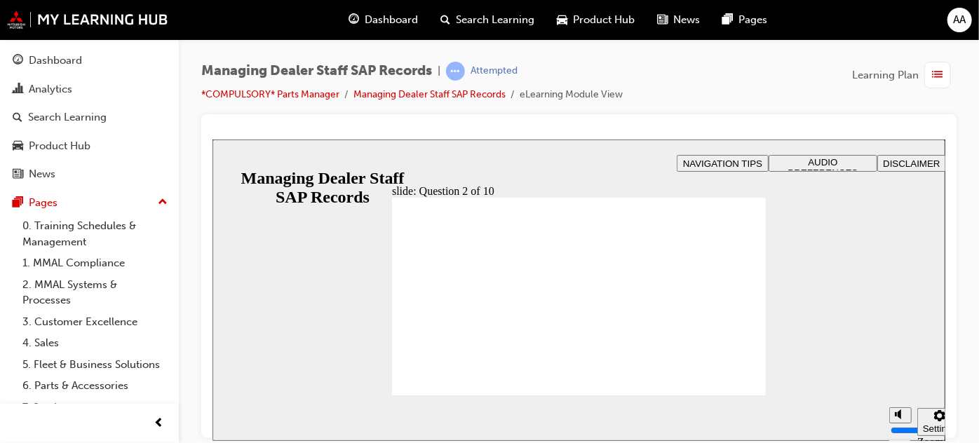
radio input "true"
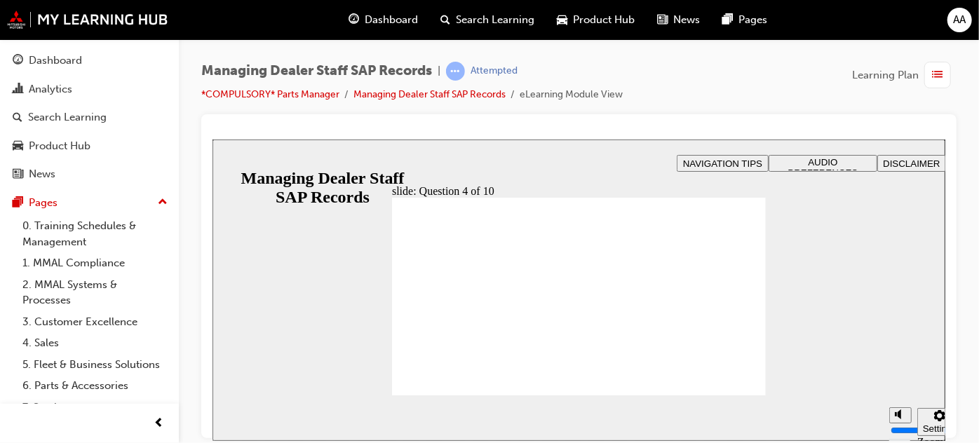
checkbox input "true"
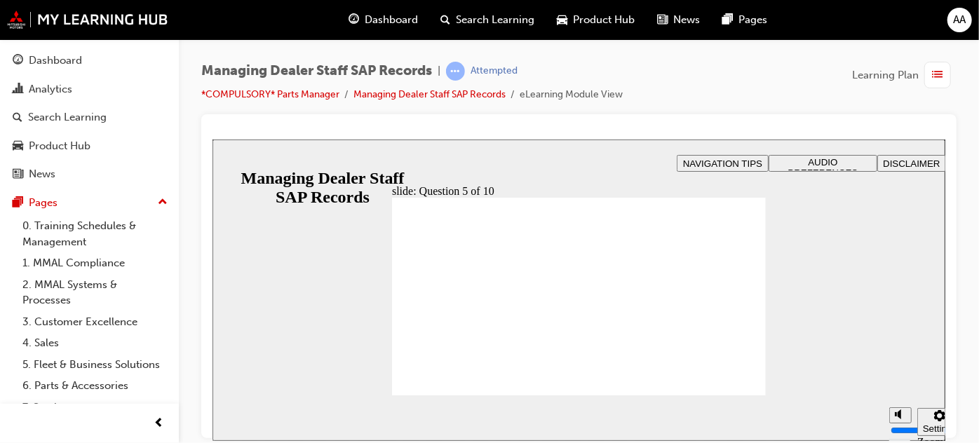
checkbox input "true"
radio input "true"
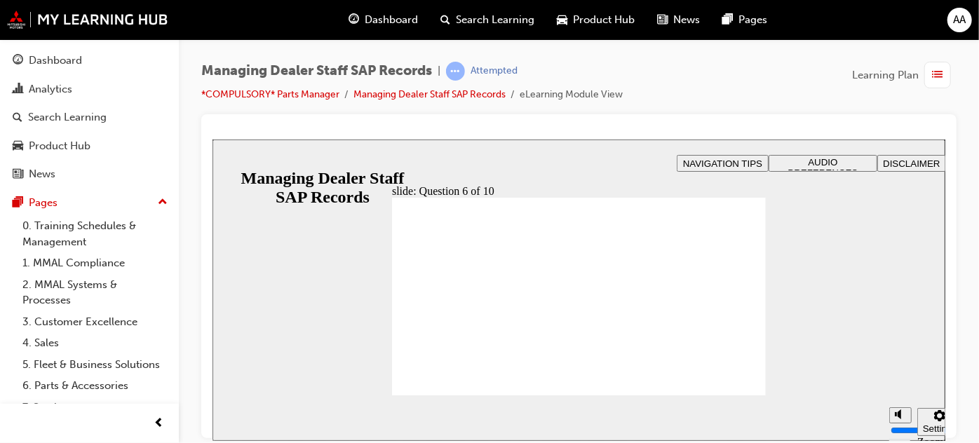
checkbox input "true"
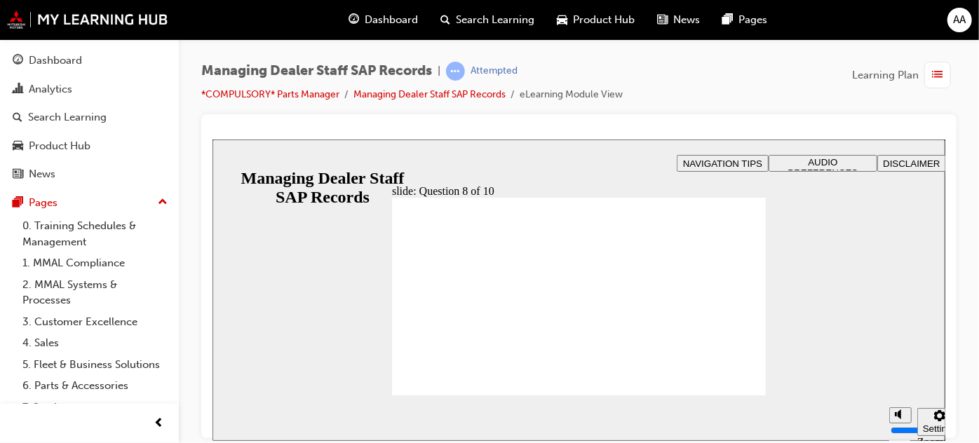
radio input "true"
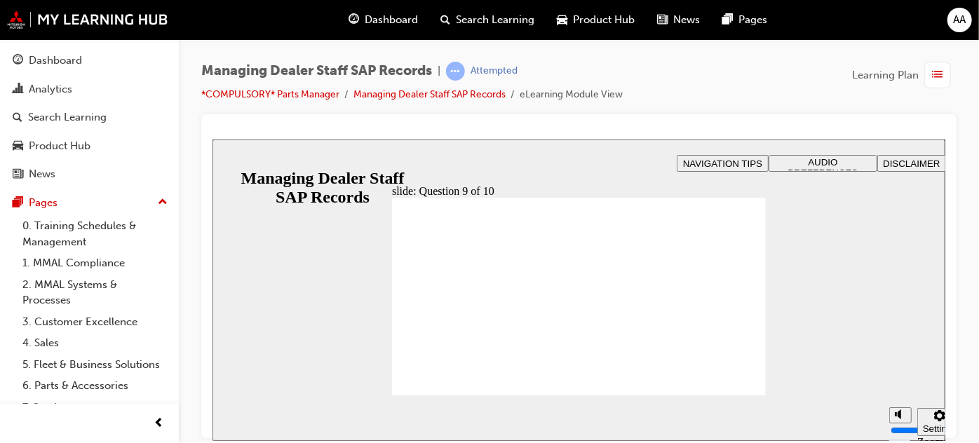
radio input "true"
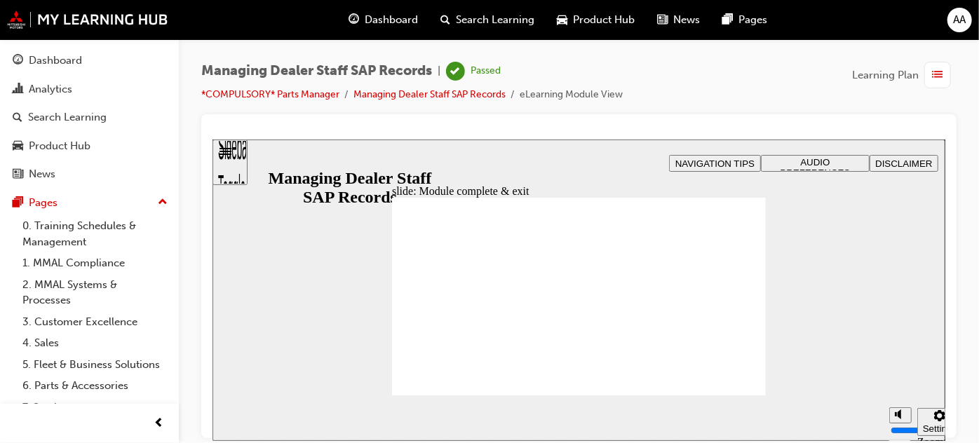
click at [72, 56] on div "Dashboard" at bounding box center [55, 61] width 53 height 16
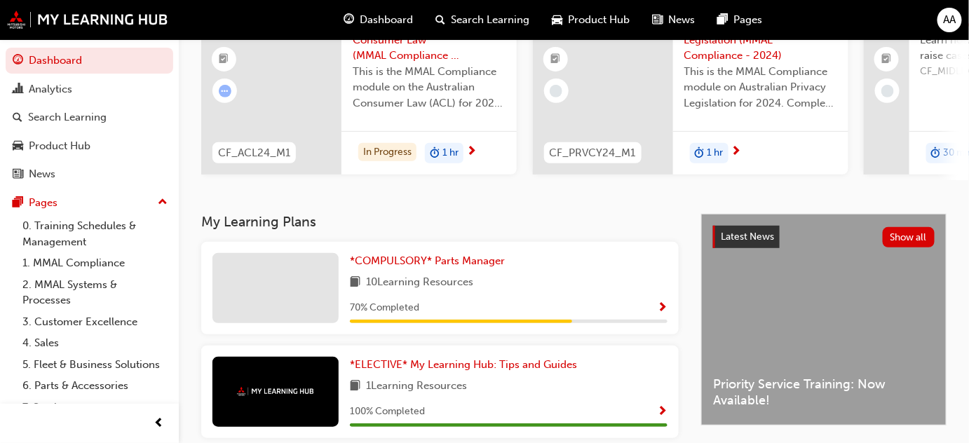
scroll to position [191, 0]
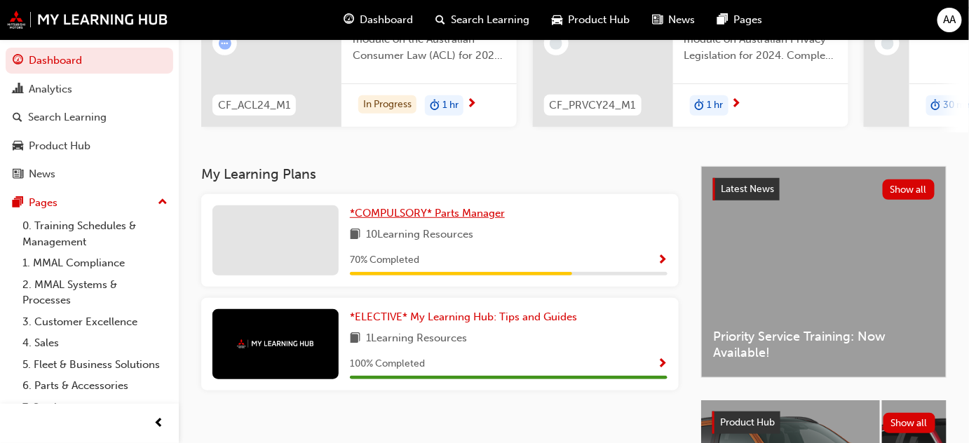
click at [436, 220] on span "*COMPULSORY* Parts Manager" at bounding box center [427, 213] width 155 height 13
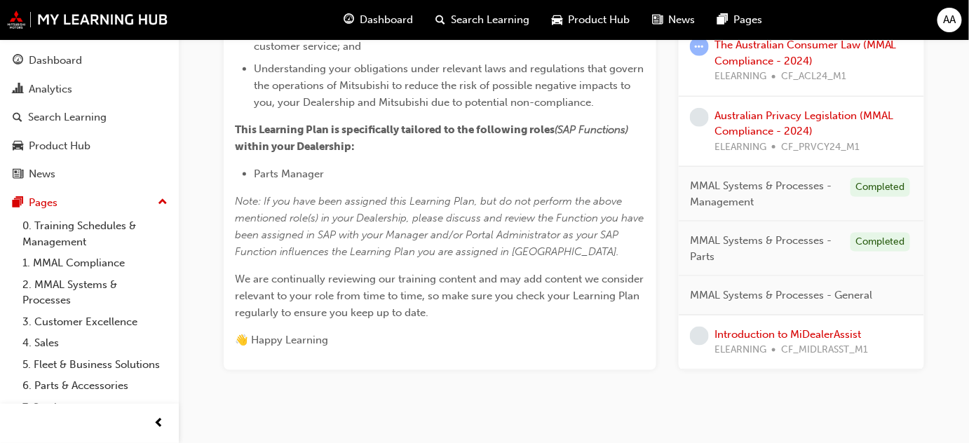
scroll to position [499, 0]
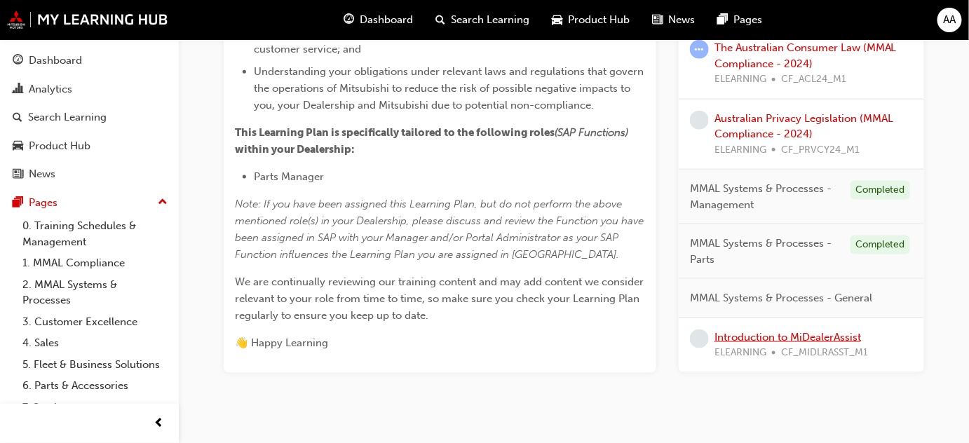
click at [798, 336] on link "Introduction to MiDealerAssist" at bounding box center [788, 337] width 147 height 13
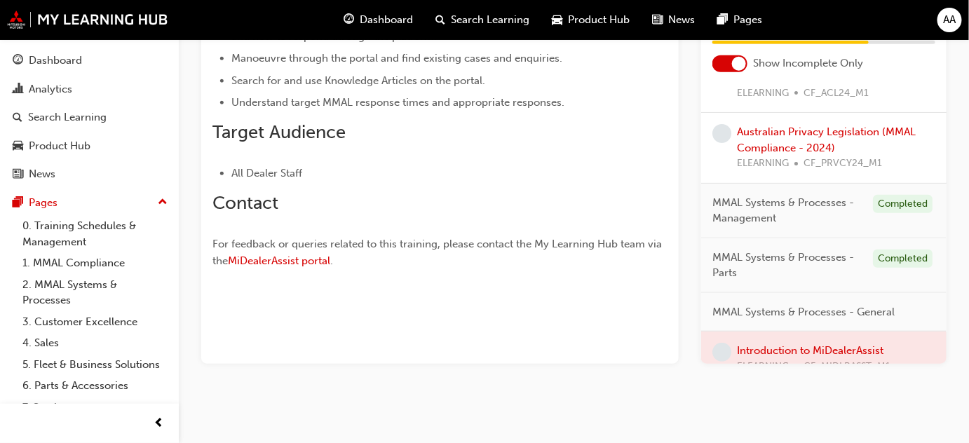
scroll to position [142, 0]
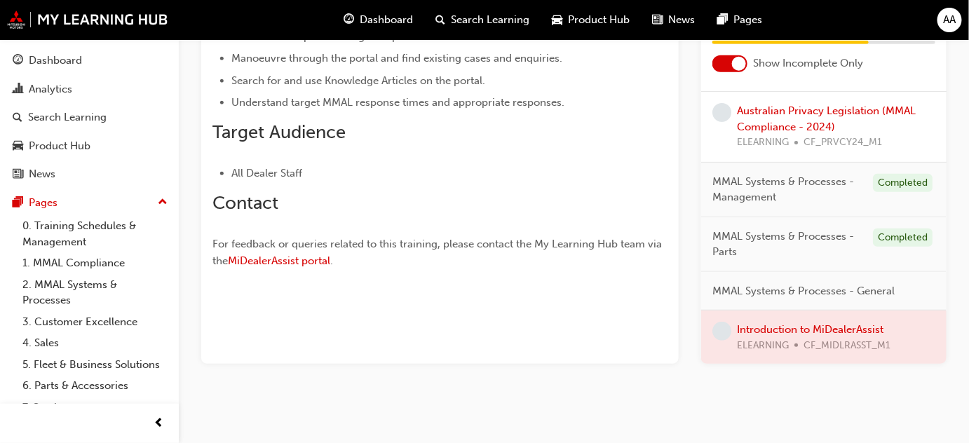
click at [786, 335] on div at bounding box center [824, 338] width 246 height 54
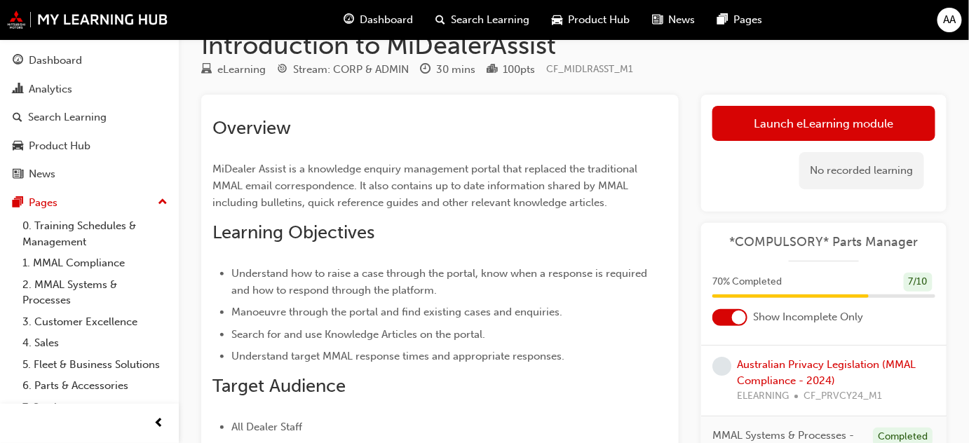
scroll to position [30, 0]
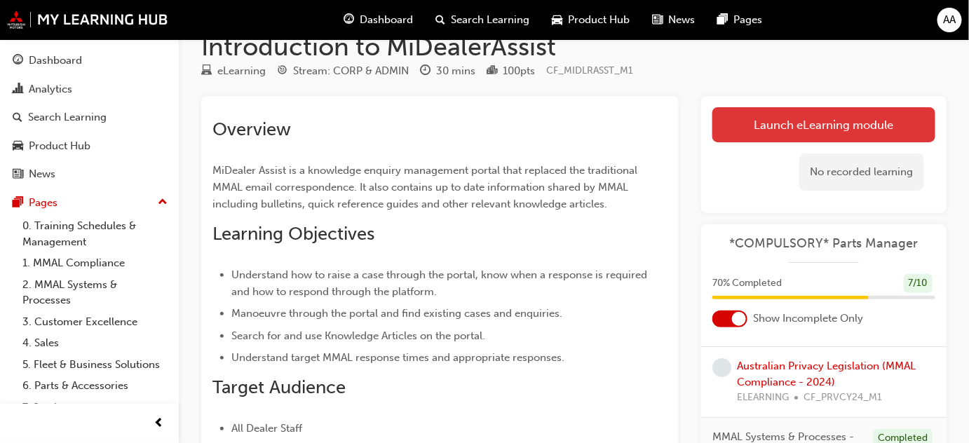
click at [805, 125] on link "Launch eLearning module" at bounding box center [824, 124] width 223 height 35
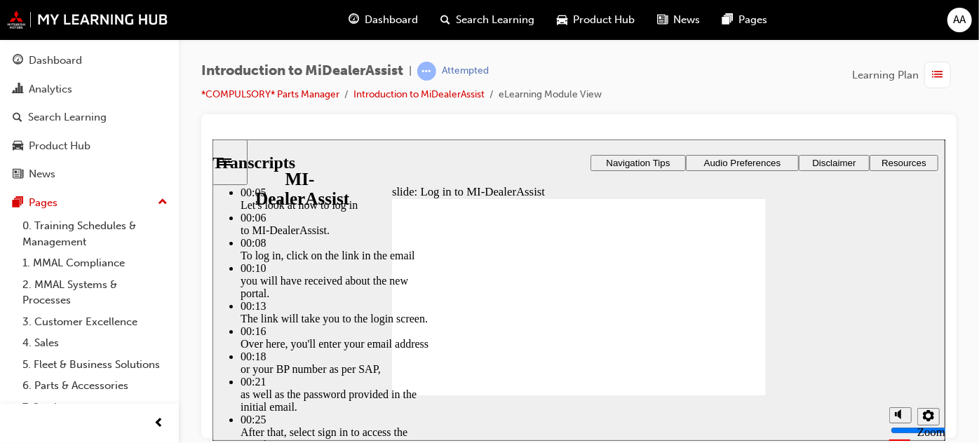
type input "42"
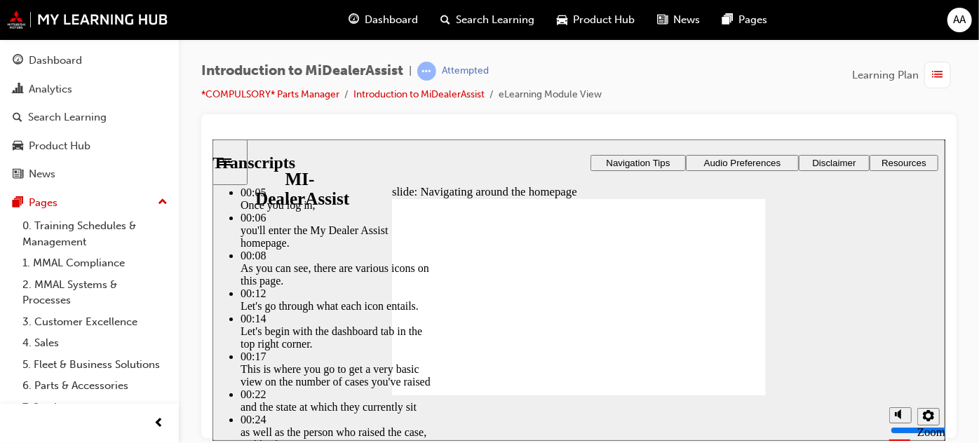
type input "144"
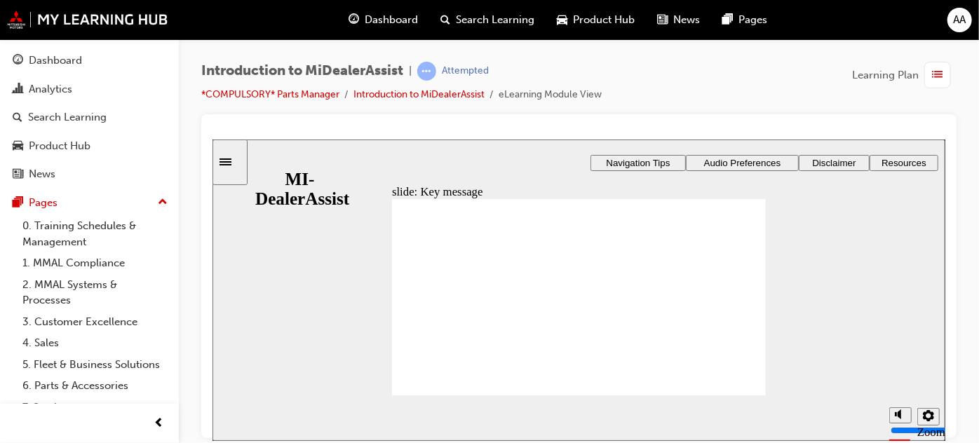
radio input "true"
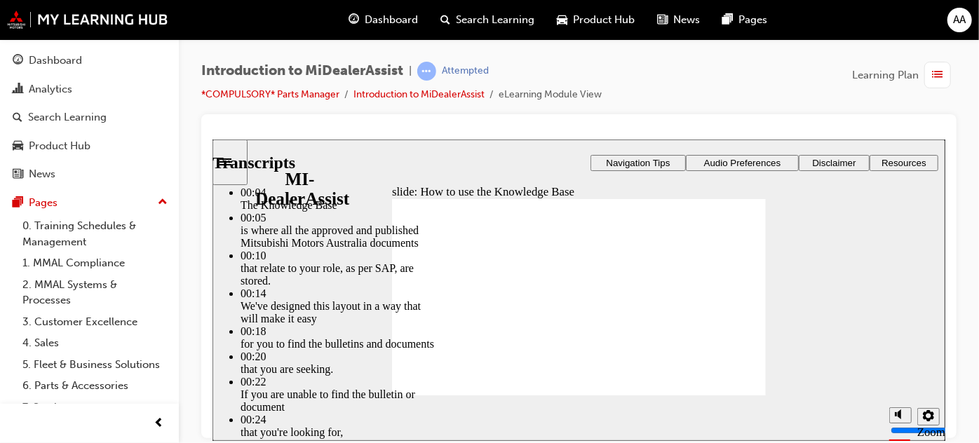
type input "51"
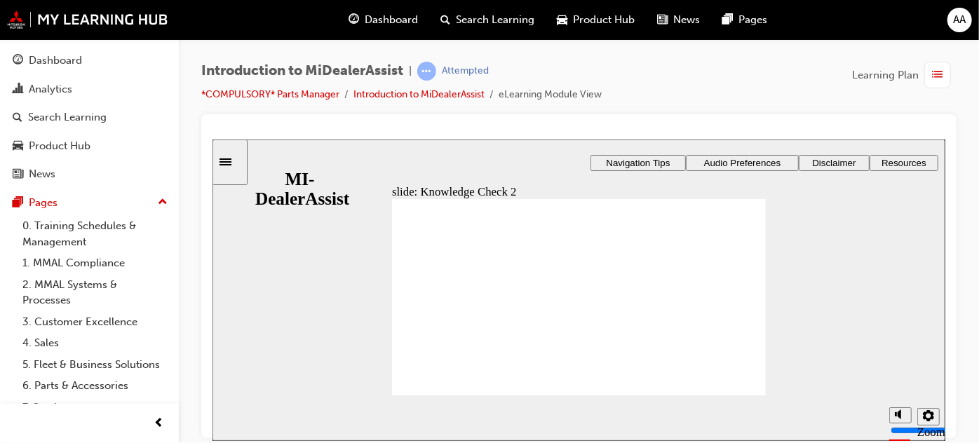
radio input "true"
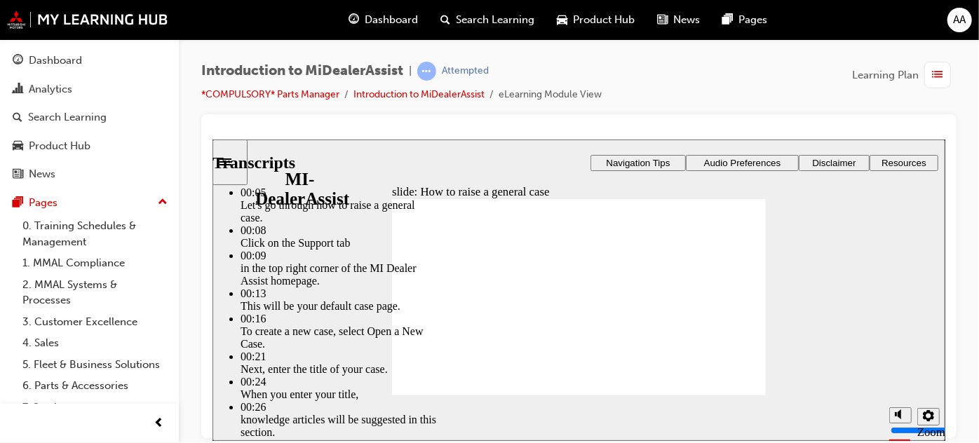
type input "85"
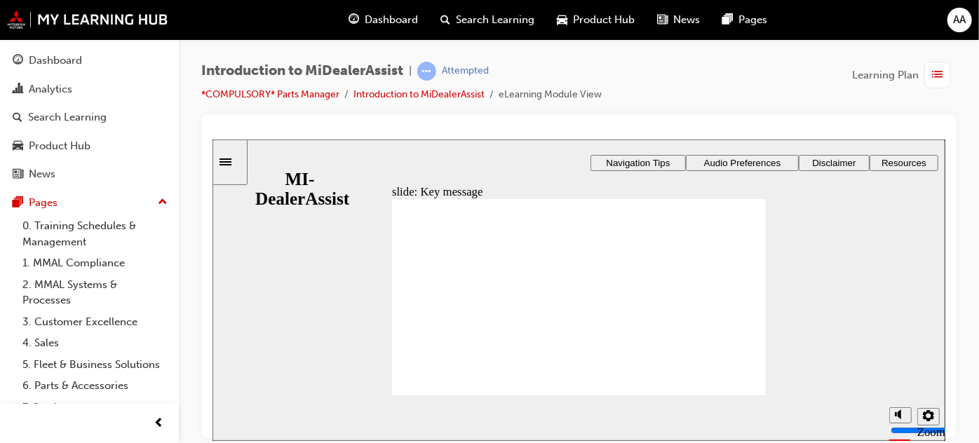
checkbox input "true"
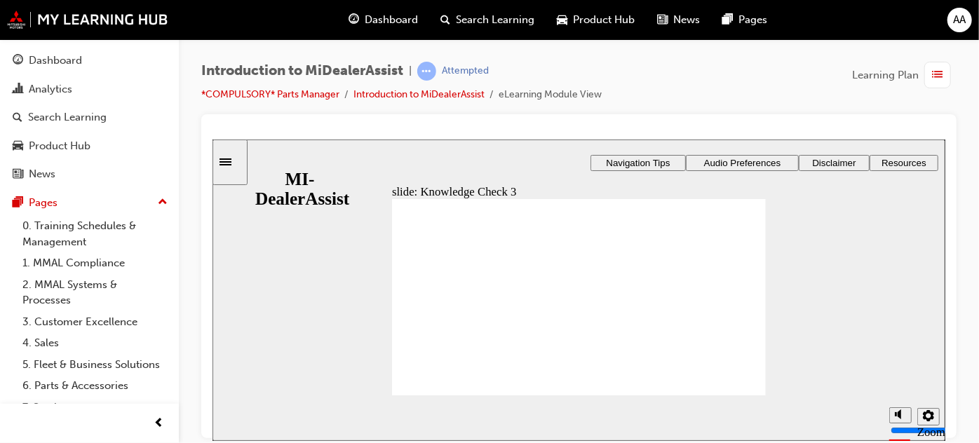
checkbox input "true"
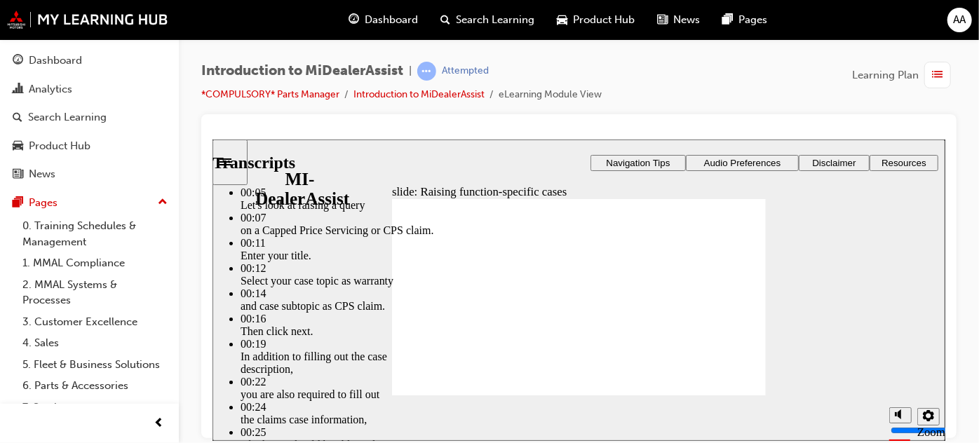
type input "80"
type input "52"
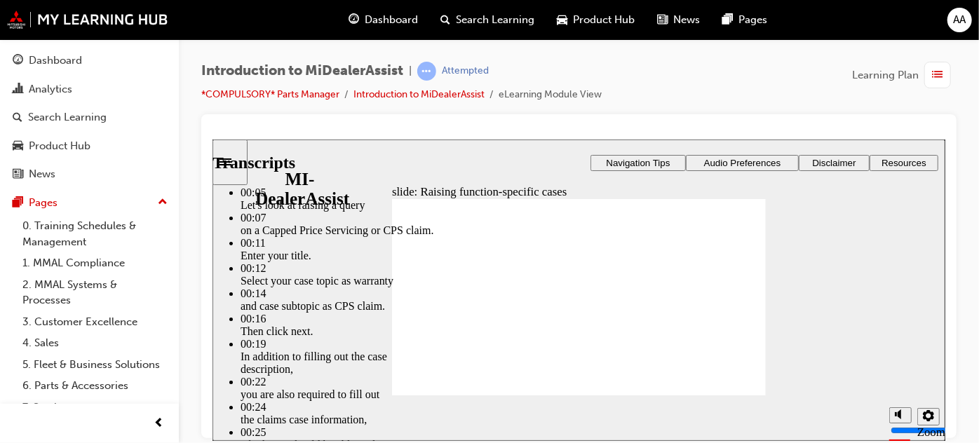
type input "80"
type input "46"
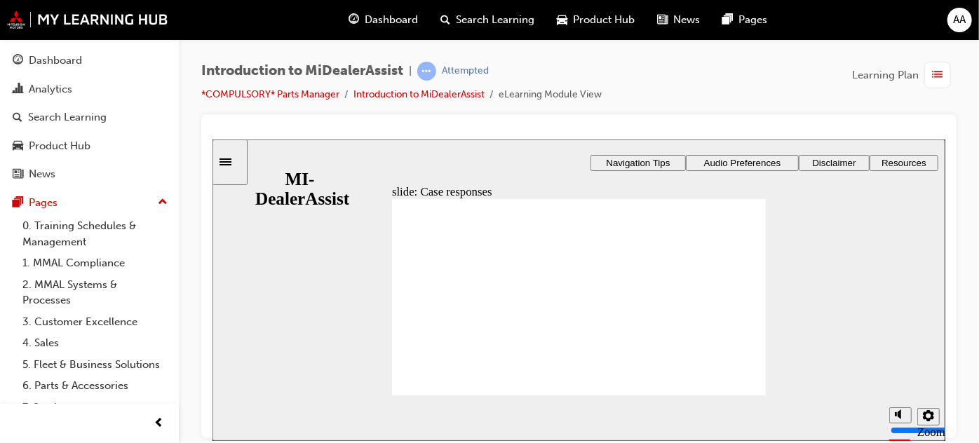
radio input "true"
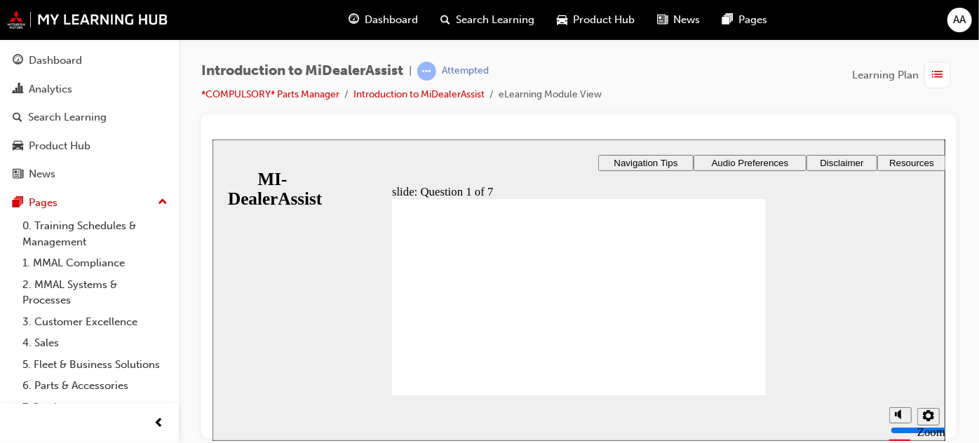
radio input "true"
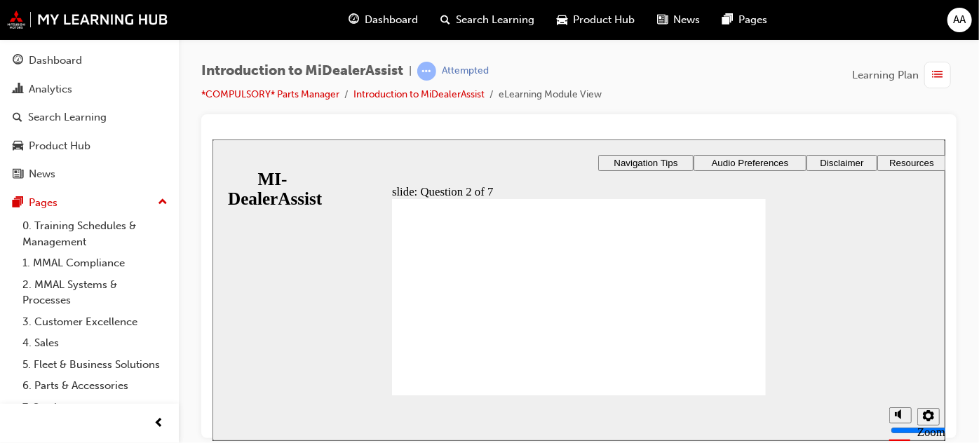
radio input "true"
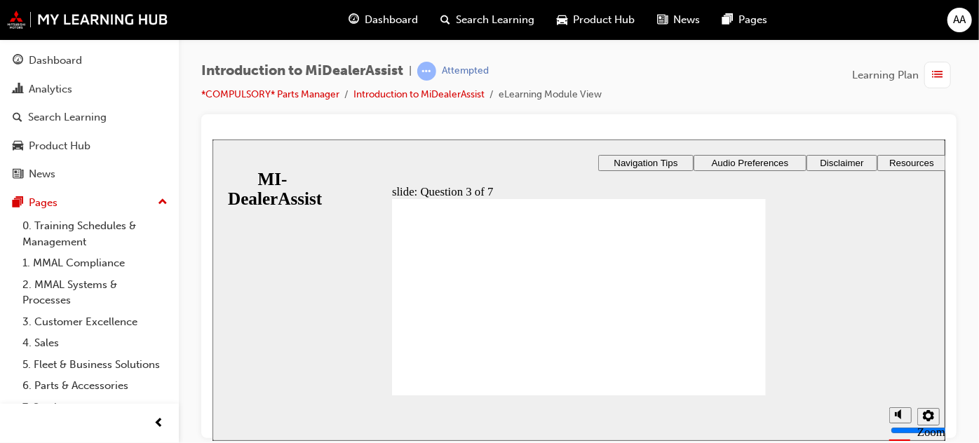
radio input "true"
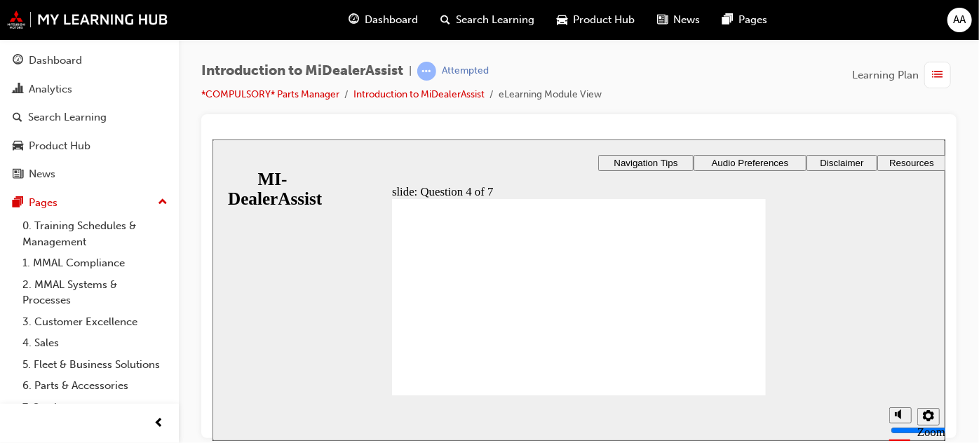
radio input "true"
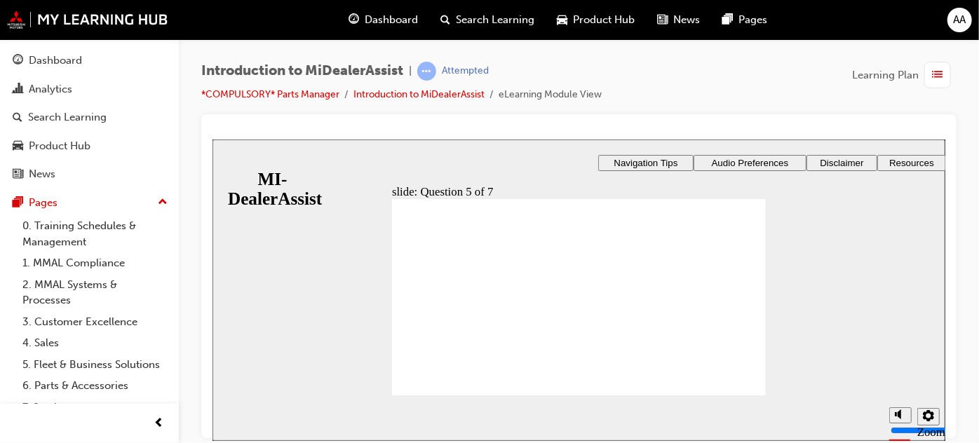
checkbox input "true"
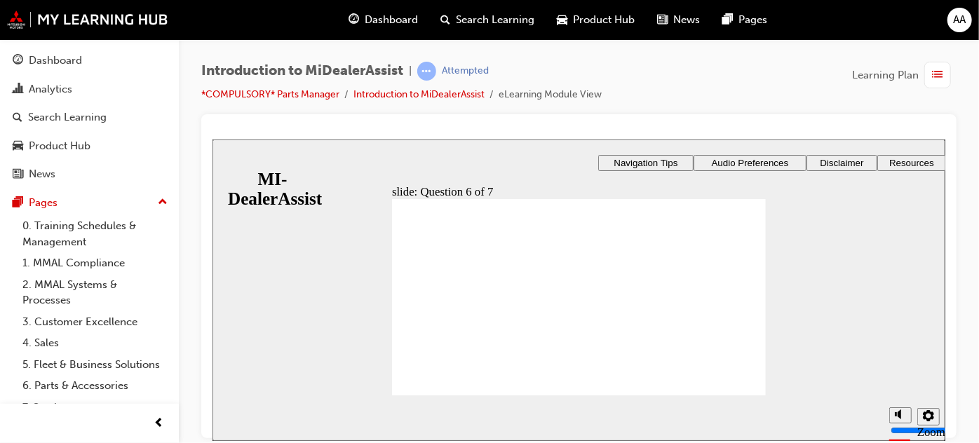
checkbox input "true"
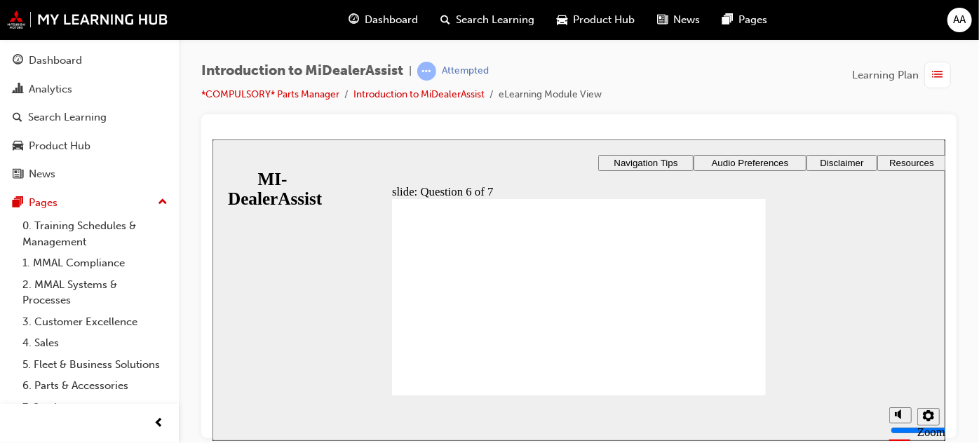
checkbox input "true"
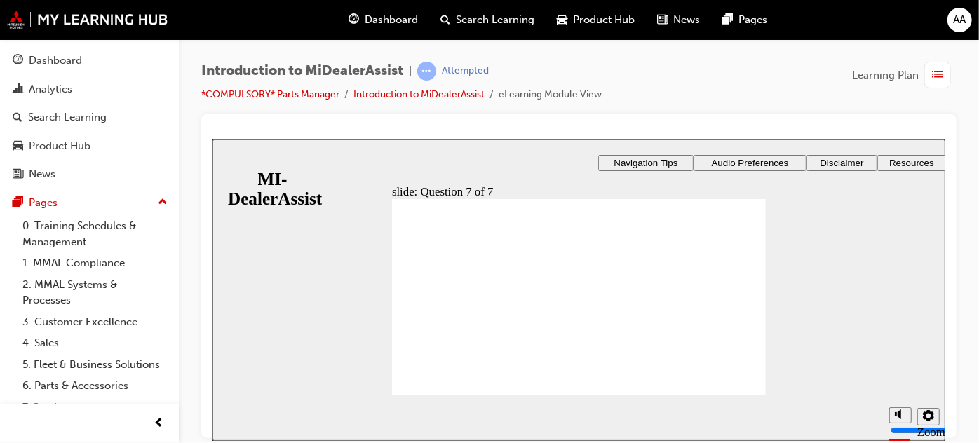
radio input "true"
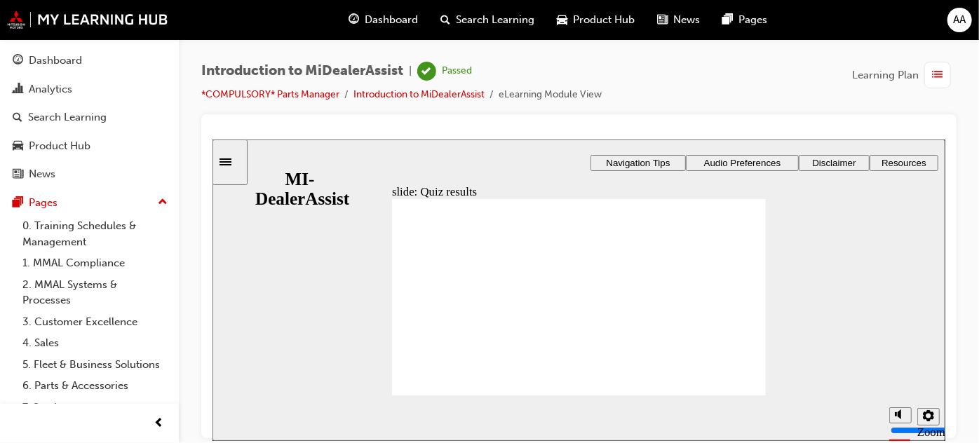
click at [62, 68] on div "Dashboard" at bounding box center [55, 61] width 53 height 16
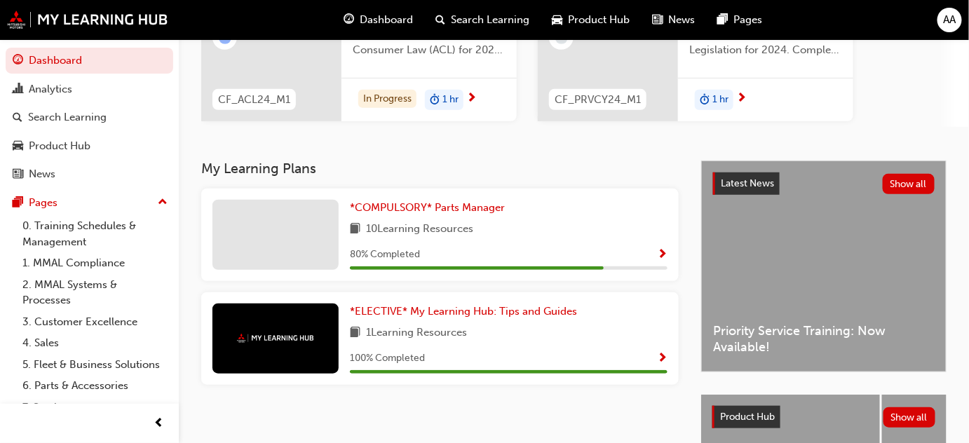
scroll to position [200, 0]
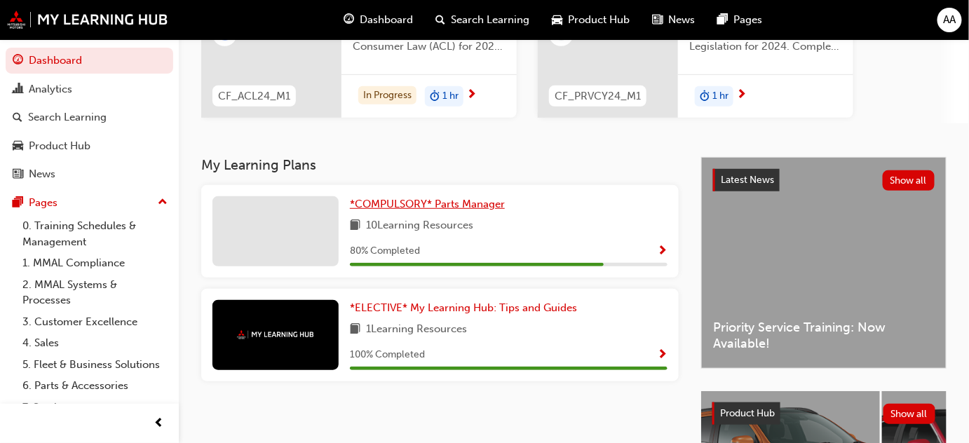
click at [432, 203] on span "*COMPULSORY* Parts Manager" at bounding box center [427, 204] width 155 height 13
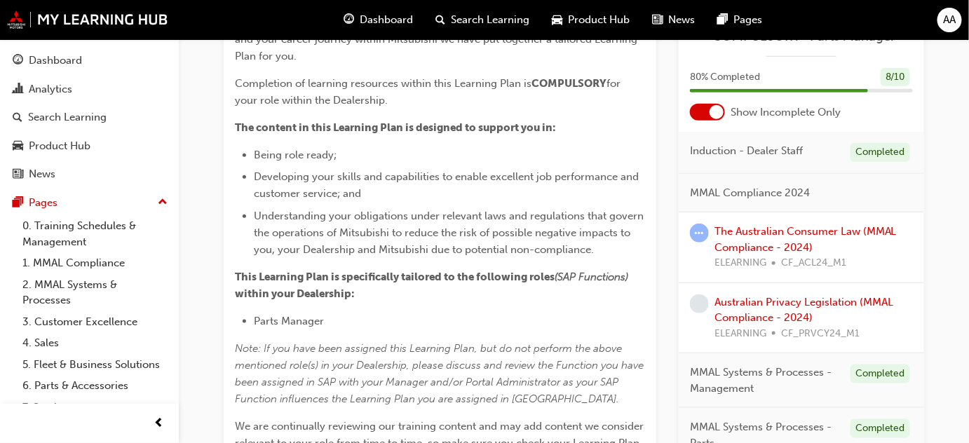
scroll to position [354, 0]
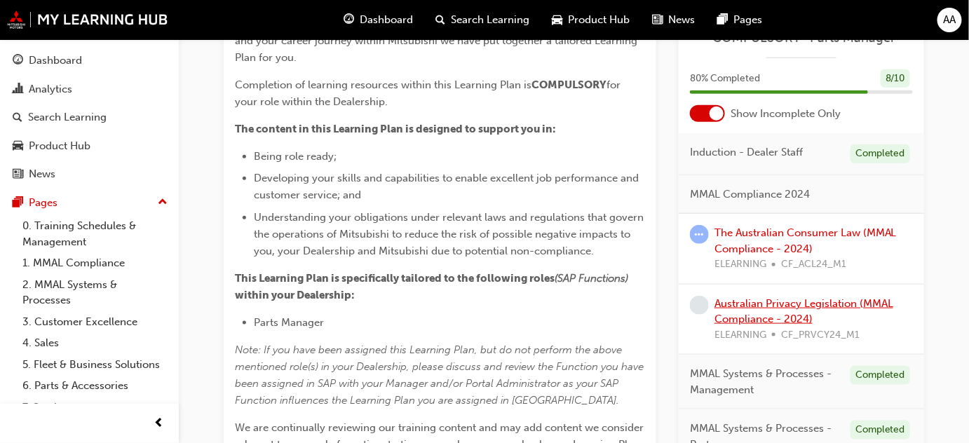
click at [761, 304] on link "Australian Privacy Legislation (MMAL Compliance - 2024)" at bounding box center [804, 311] width 179 height 29
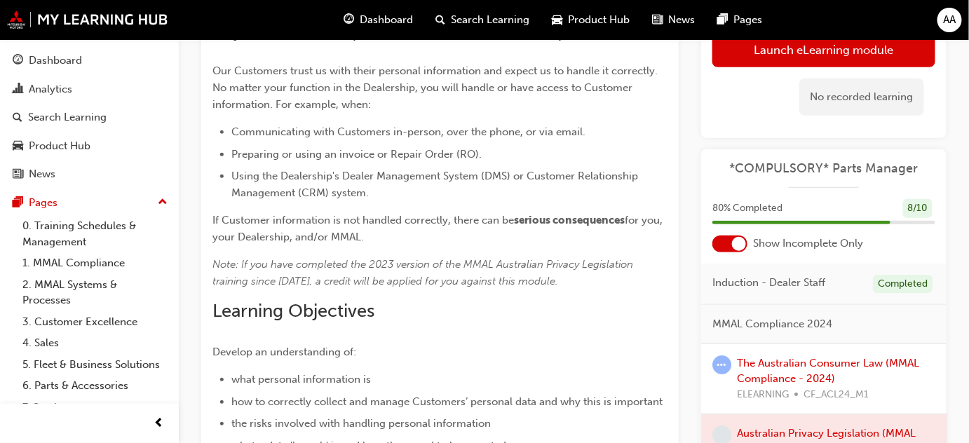
scroll to position [236, 0]
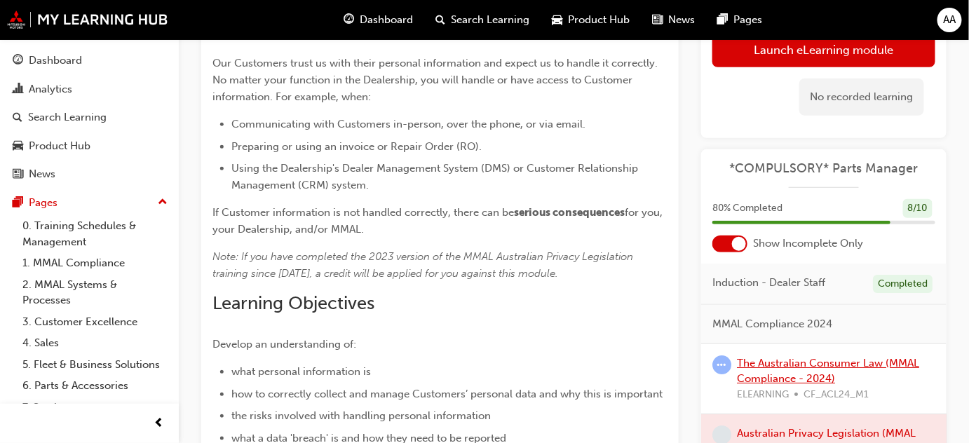
click at [794, 363] on link "The Australian Consumer Law (MMAL Compliance - 2024)" at bounding box center [828, 371] width 182 height 29
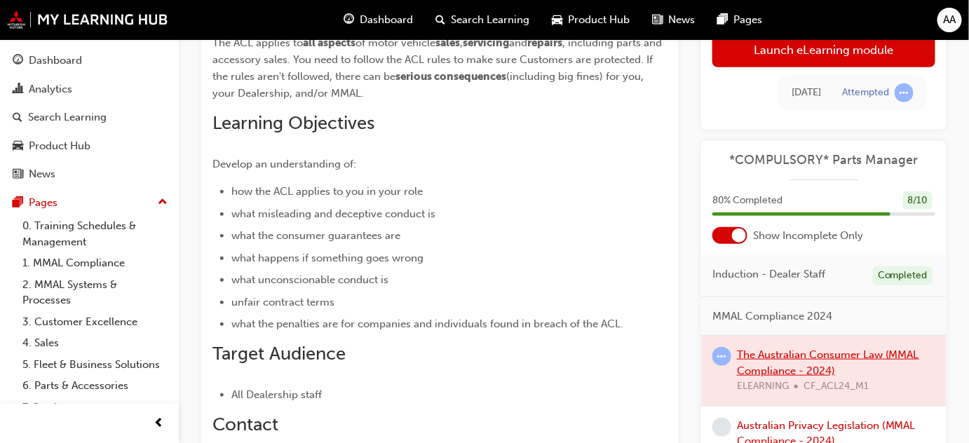
scroll to position [260, 0]
